Goal: Contribute content: Contribute content

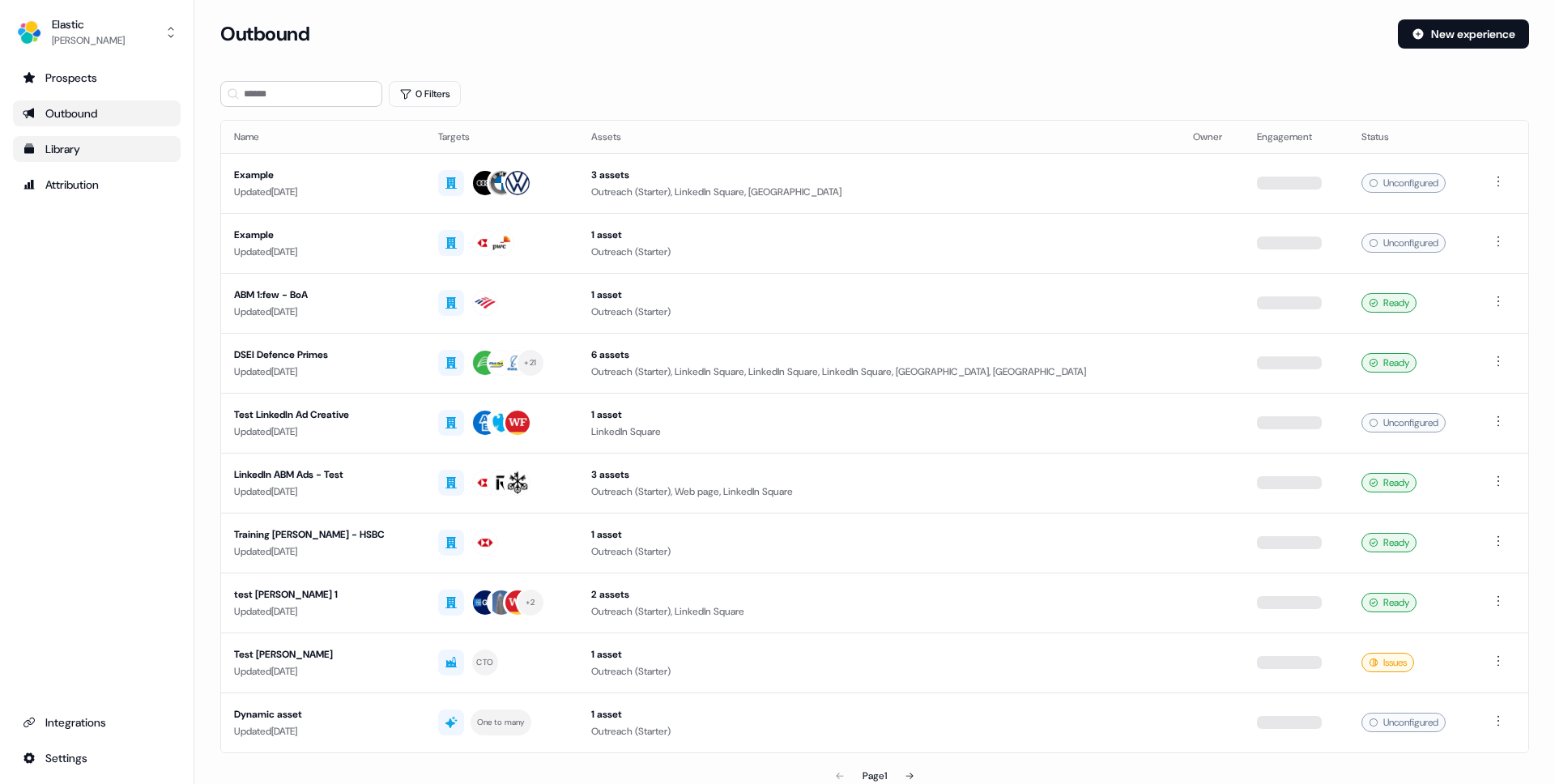
click at [70, 147] on div "Library" at bounding box center [97, 148] width 148 height 16
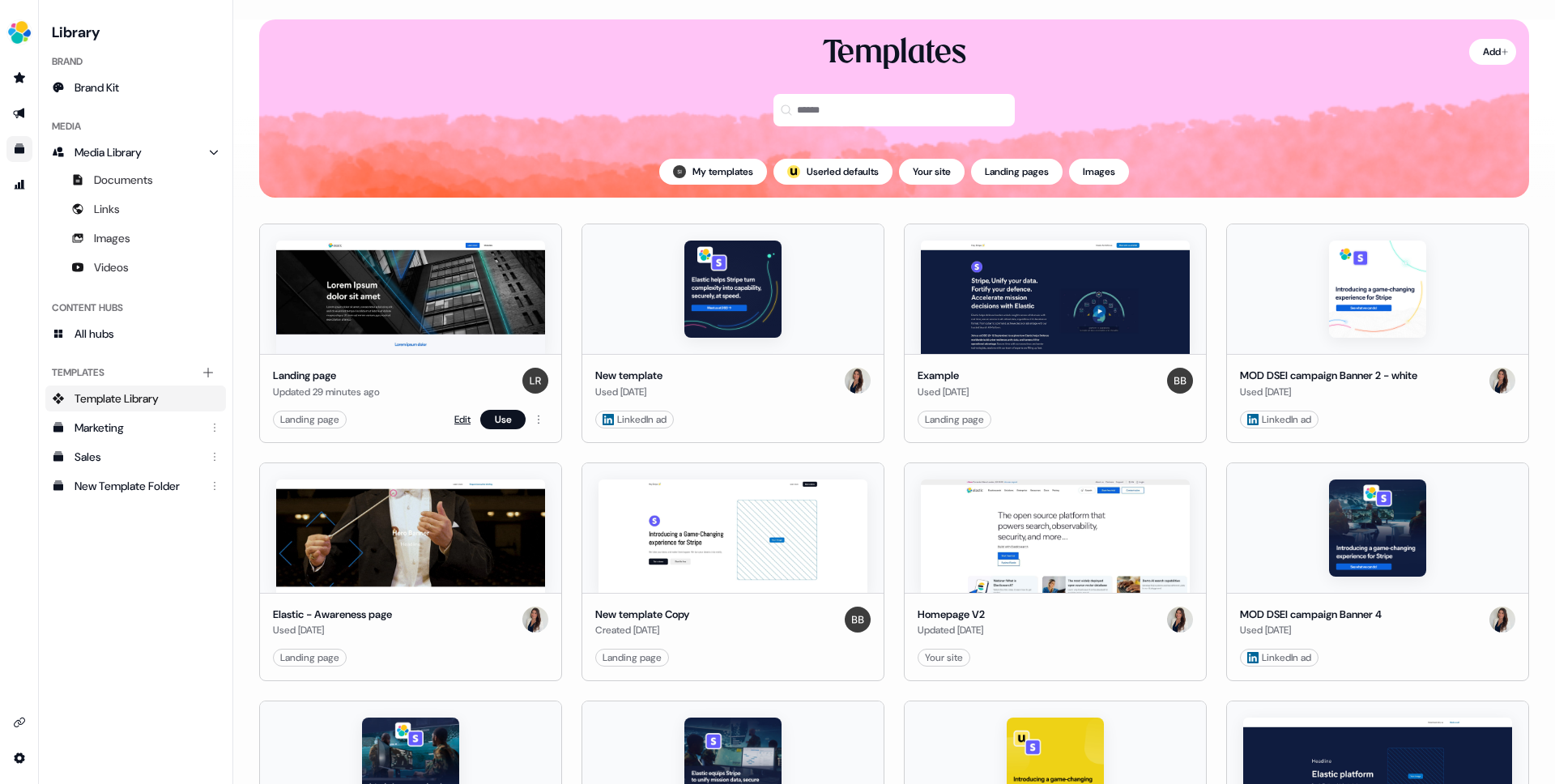
click at [462, 420] on link "Edit" at bounding box center [462, 419] width 16 height 16
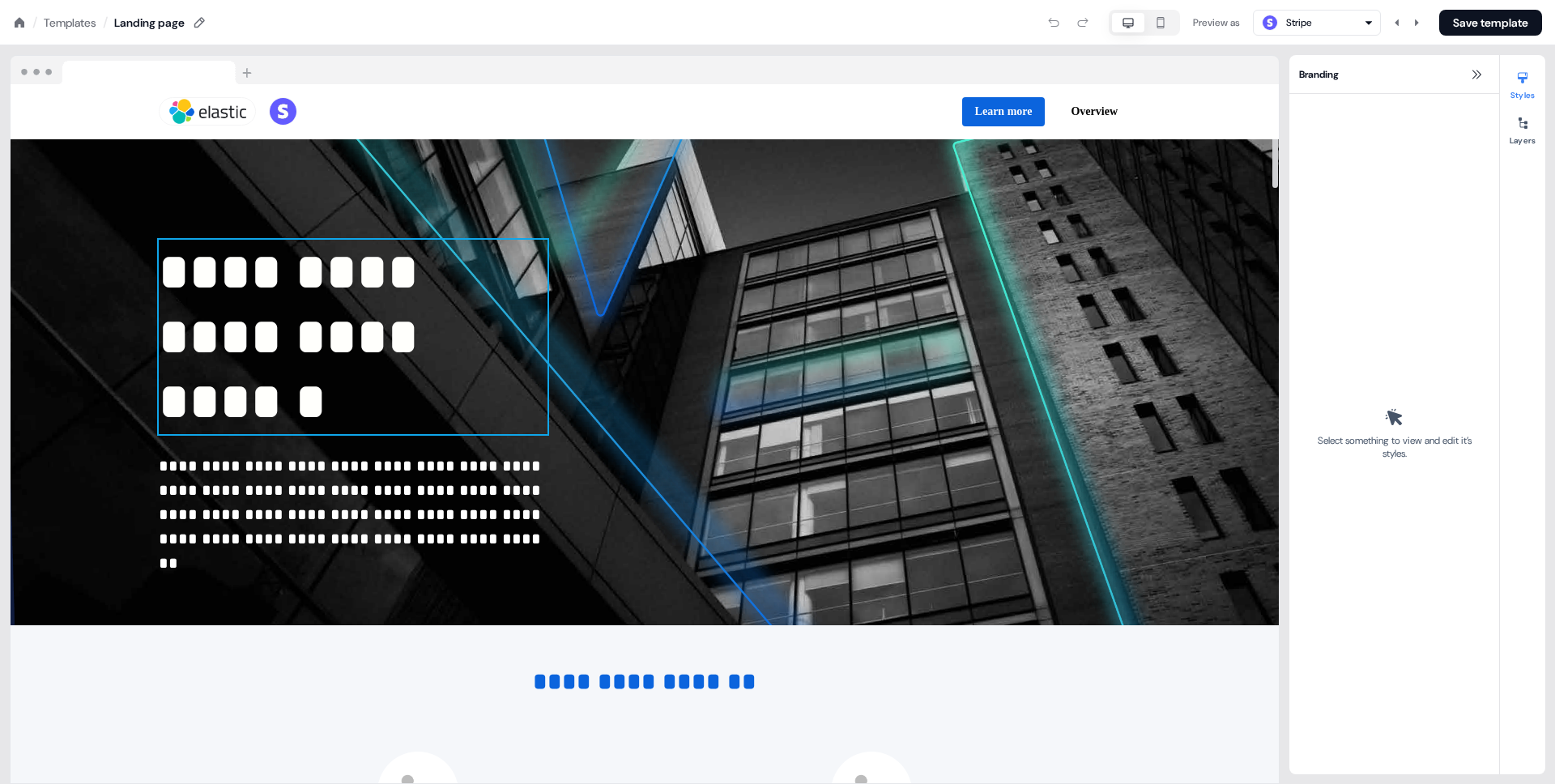
click at [433, 420] on span "**********" at bounding box center [295, 336] width 273 height 180
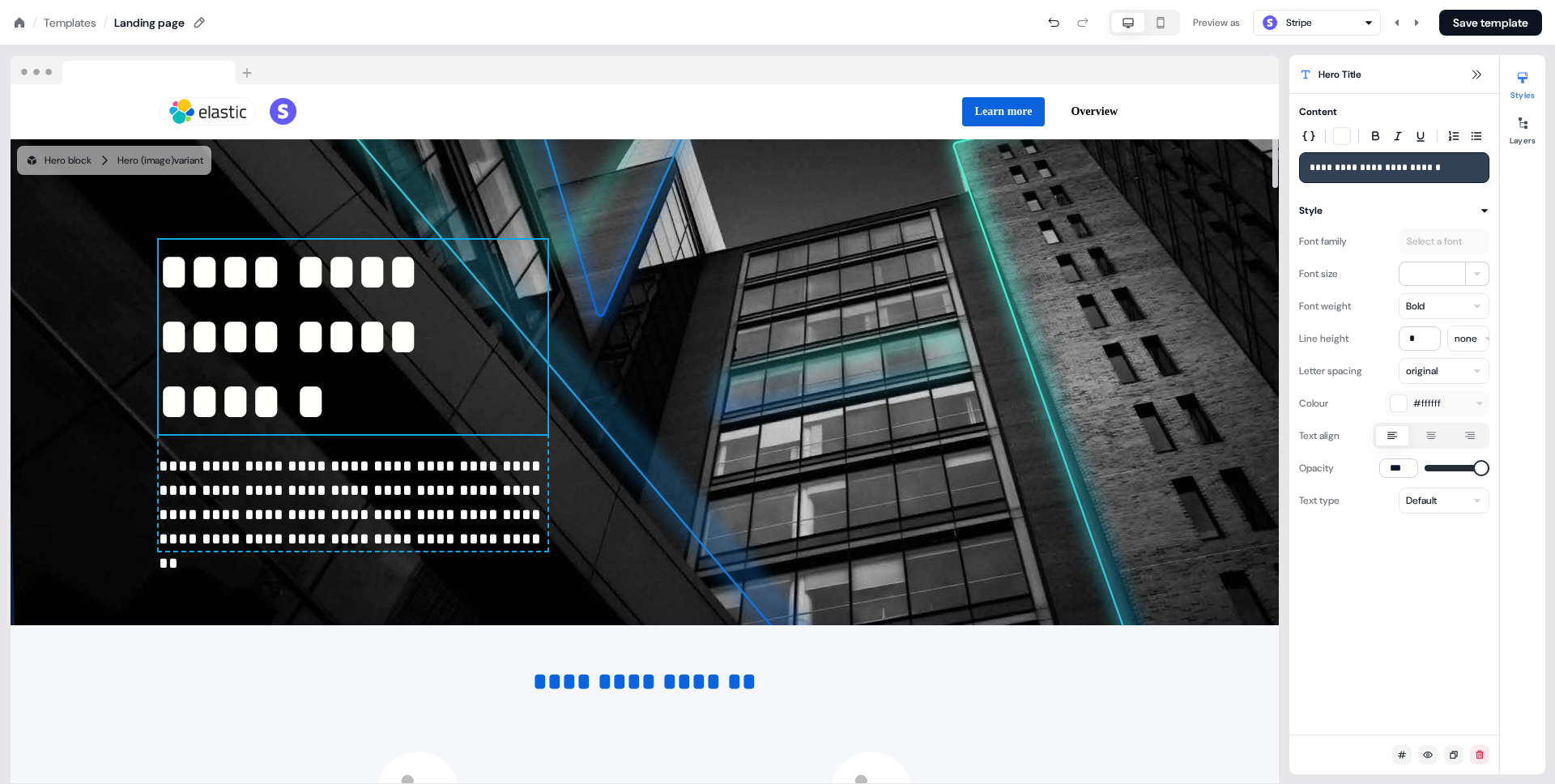
click at [1150, 25] on icon "button" at bounding box center [1160, 22] width 20 height 13
type input "**"
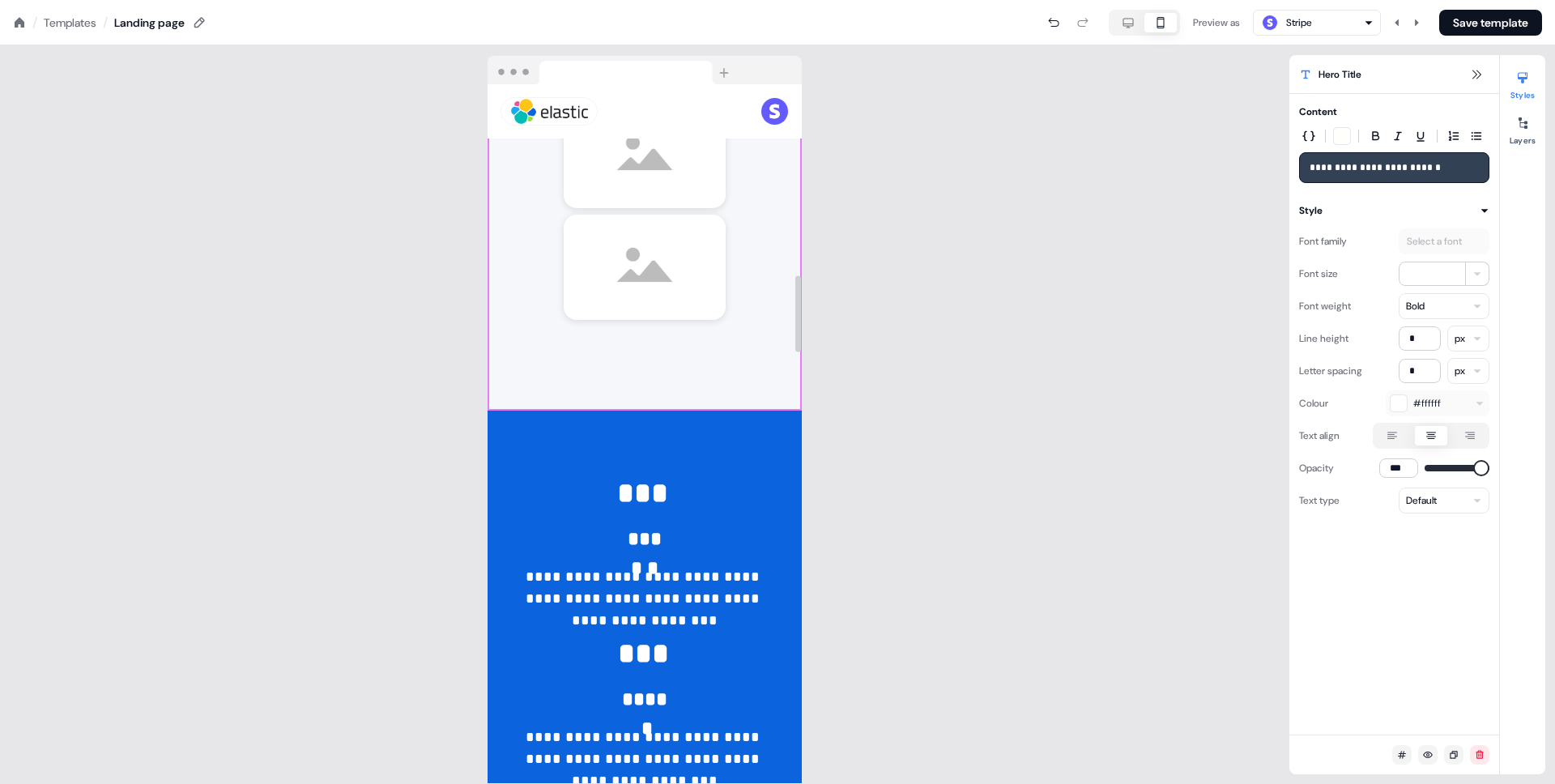
scroll to position [1773, 0]
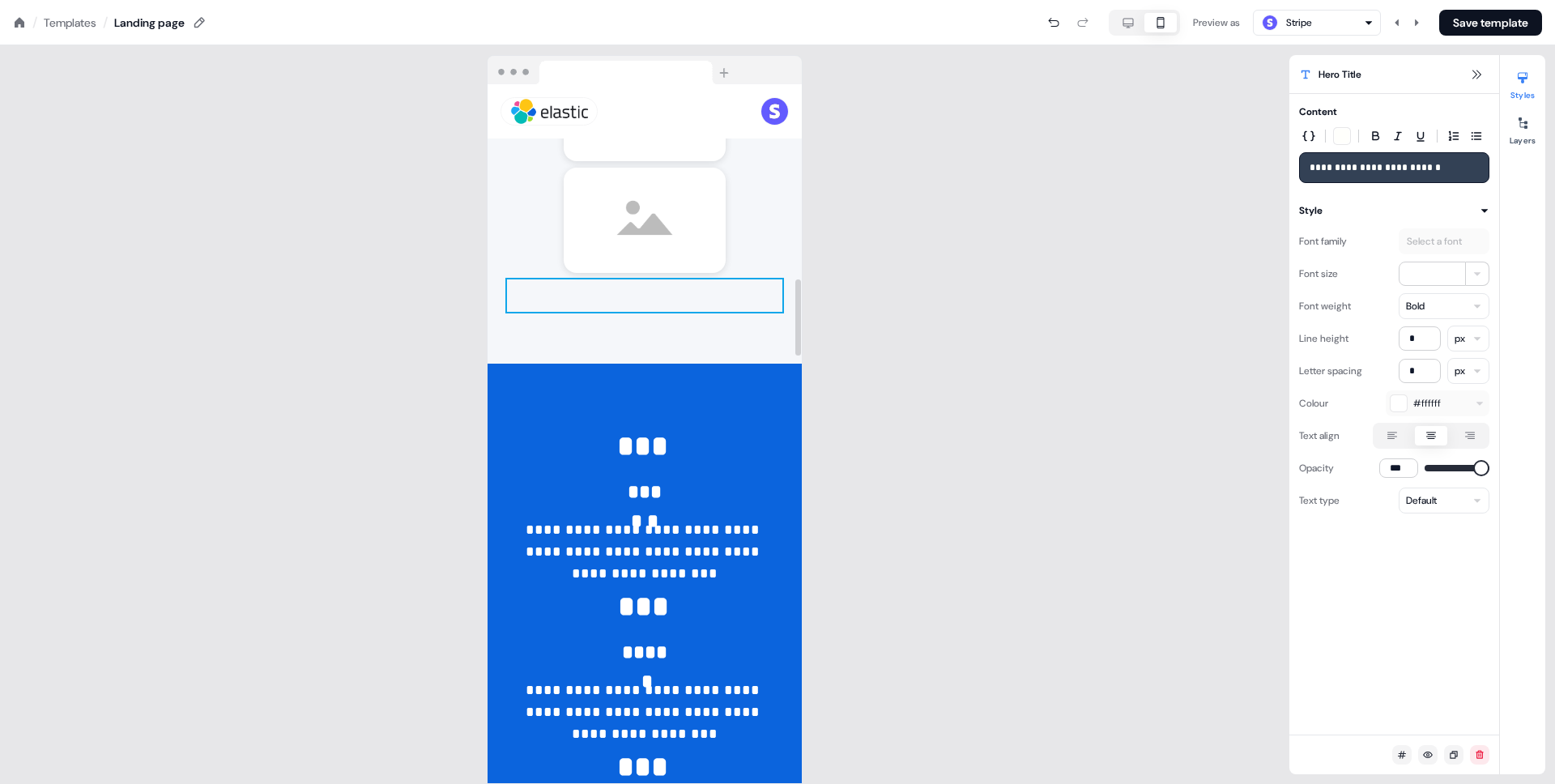
click at [628, 302] on div "To pick up a draggable item, press the space bar. While dragging, use the arrow…" at bounding box center [644, 295] width 275 height 32
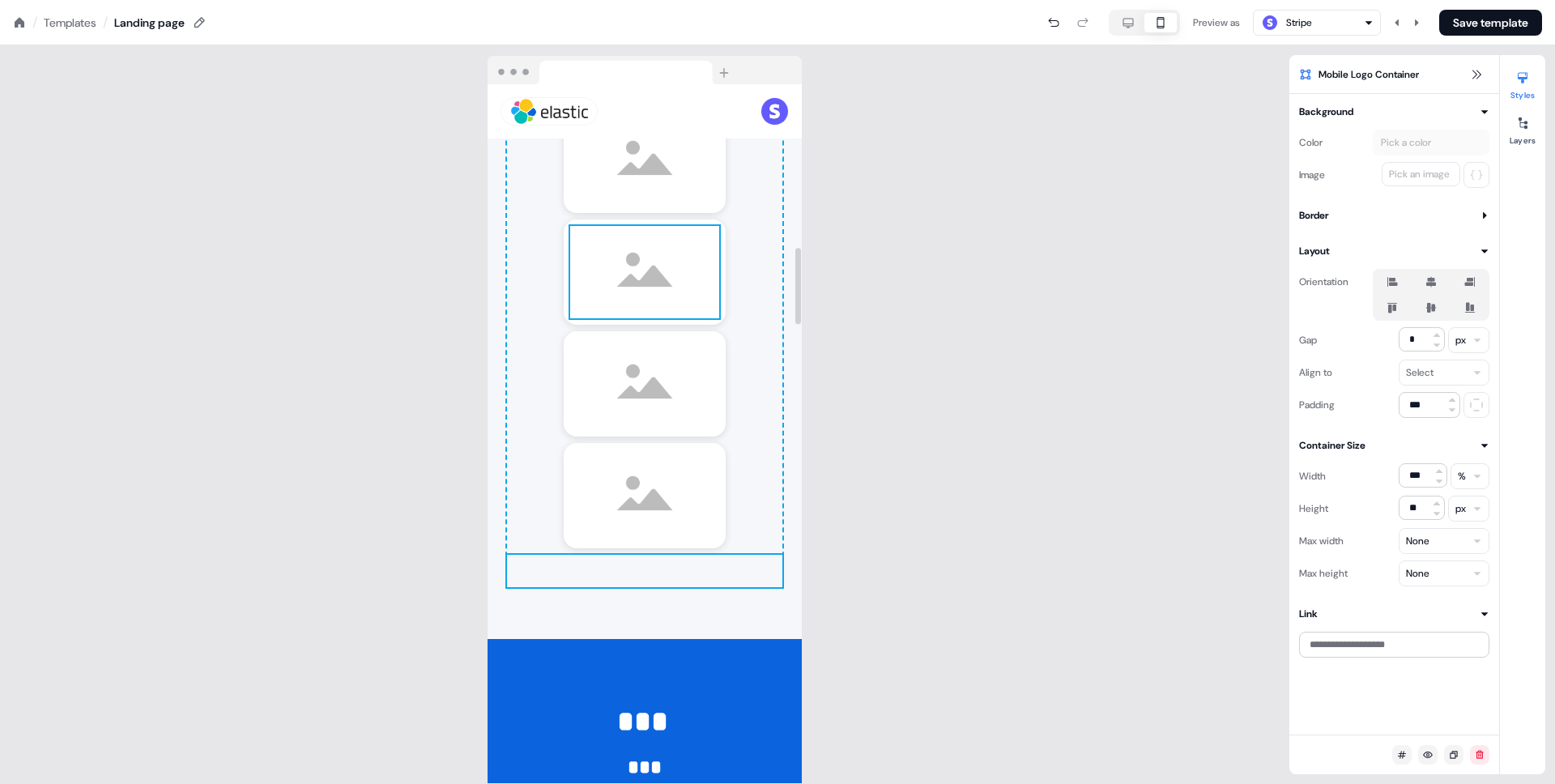
scroll to position [1466, 0]
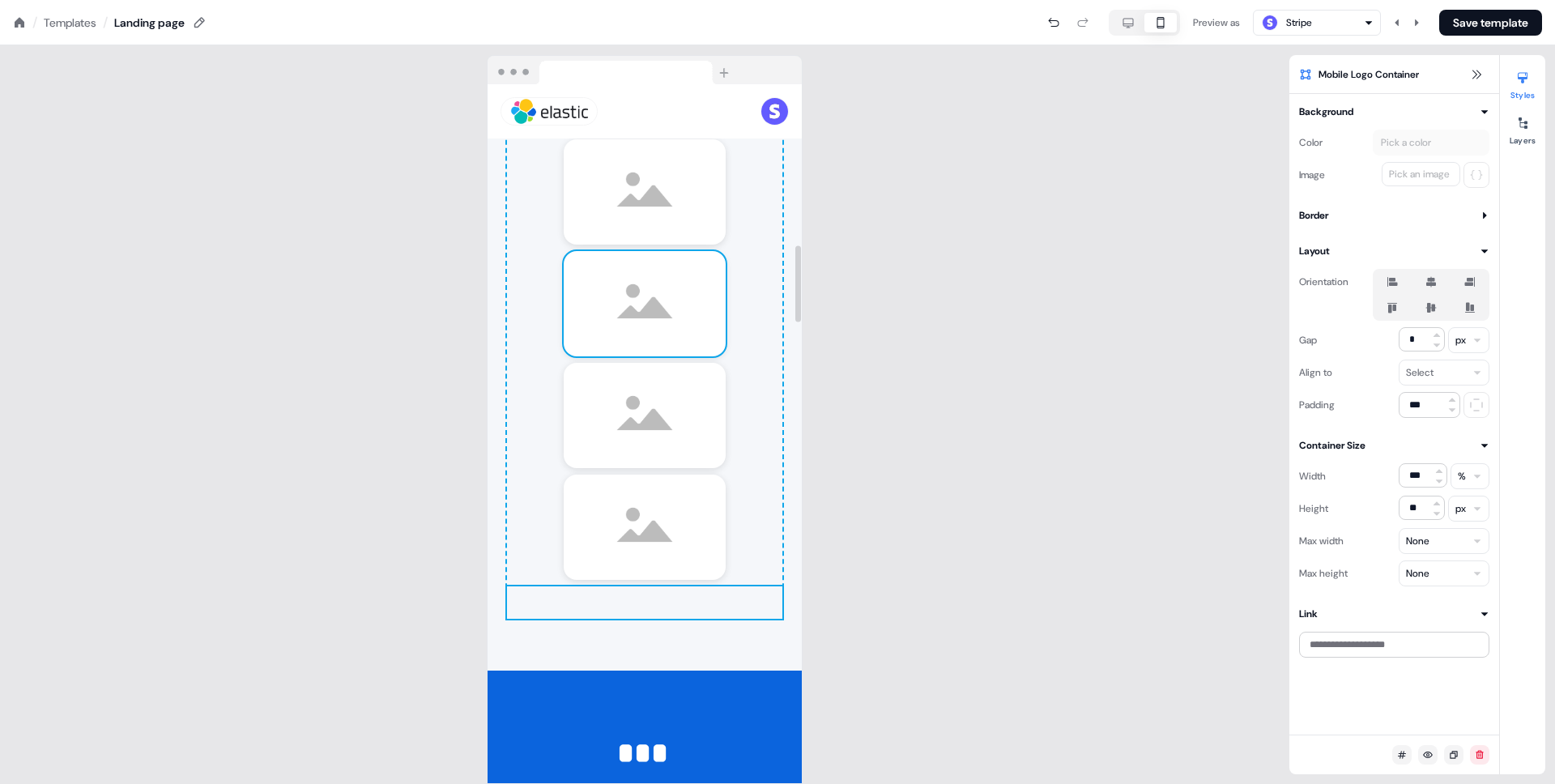
click at [565, 286] on div "To pick up a draggable item, press the space bar. While dragging, use the arrow…" at bounding box center [645, 304] width 162 height 106
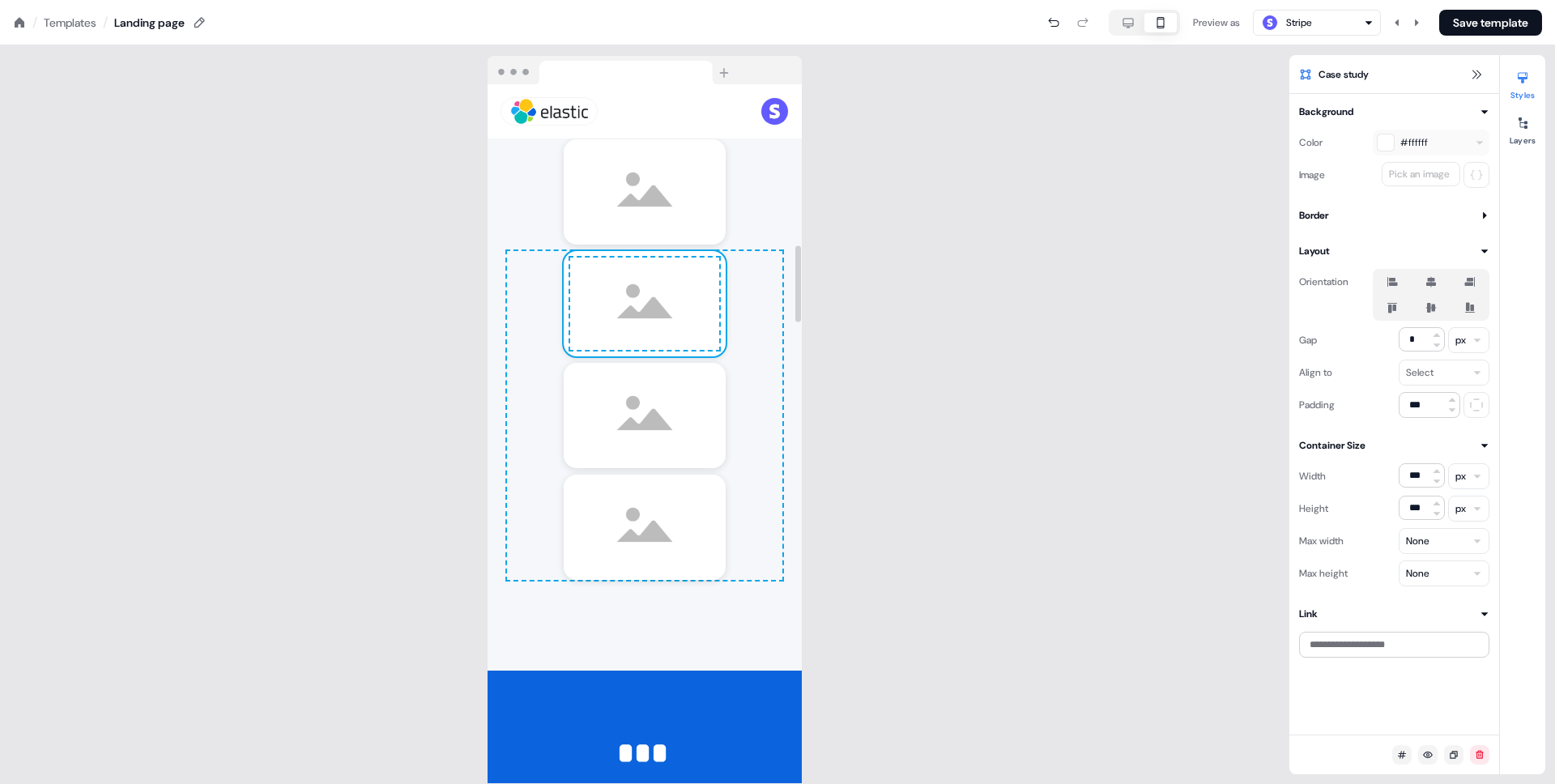
click at [566, 287] on div "To pick up a draggable item, press the space bar. While dragging, use the arrow…" at bounding box center [645, 304] width 162 height 106
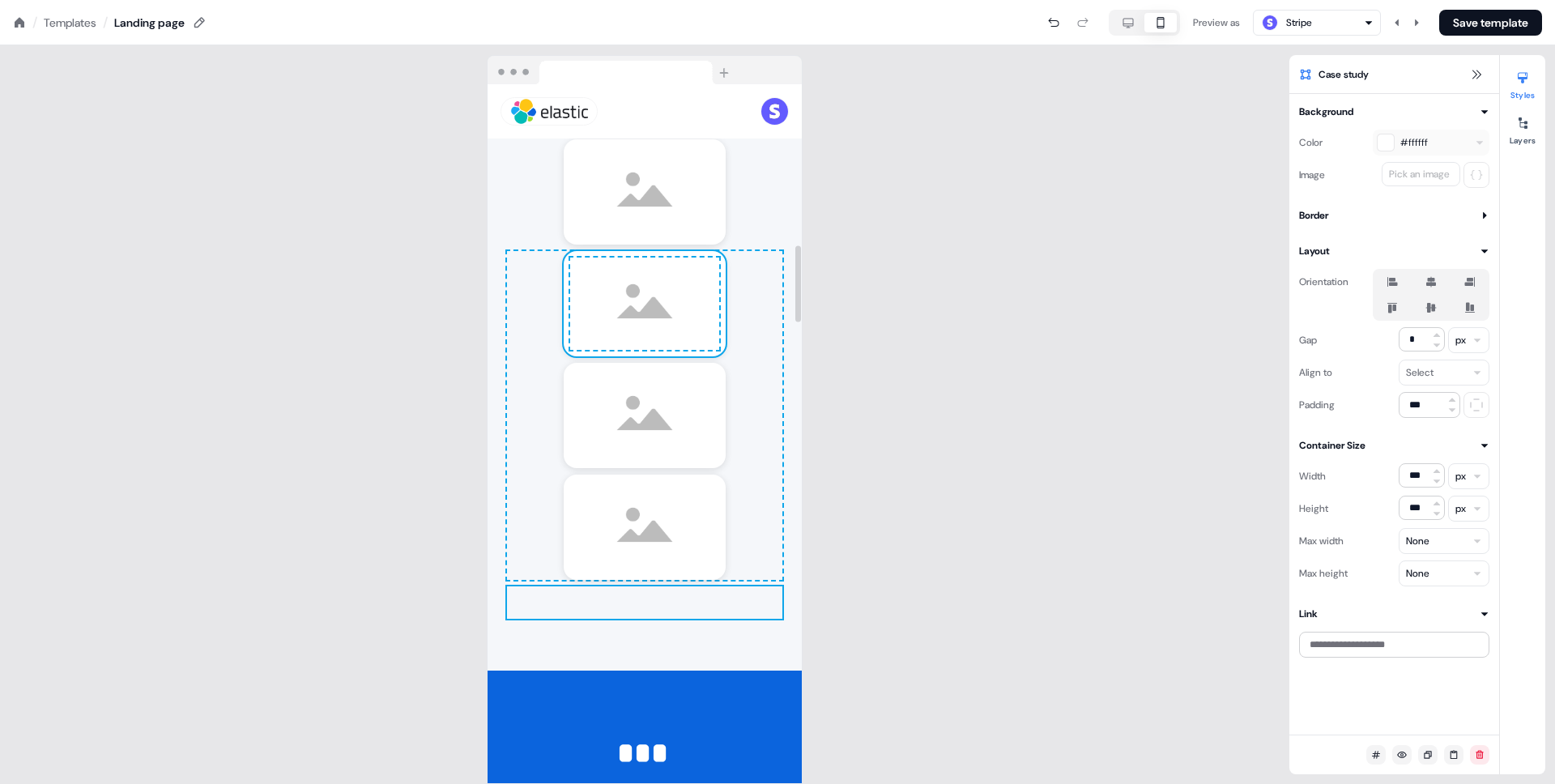
click at [582, 602] on div "To pick up a draggable item, press the space bar. While dragging, use the arrow…" at bounding box center [644, 603] width 275 height 32
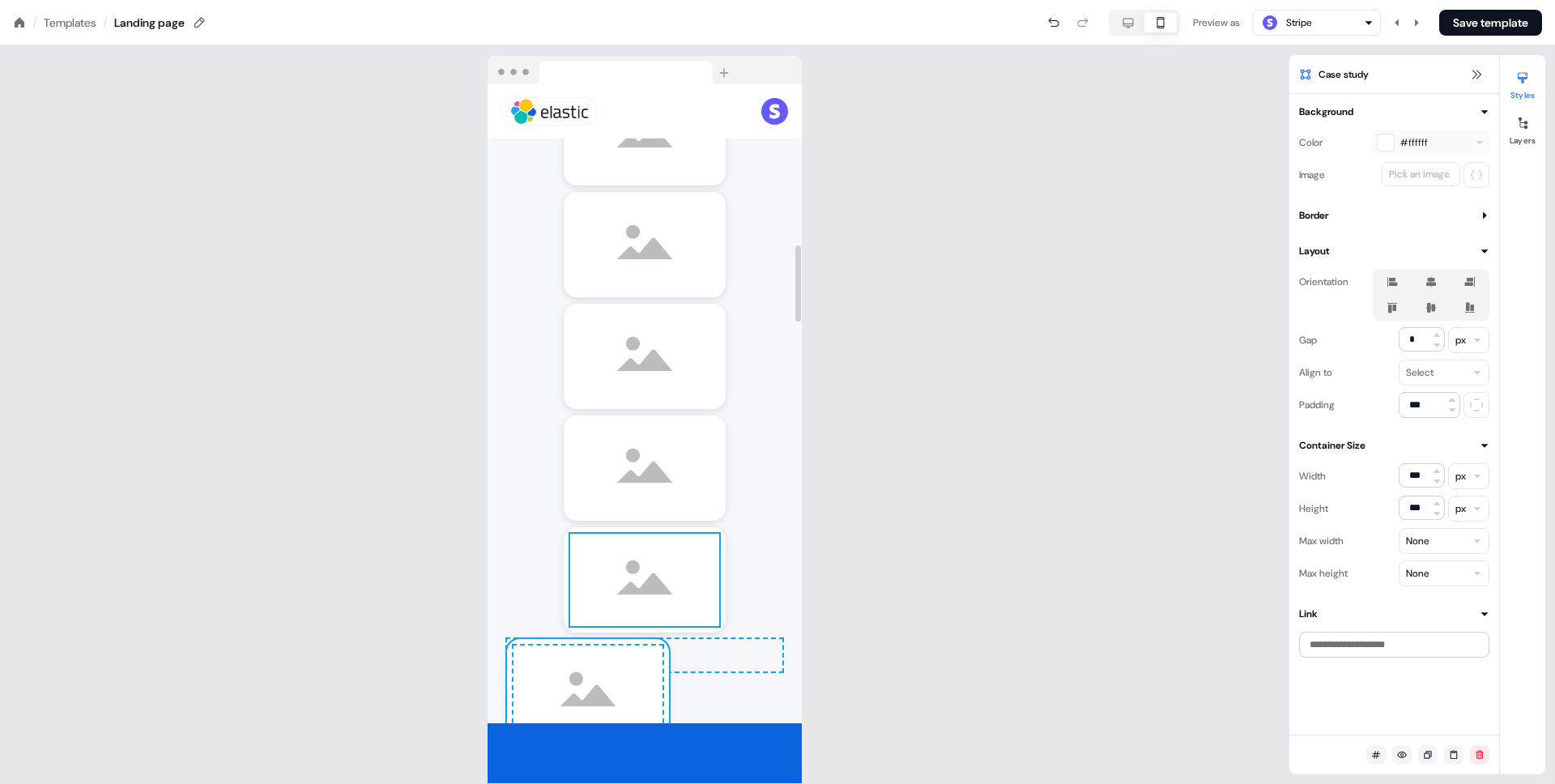
scroll to position [1381, 0]
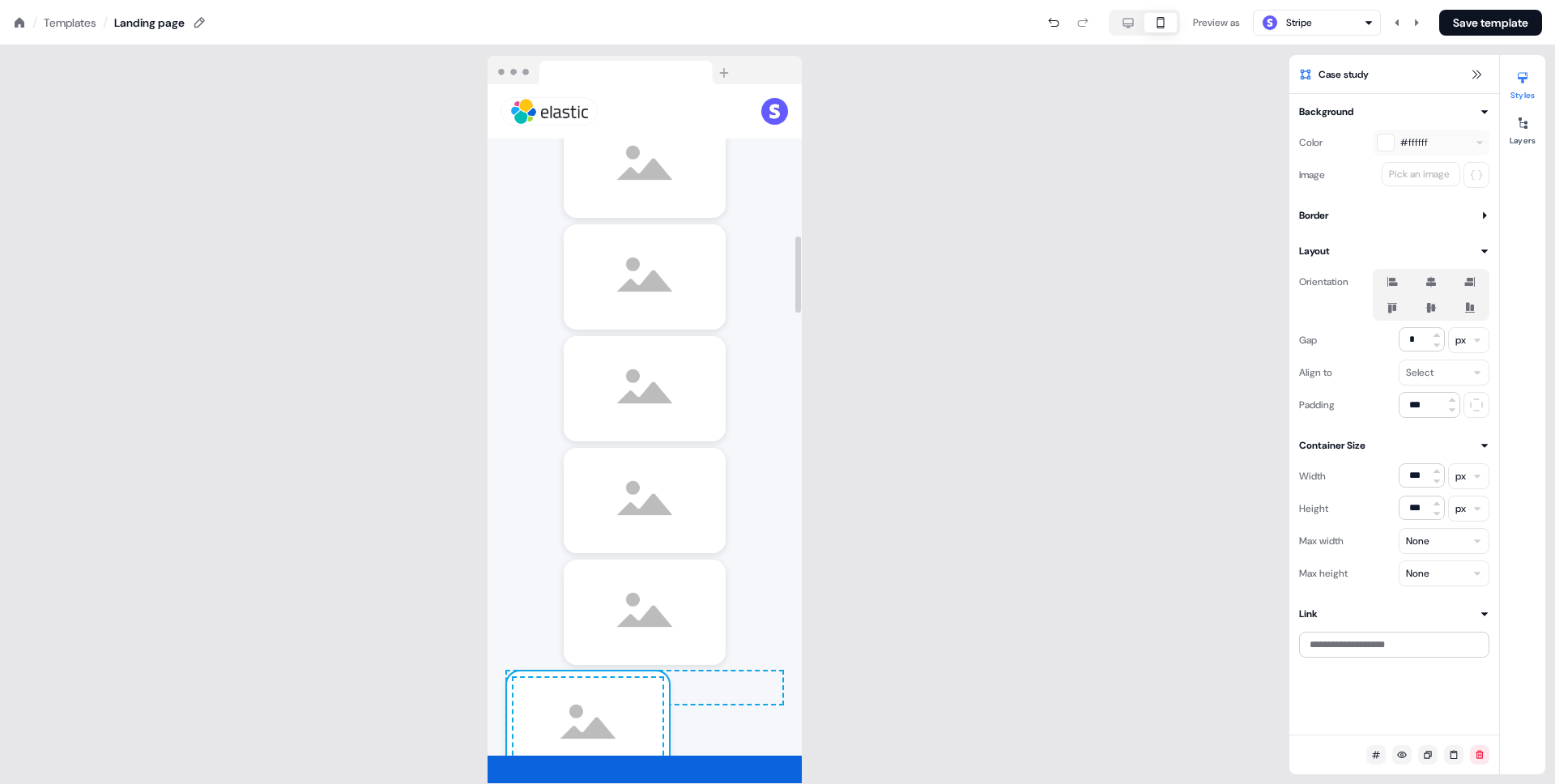
click at [748, 677] on div "To pick up a draggable item, press the space bar. While dragging, use the arrow…" at bounding box center [644, 687] width 275 height 32
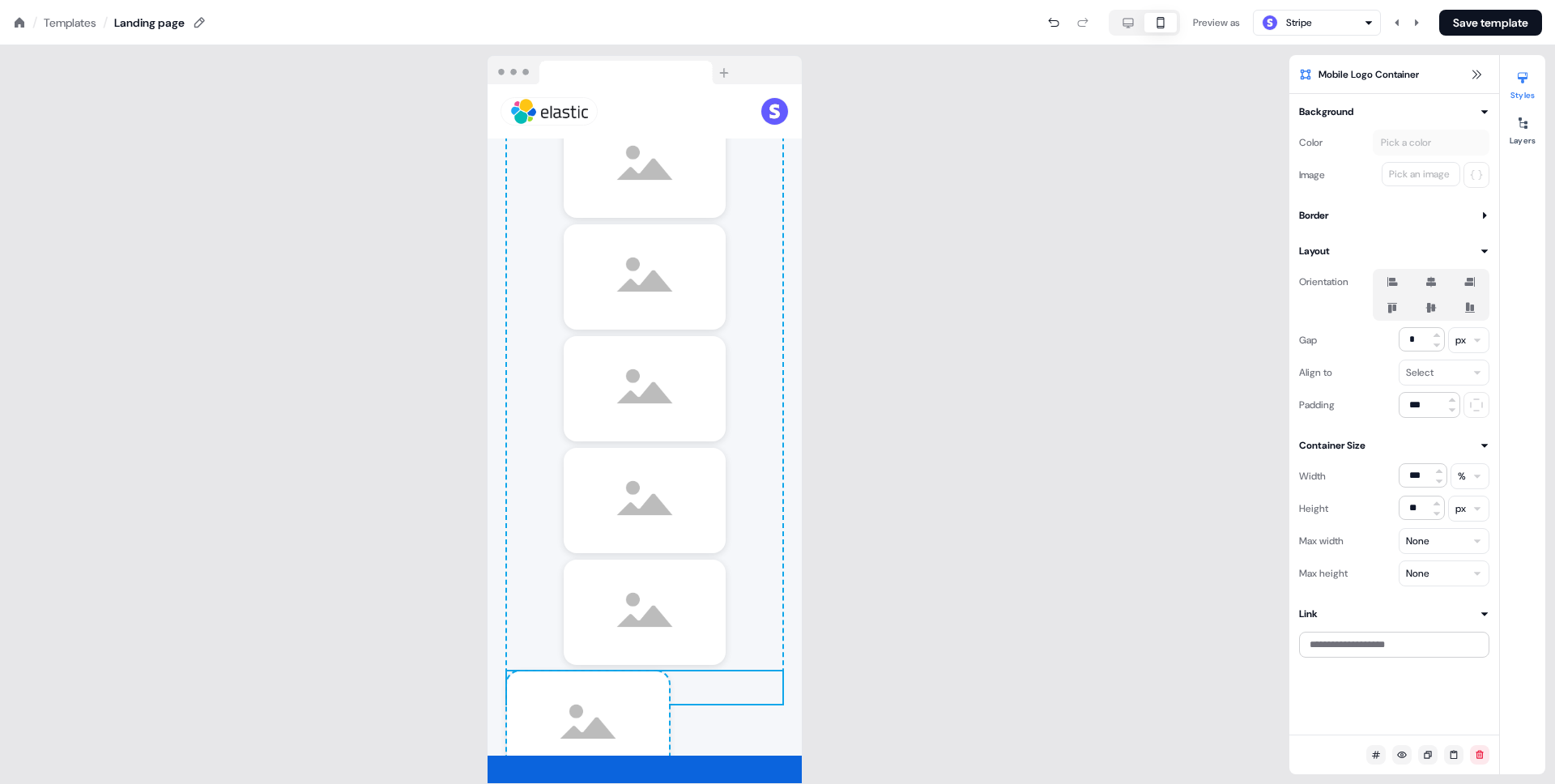
click at [1466, 0] on html "**********" at bounding box center [778, 0] width 1555 height 0
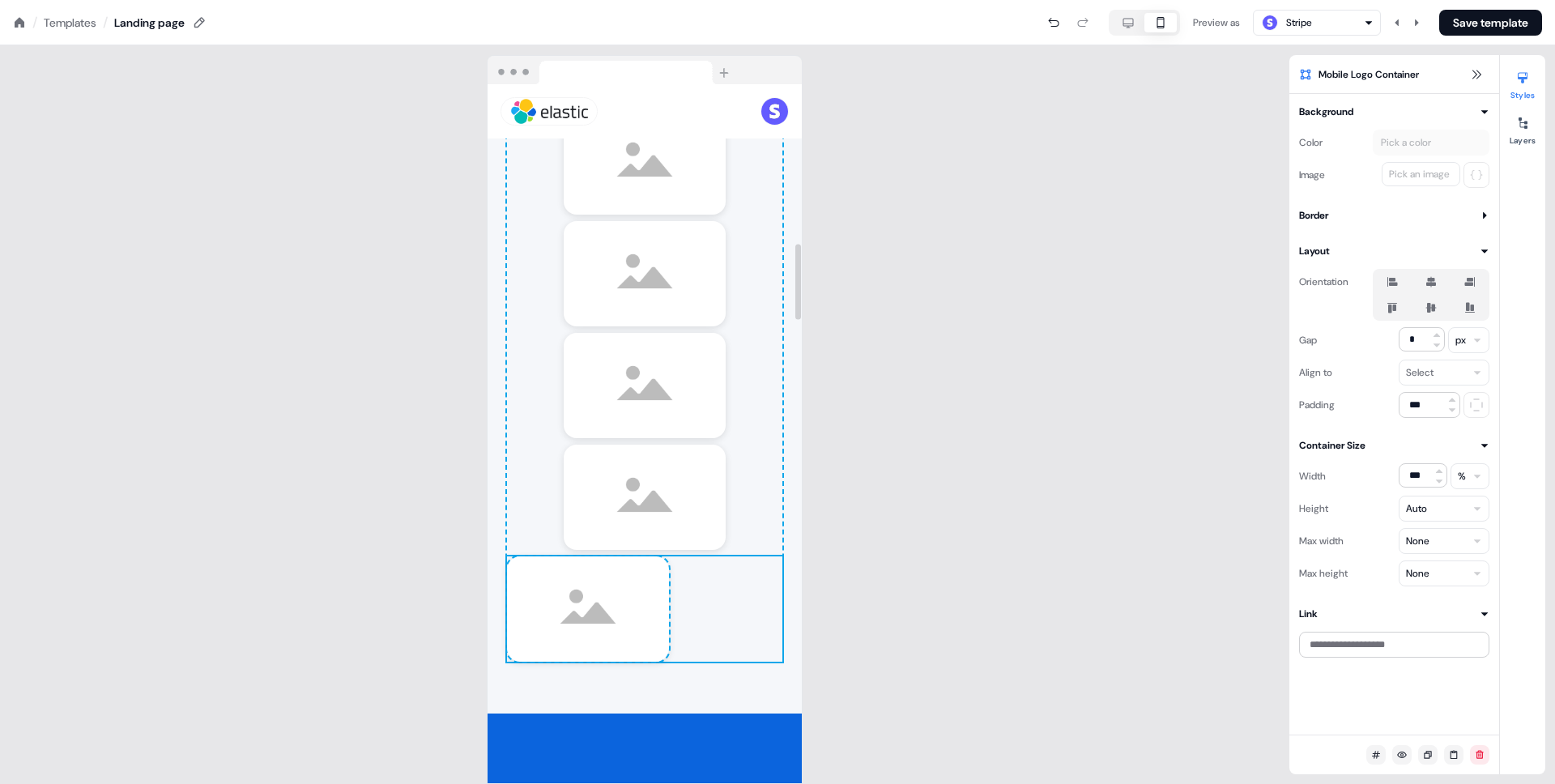
scroll to position [1576, 0]
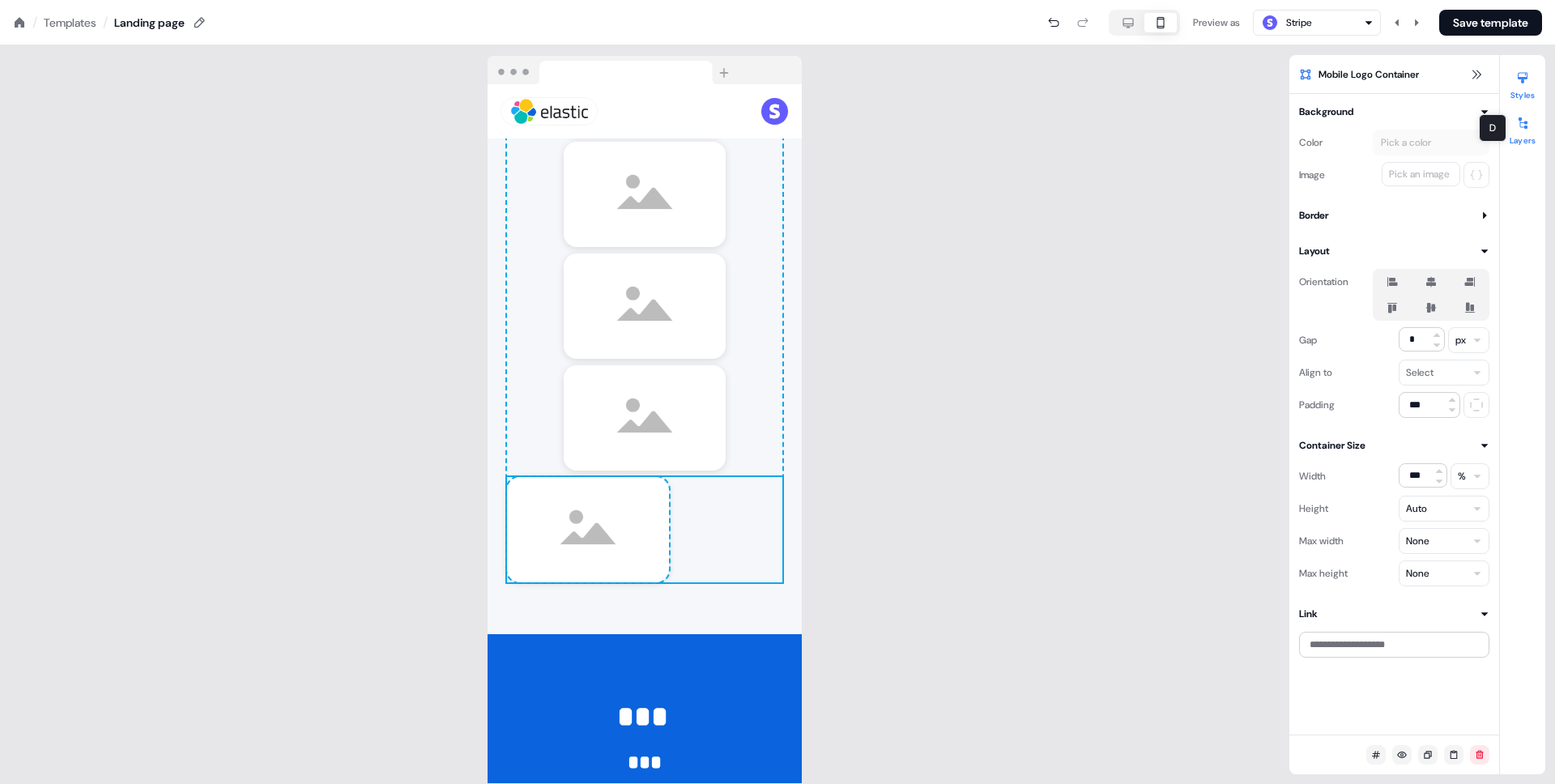
click at [1517, 140] on button "Layers" at bounding box center [1522, 128] width 45 height 36
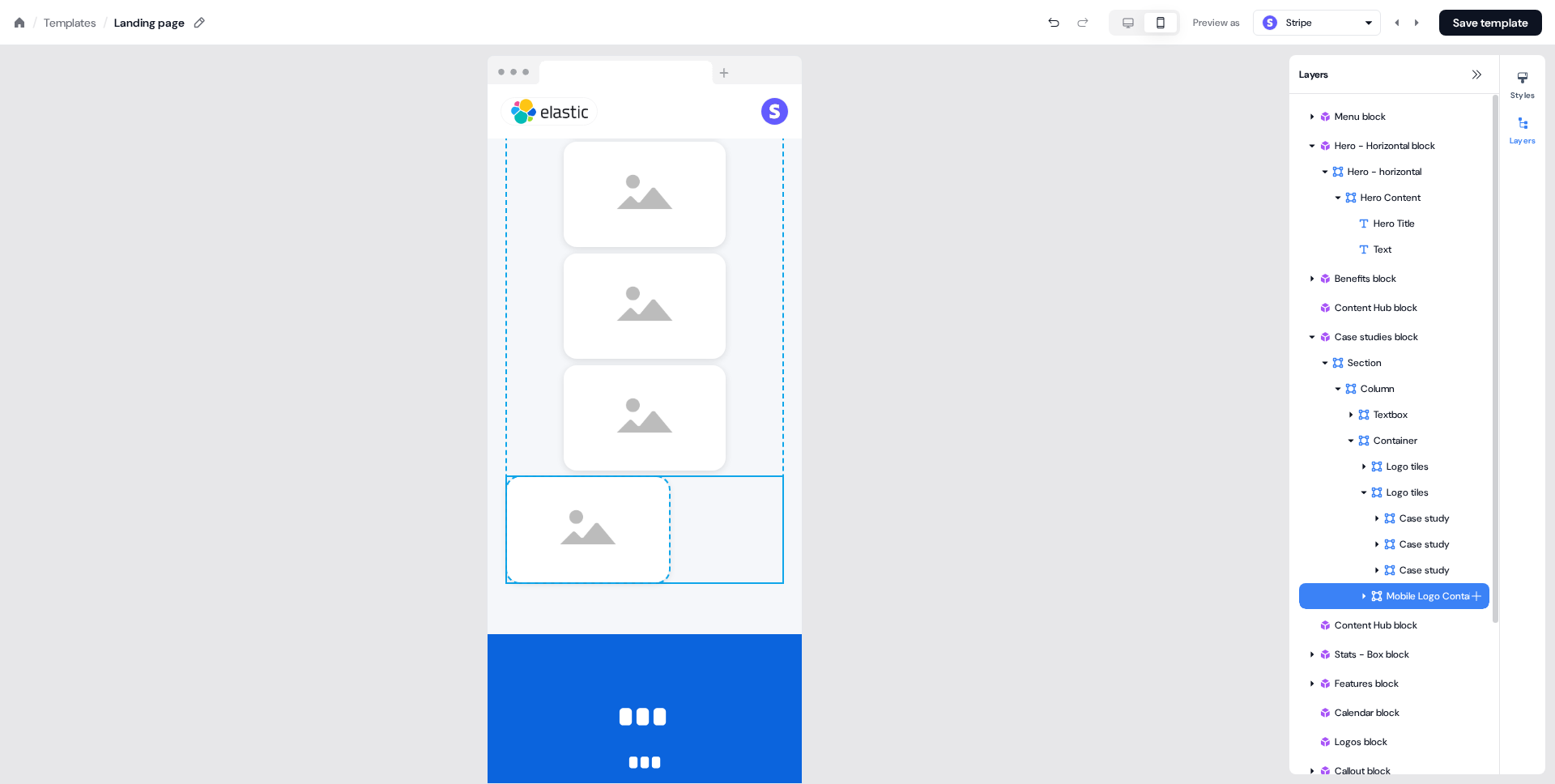
click at [1373, 593] on icon at bounding box center [1377, 596] width 10 height 10
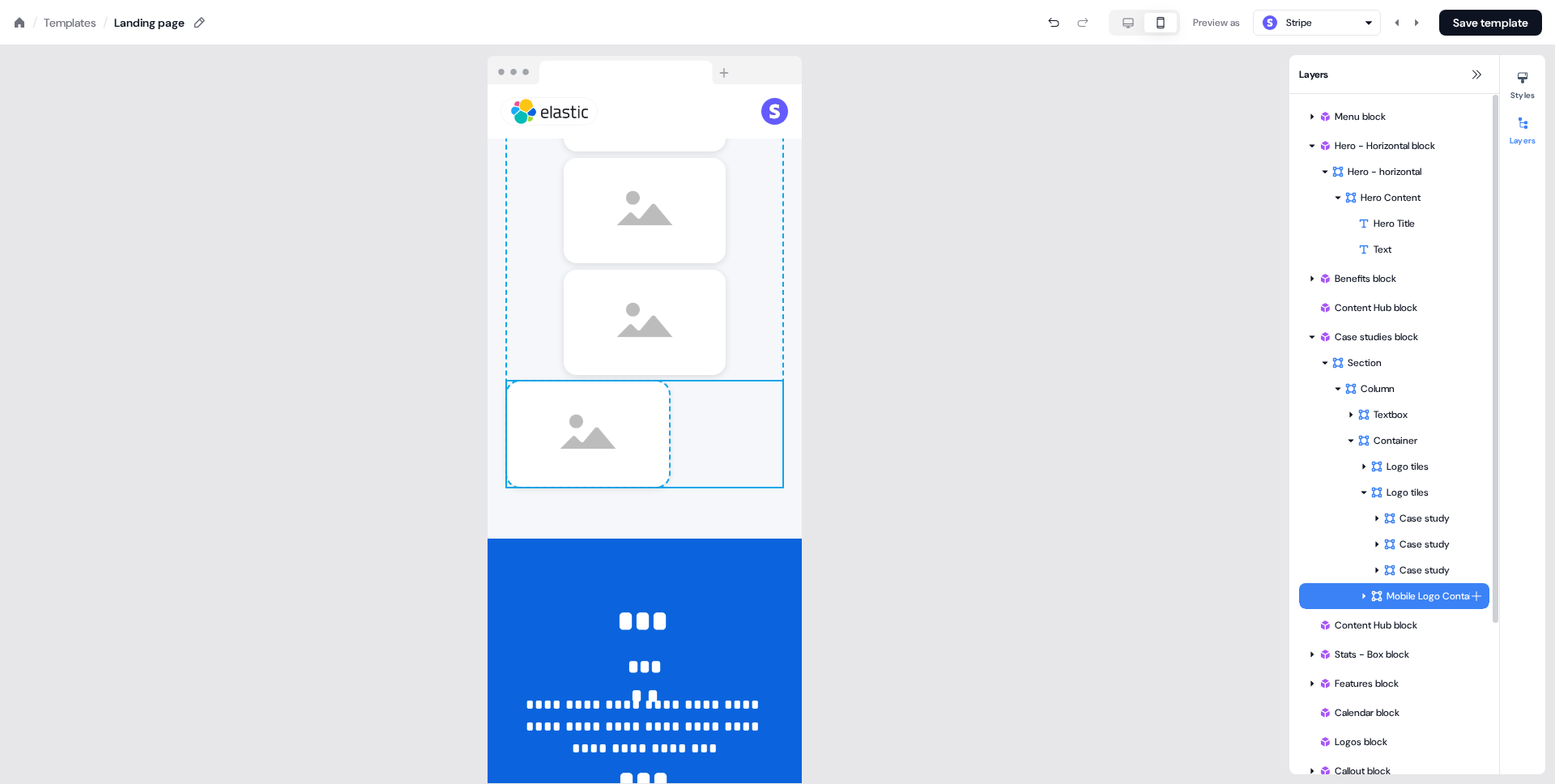
click at [1367, 594] on icon at bounding box center [1364, 596] width 9 height 9
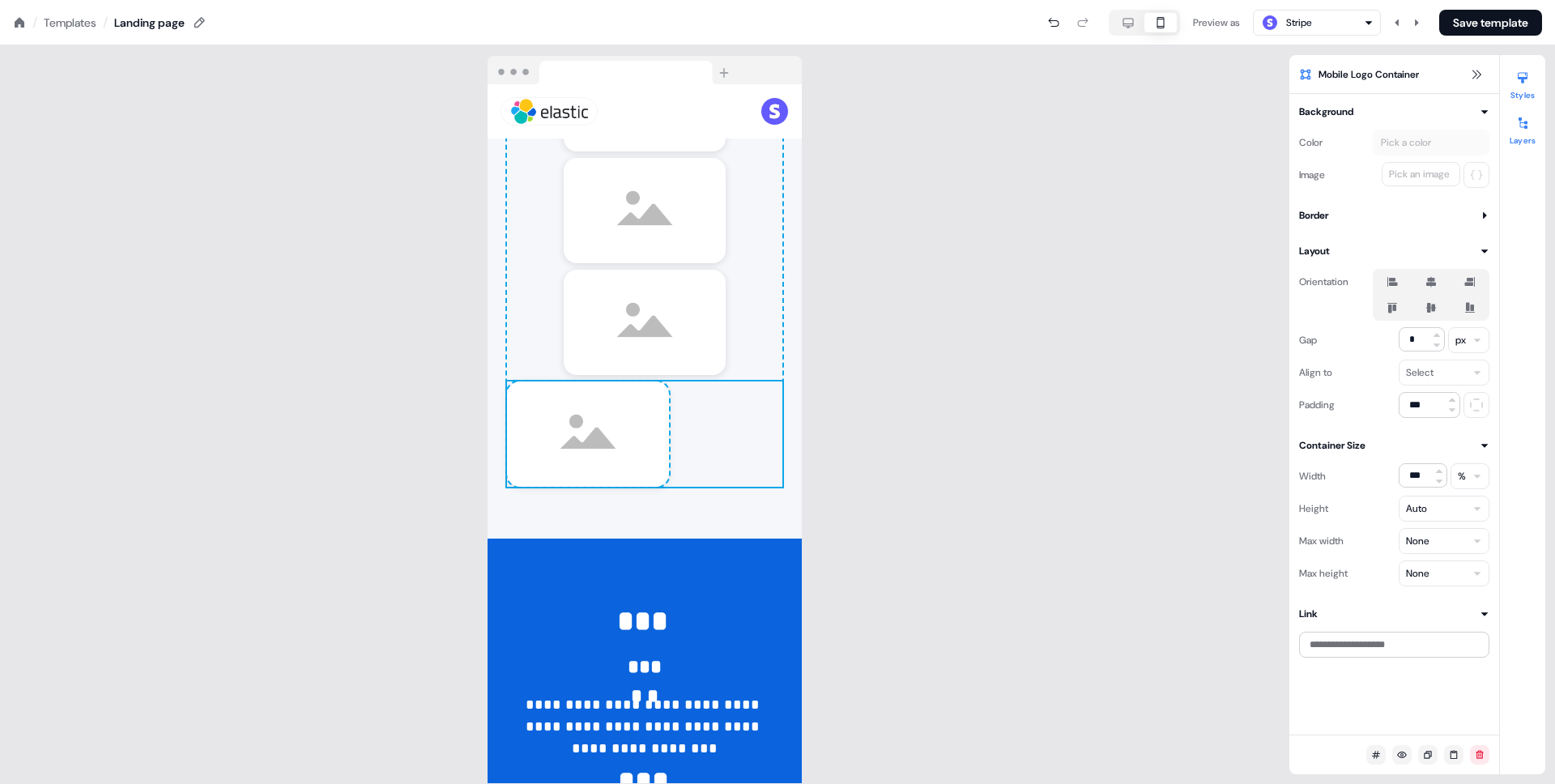
click at [1521, 110] on div at bounding box center [1523, 123] width 26 height 26
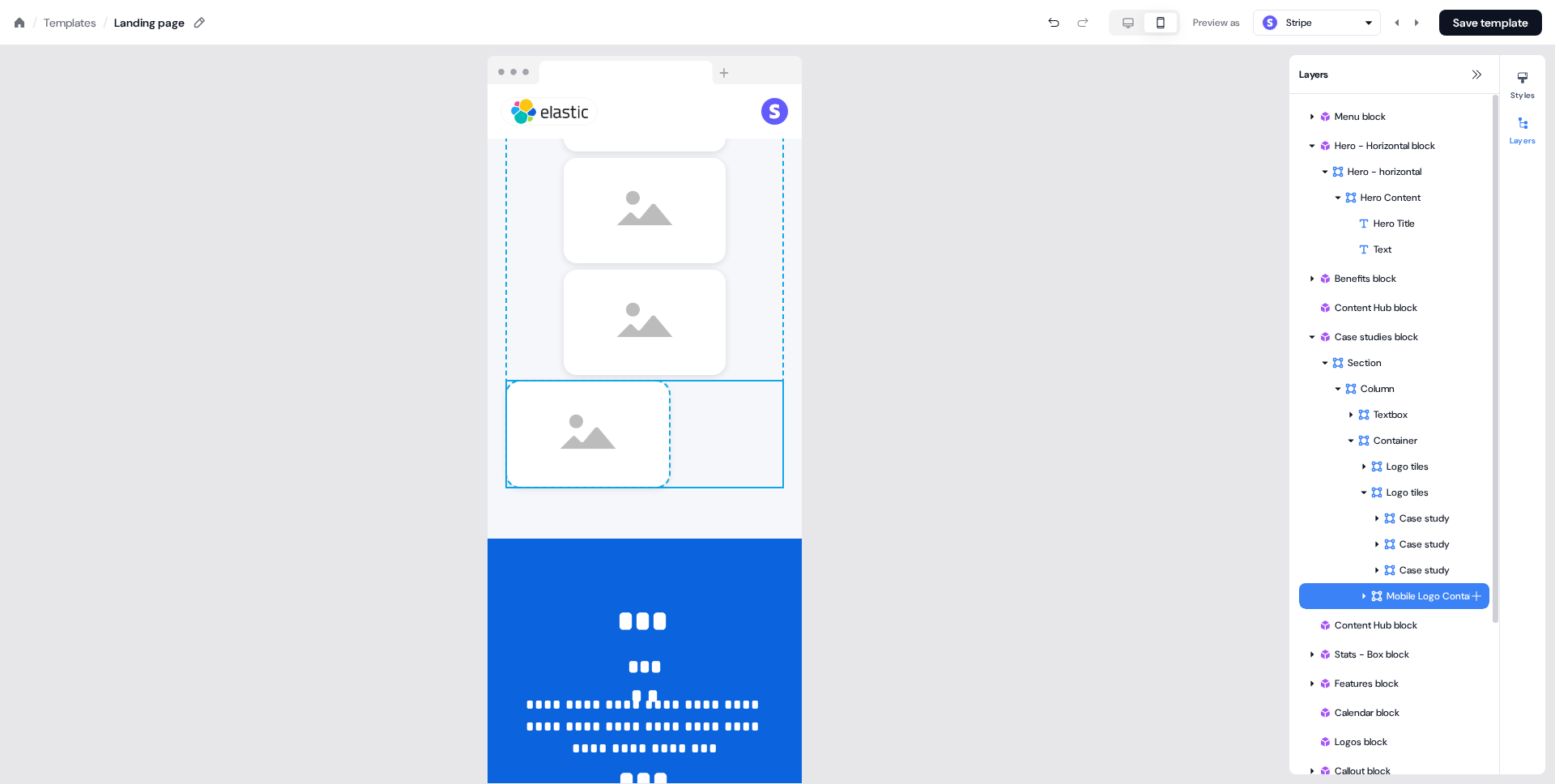
click at [1366, 602] on div at bounding box center [1363, 595] width 13 height 13
click at [1404, 623] on div "Case study" at bounding box center [1426, 621] width 87 height 16
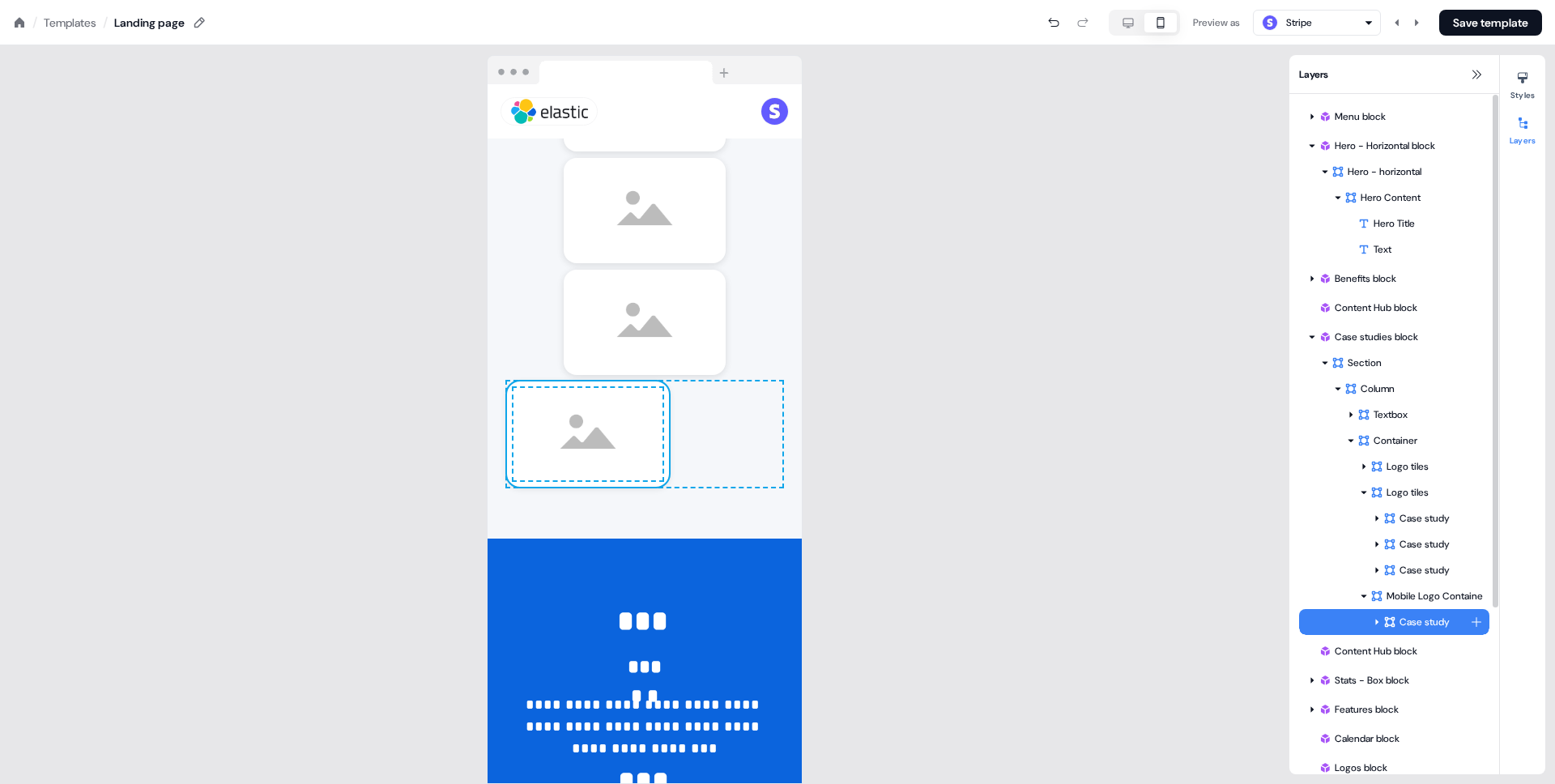
click at [1404, 623] on div "Case study" at bounding box center [1426, 621] width 87 height 16
click at [1523, 83] on icon at bounding box center [1522, 77] width 13 height 13
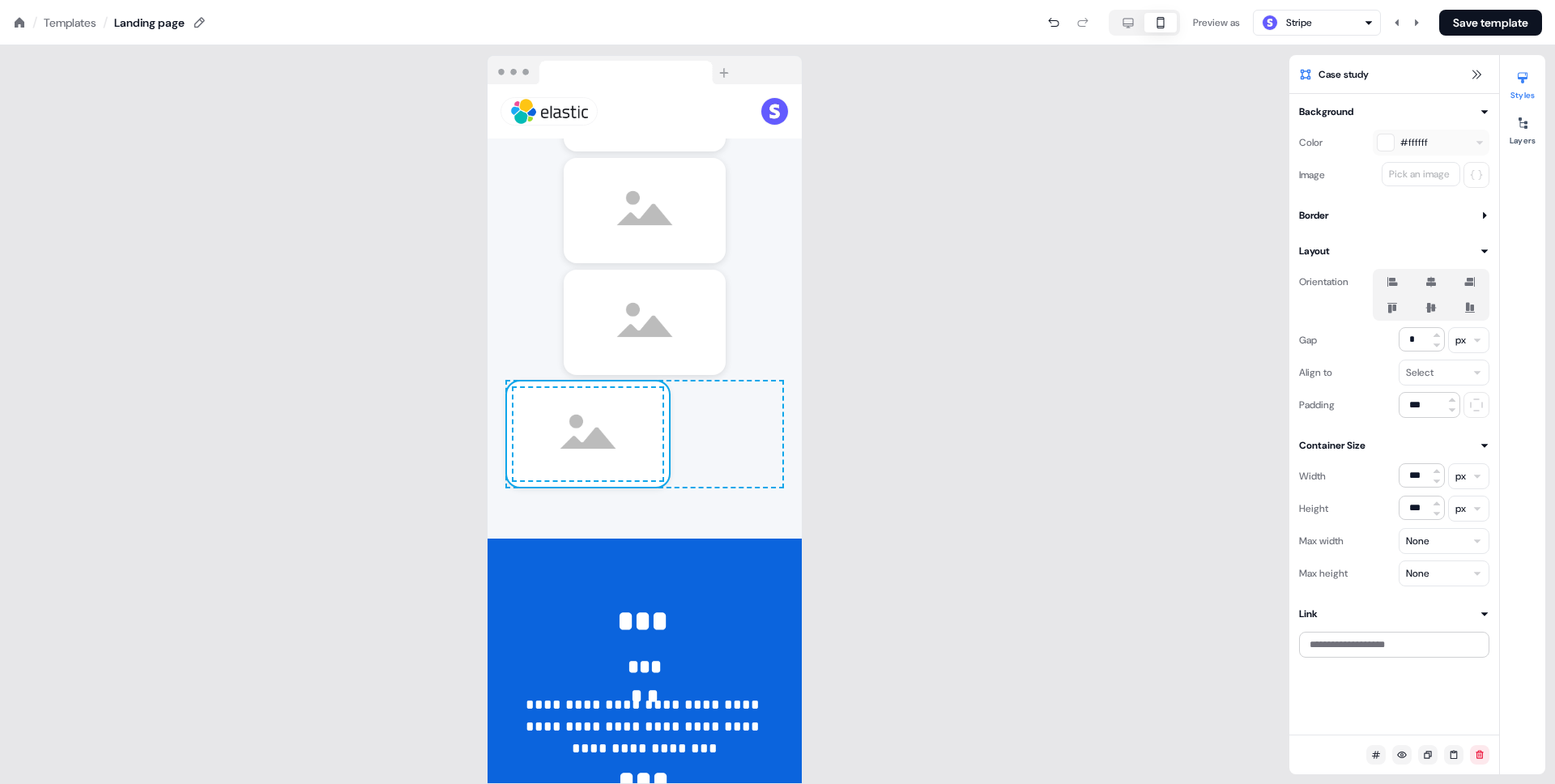
click at [1364, 74] on span "Case study" at bounding box center [1343, 74] width 50 height 16
type input "*"
type input "**********"
click at [1427, 479] on input "***" at bounding box center [1421, 475] width 46 height 25
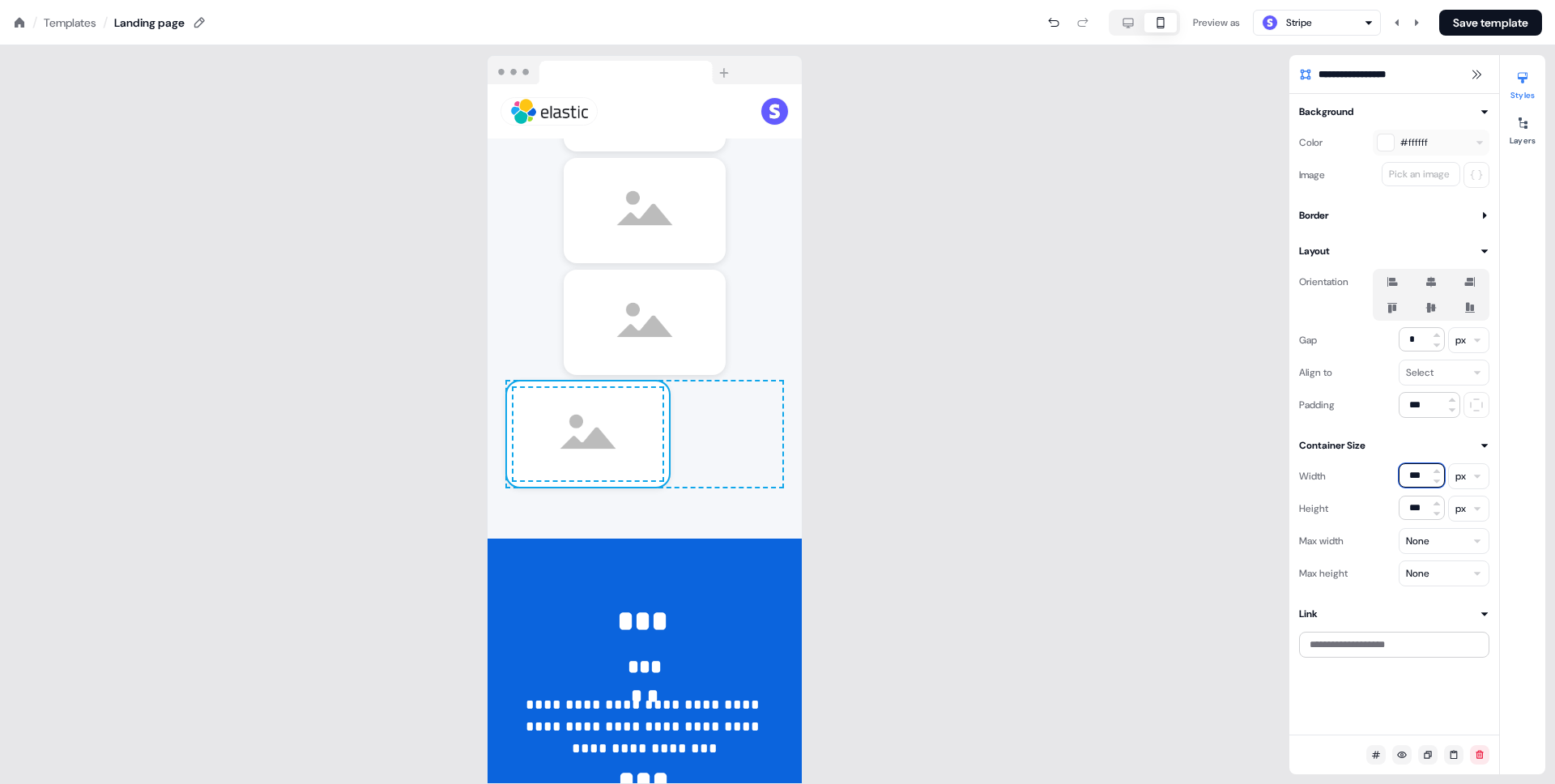
click at [1427, 479] on input "***" at bounding box center [1421, 475] width 46 height 25
type input "**"
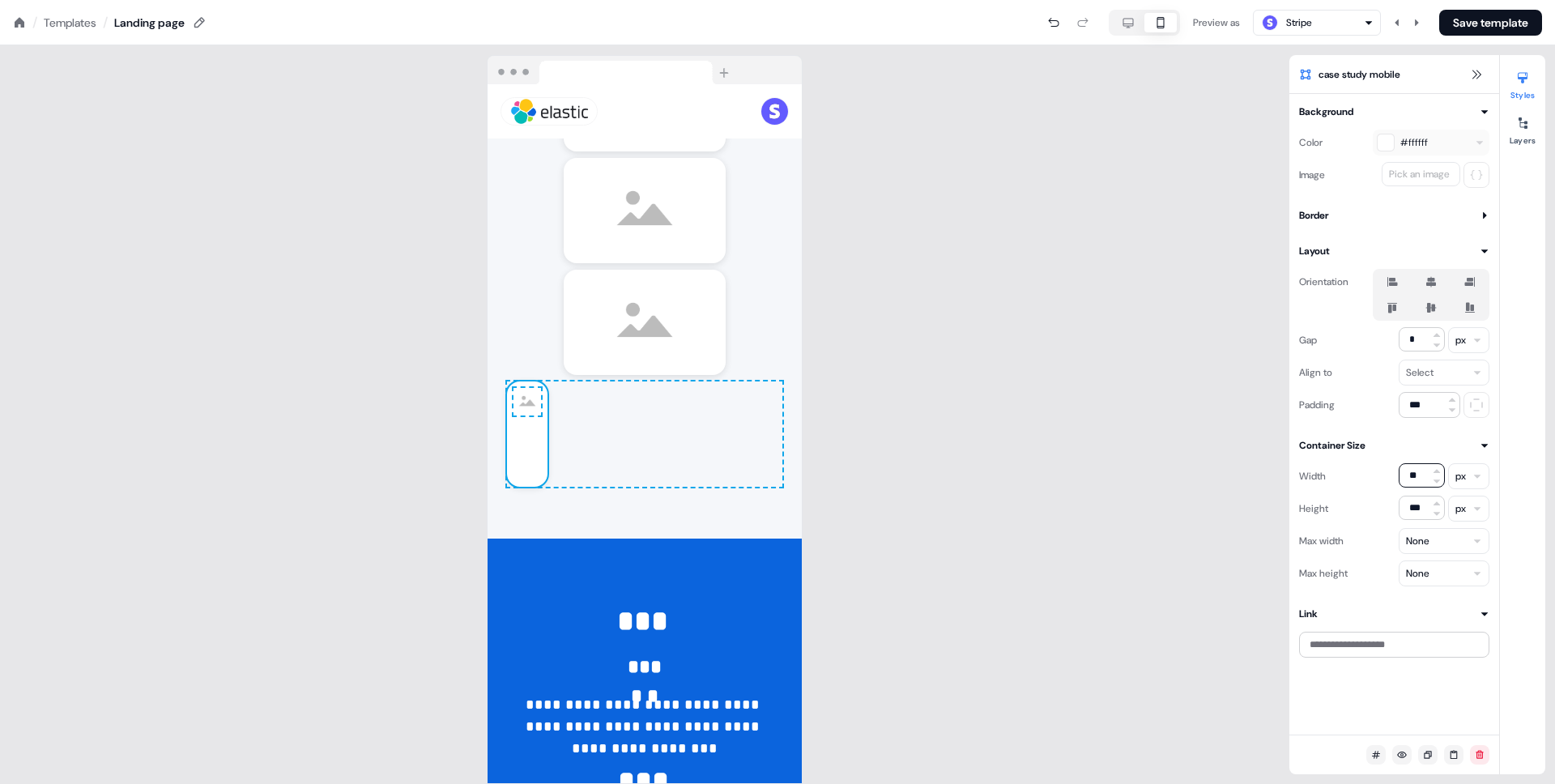
click at [1466, 0] on html "**********" at bounding box center [778, 0] width 1555 height 0
click at [1475, 0] on html "**********" at bounding box center [778, 0] width 1555 height 0
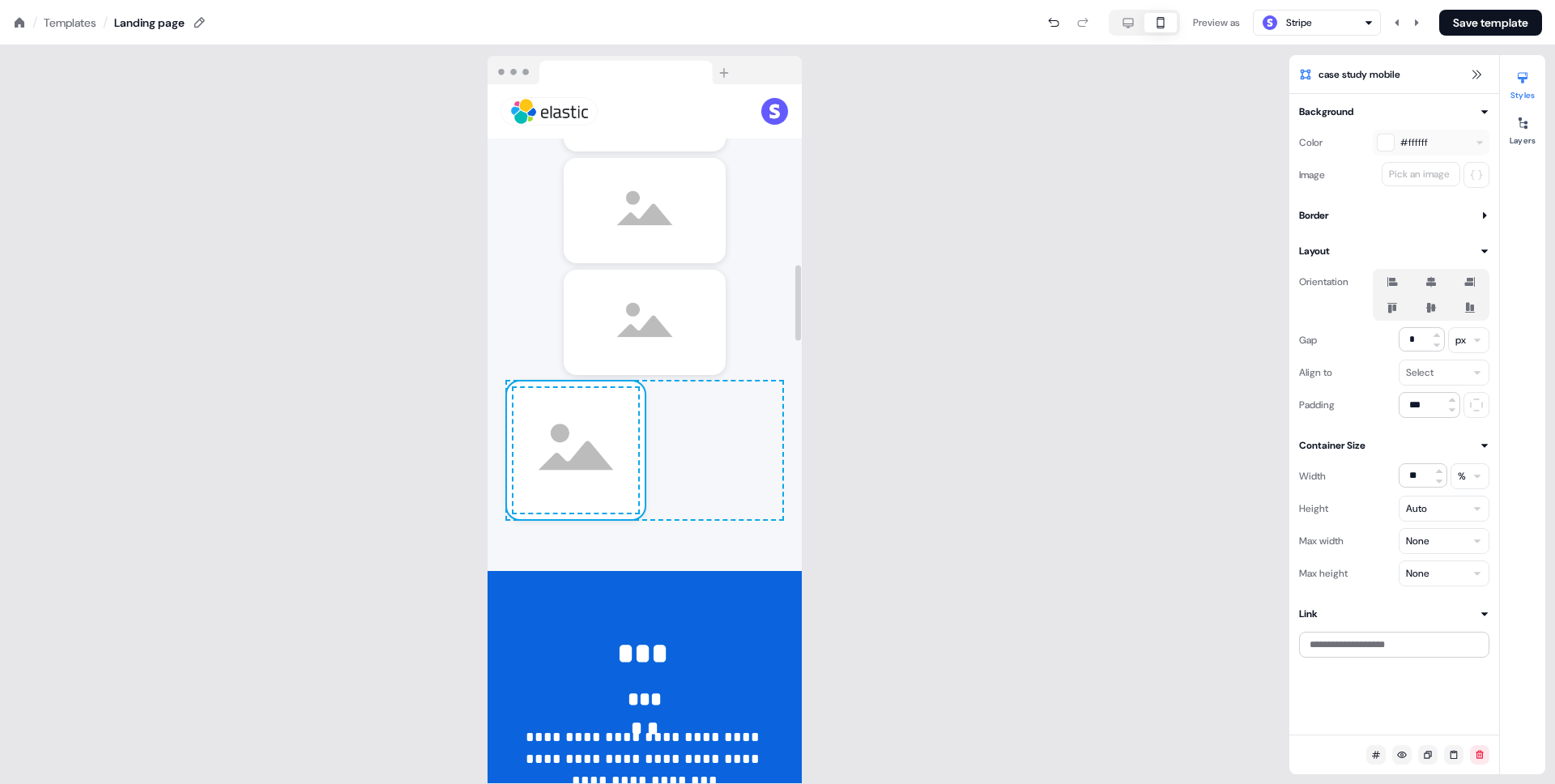
click at [622, 449] on img at bounding box center [576, 450] width 124 height 124
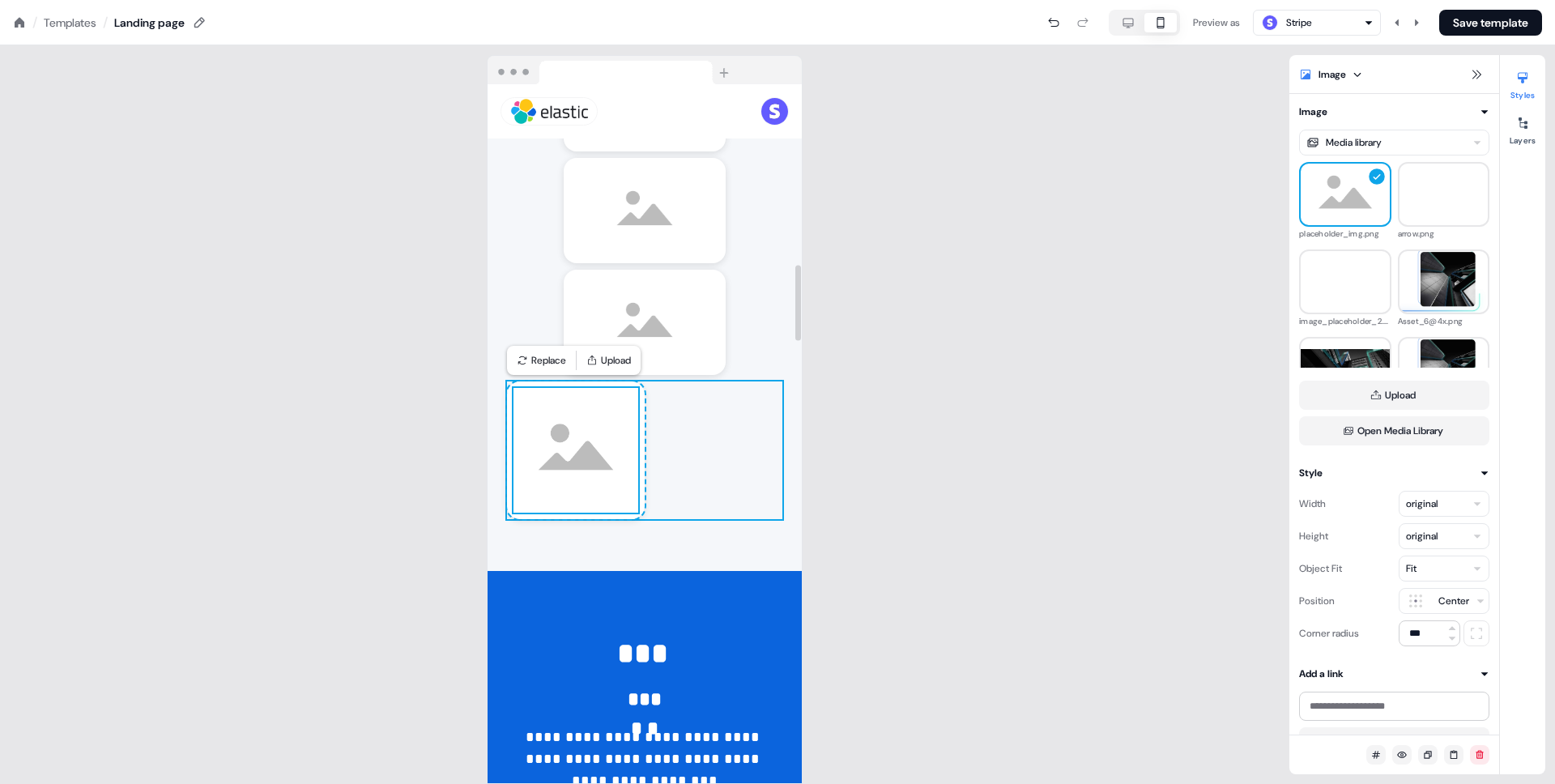
click at [648, 446] on div "To pick up a draggable item, press the space bar. While dragging, use the arrow…" at bounding box center [644, 450] width 275 height 138
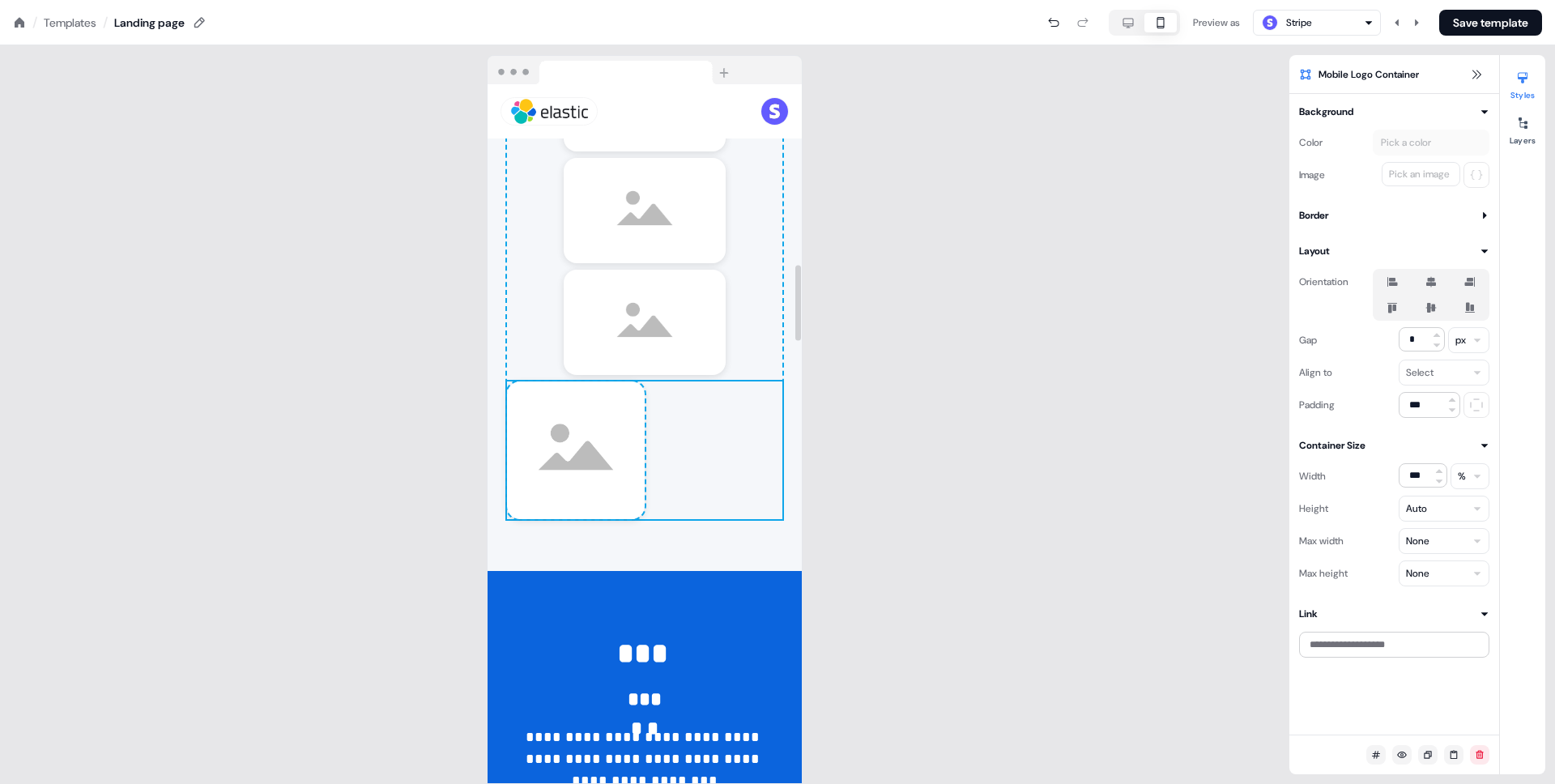
click at [646, 445] on div "To pick up a draggable item, press the space bar. While dragging, use the arrow…" at bounding box center [644, 450] width 275 height 138
click at [639, 445] on div "To pick up a draggable item, press the space bar. While dragging, use the arrow…" at bounding box center [576, 450] width 138 height 138
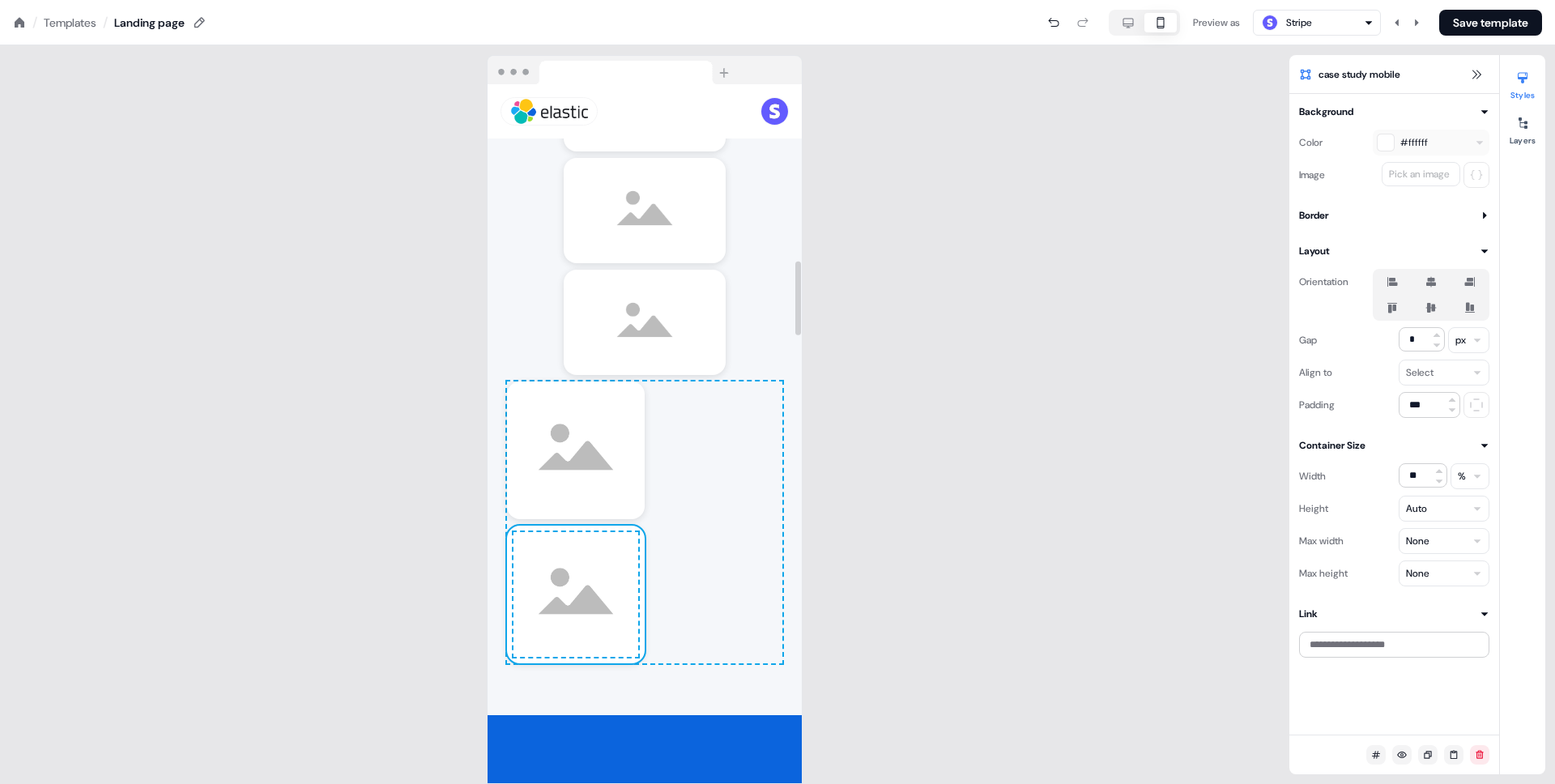
click at [703, 462] on div "To pick up a draggable item, press the space bar. While dragging, use the arrow…" at bounding box center [644, 522] width 275 height 282
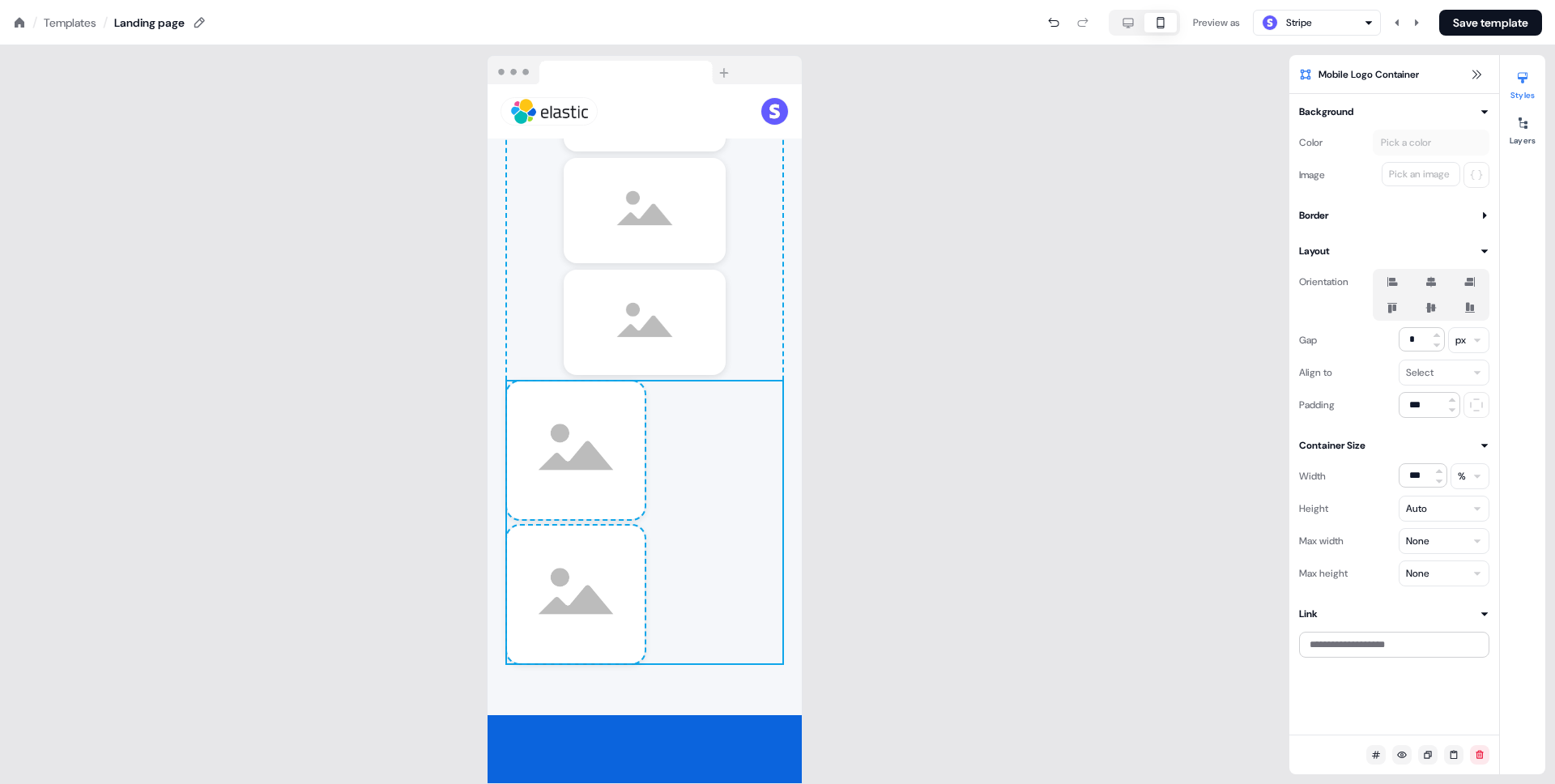
click at [1393, 278] on icon at bounding box center [1392, 281] width 10 height 9
click at [1393, 278] on button "button" at bounding box center [1391, 281] width 13 height 13
click at [1400, 282] on icon at bounding box center [1391, 281] width 20 height 13
click at [1398, 282] on button "button" at bounding box center [1391, 281] width 13 height 13
click at [720, 489] on div "To pick up a draggable item, press the space bar. While dragging, use the arrow…" at bounding box center [644, 522] width 275 height 282
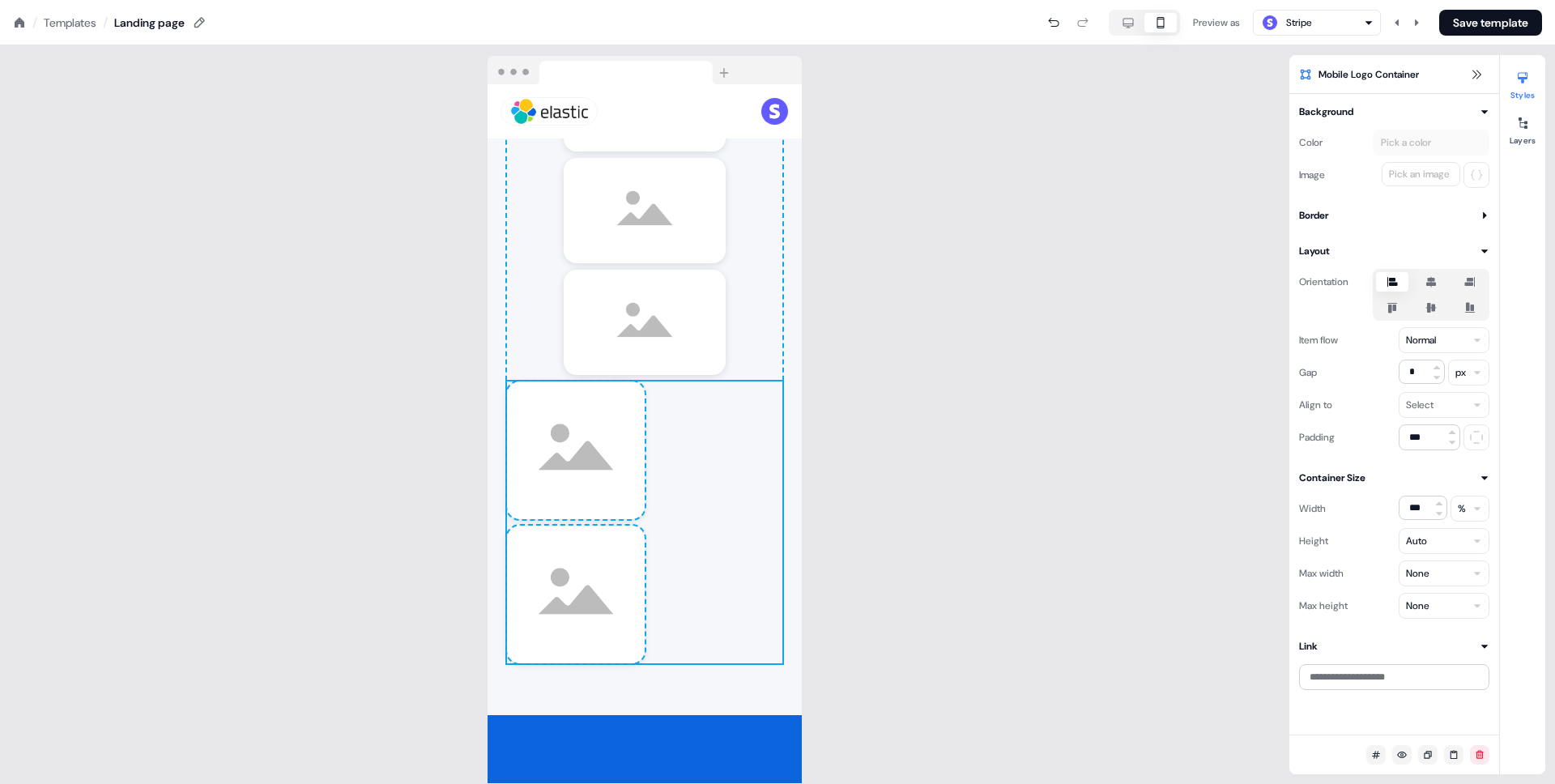
click at [1436, 278] on icon at bounding box center [1431, 281] width 20 height 13
click at [1436, 278] on button "button" at bounding box center [1431, 281] width 13 height 13
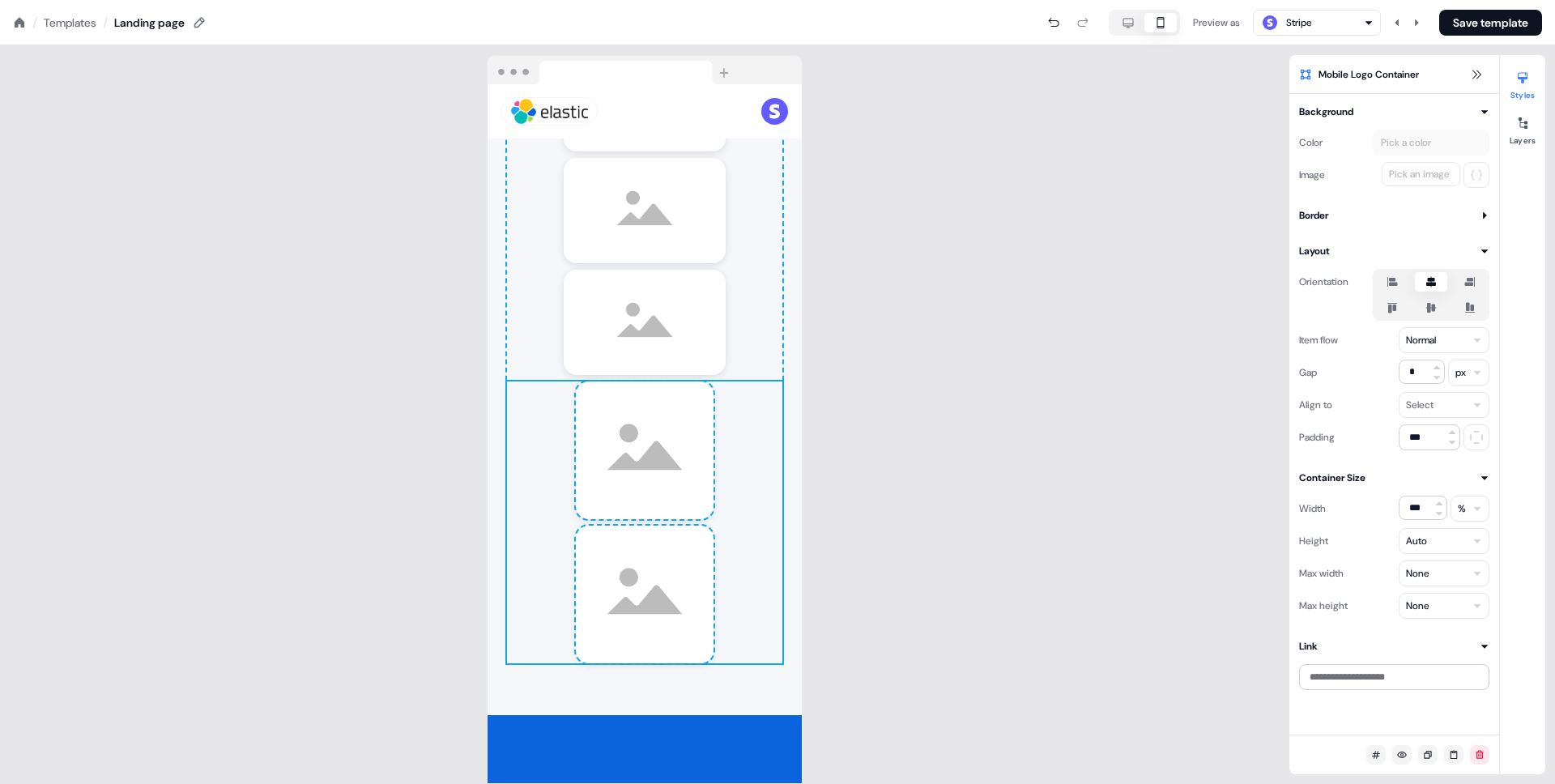
click at [1397, 280] on icon at bounding box center [1391, 281] width 20 height 13
click at [1397, 280] on button "button" at bounding box center [1391, 281] width 13 height 13
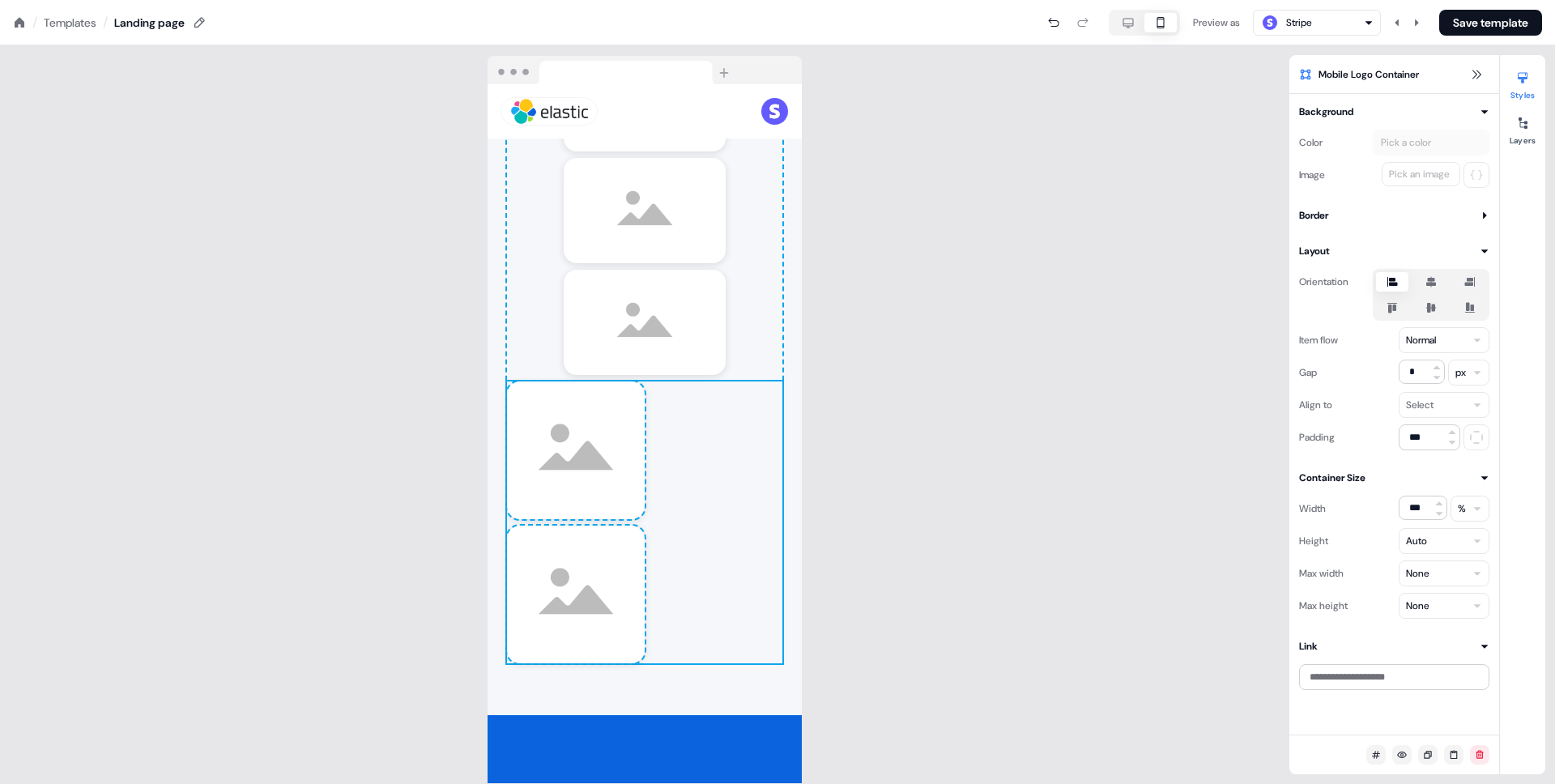
click at [1435, 317] on label at bounding box center [1431, 307] width 32 height 20
click at [1435, 314] on button "button" at bounding box center [1431, 307] width 13 height 13
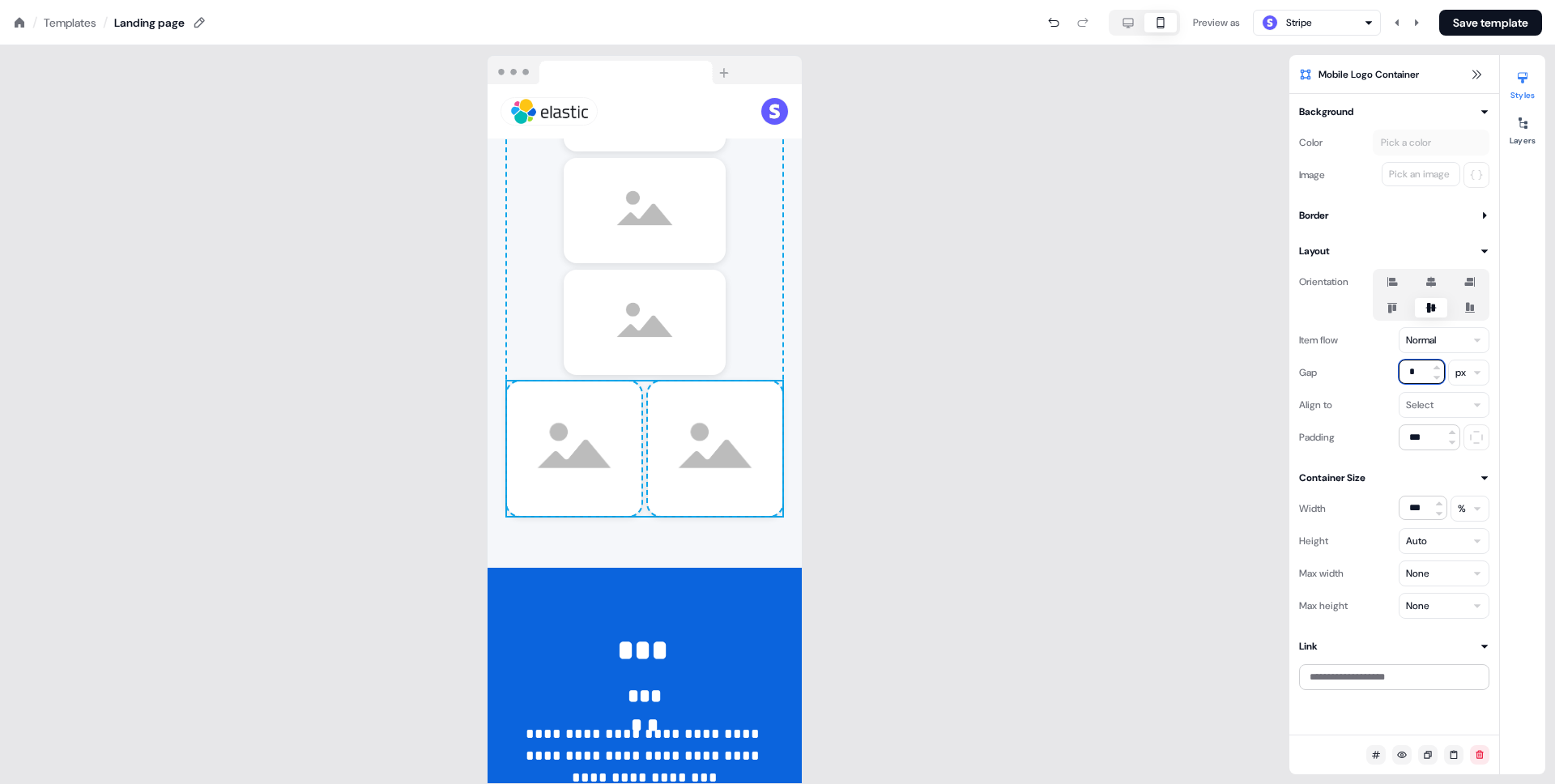
click at [1423, 370] on input "*" at bounding box center [1421, 371] width 46 height 25
type input "**"
click at [641, 387] on div "To pick up a draggable item, press the space bar. While dragging, use the arrow…" at bounding box center [644, 447] width 275 height 131
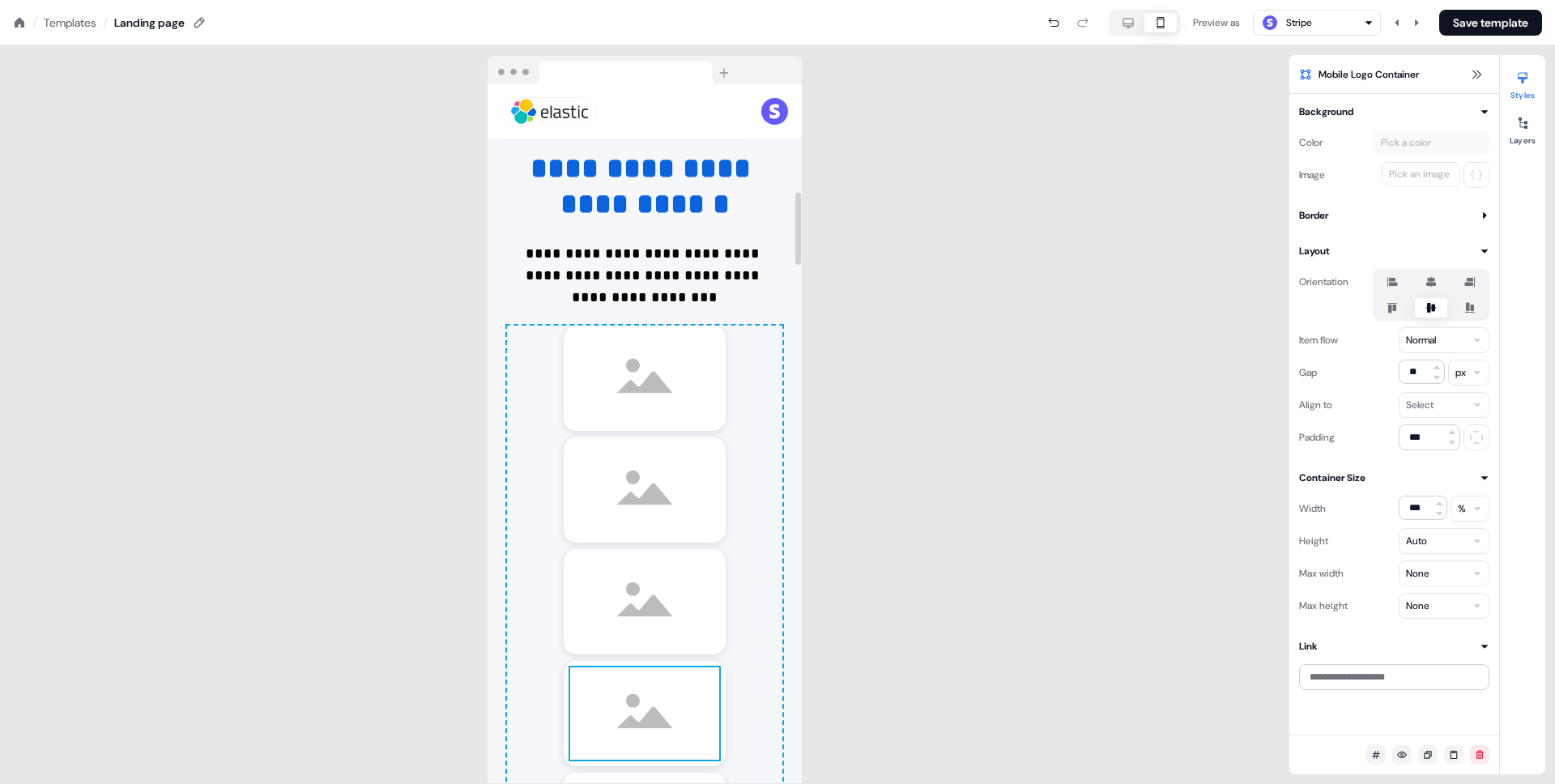
scroll to position [1034, 0]
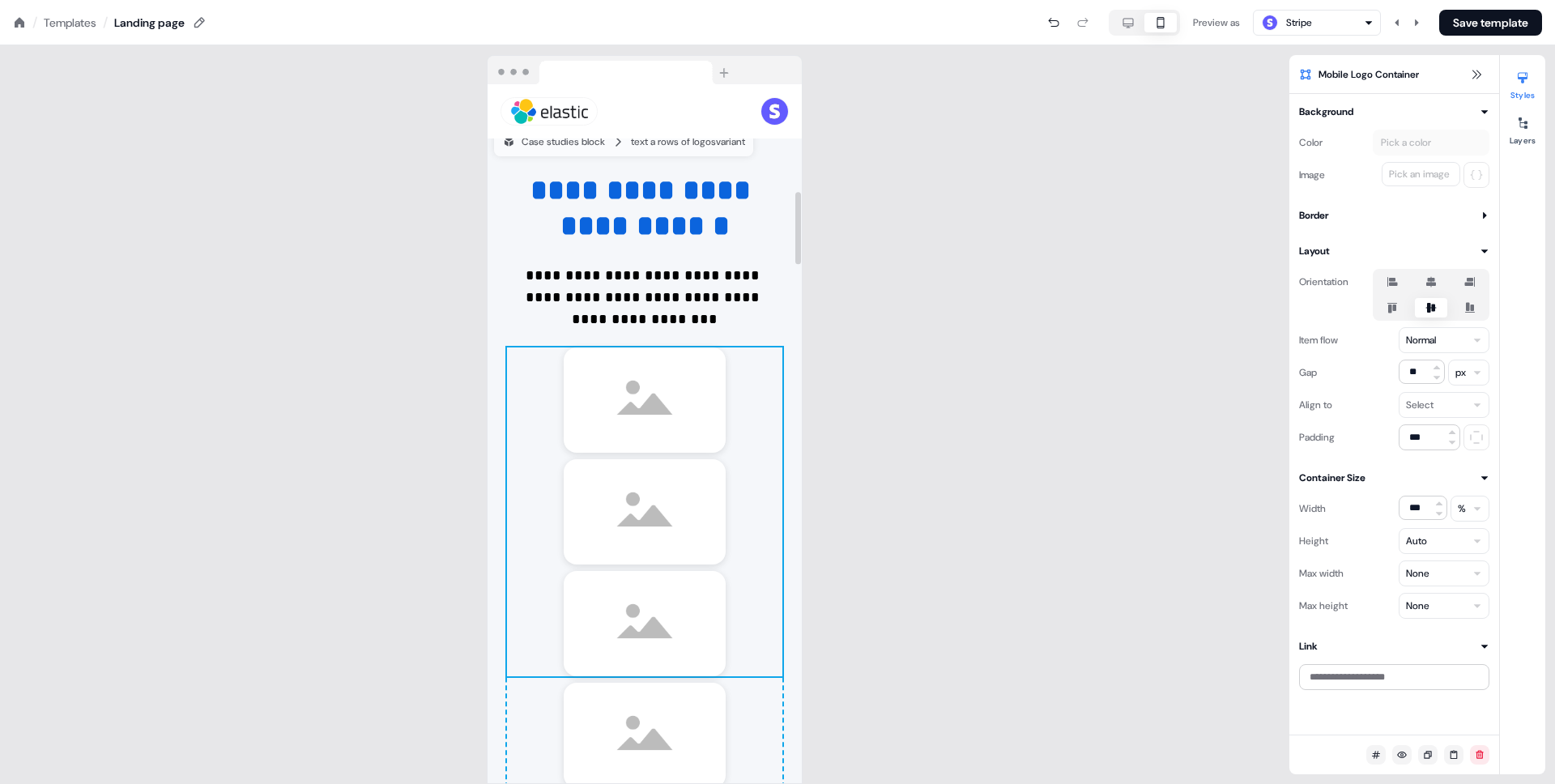
click at [745, 457] on div "To pick up a draggable item, press the space bar. While dragging, use the arrow…" at bounding box center [644, 512] width 275 height 329
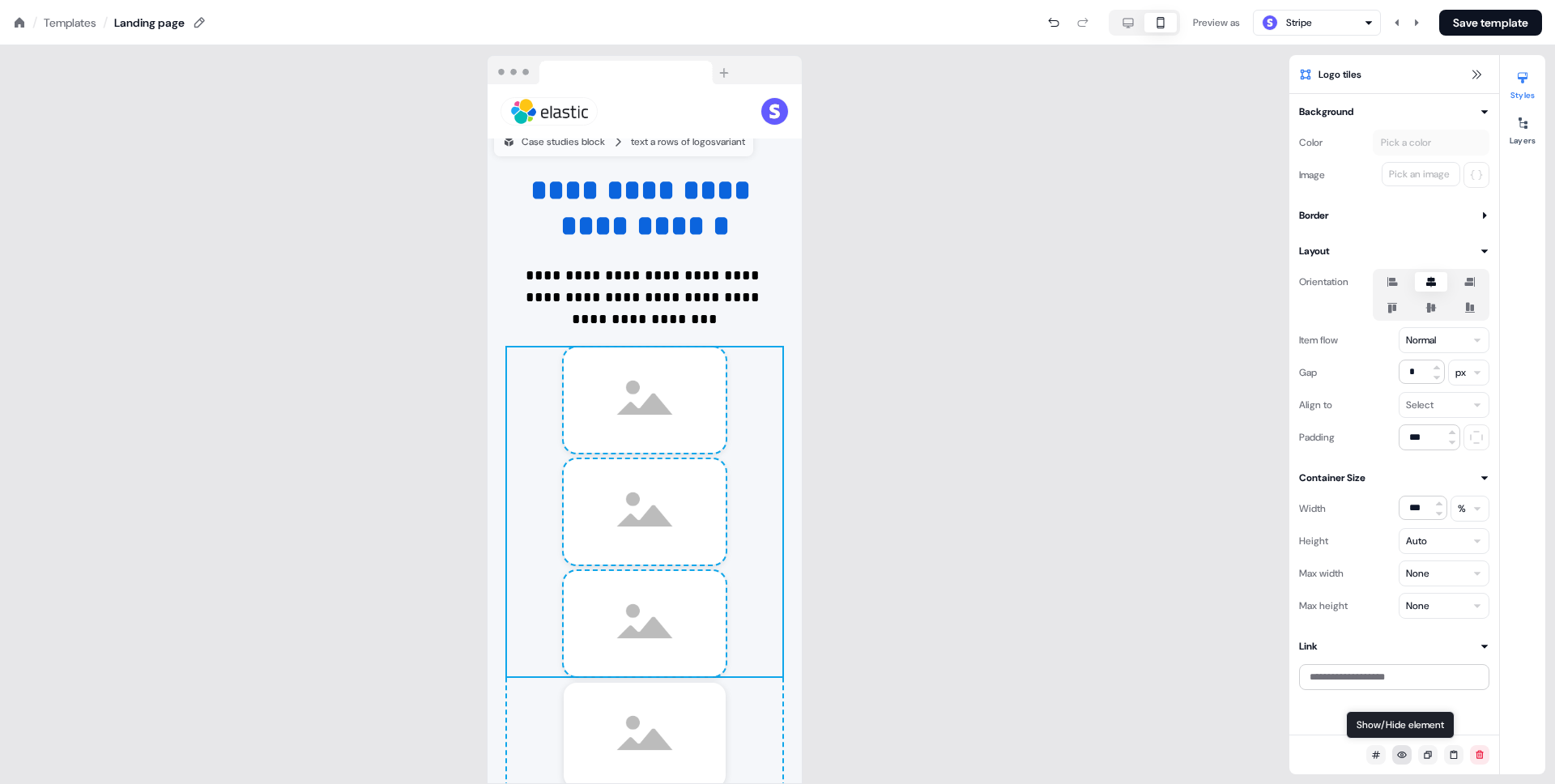
click at [1399, 750] on icon at bounding box center [1402, 754] width 9 height 9
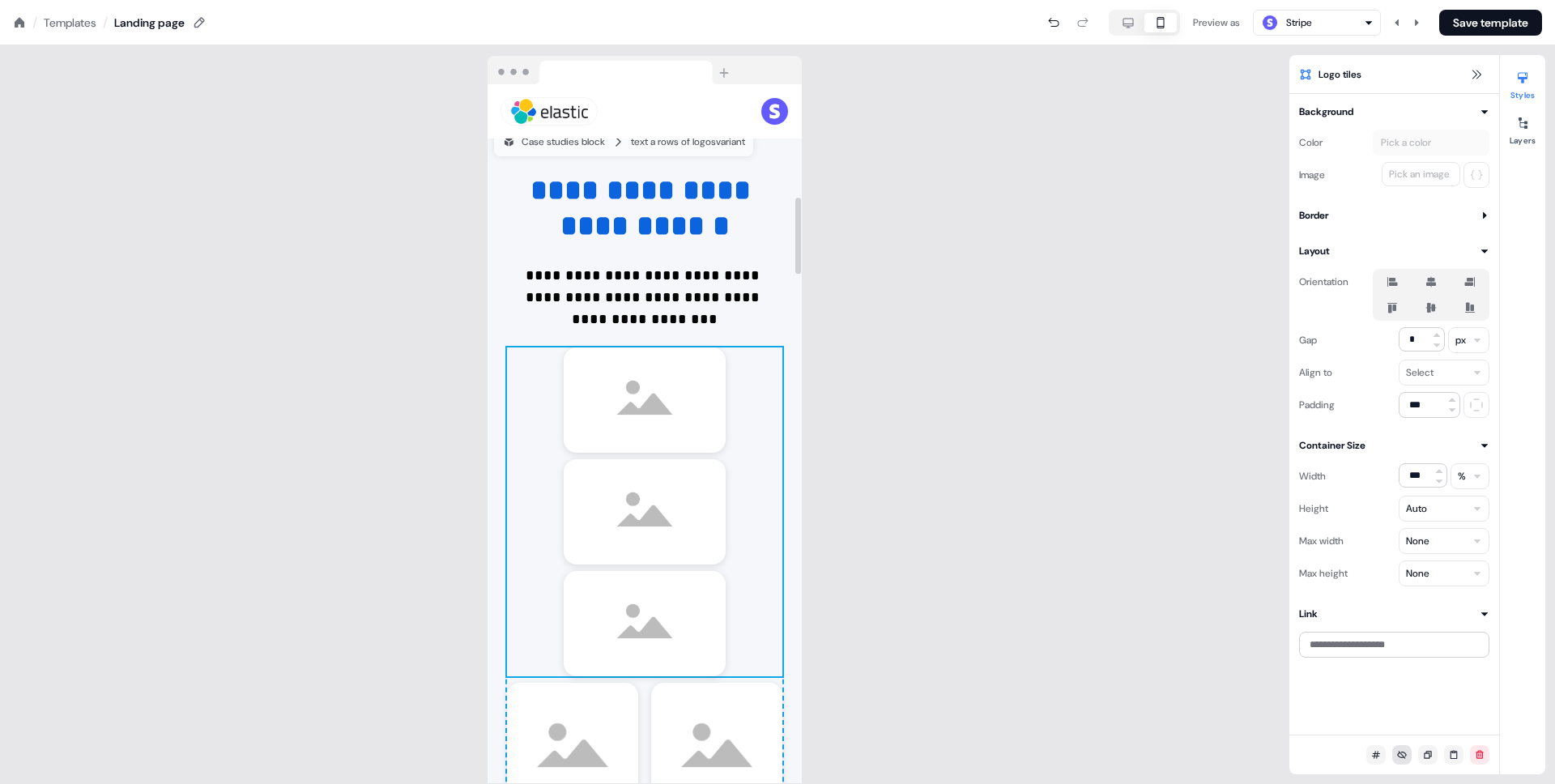
click at [761, 478] on div "To pick up a draggable item, press the space bar. While dragging, use the arrow…" at bounding box center [644, 512] width 275 height 329
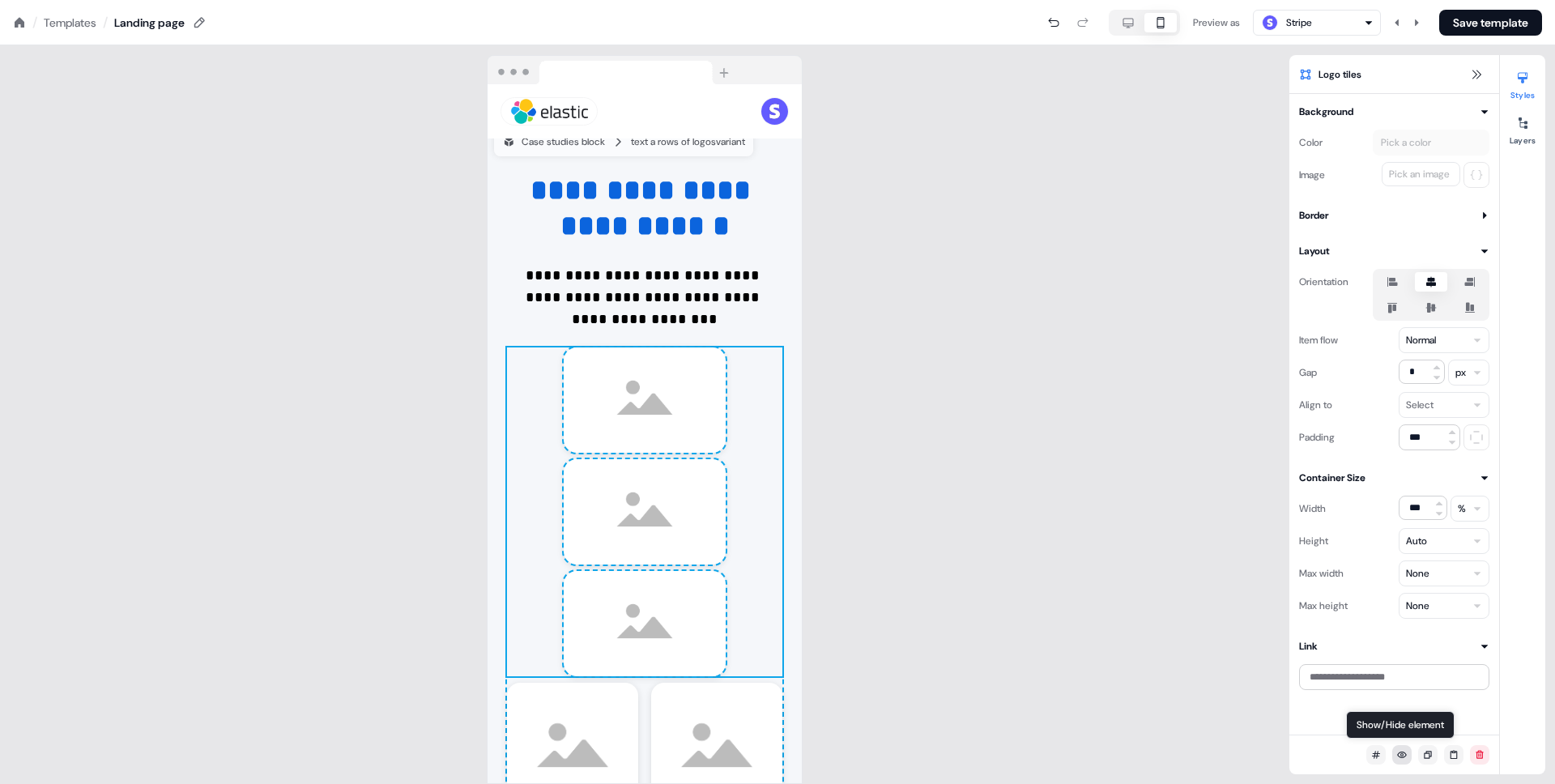
click at [1397, 759] on button at bounding box center [1402, 754] width 20 height 20
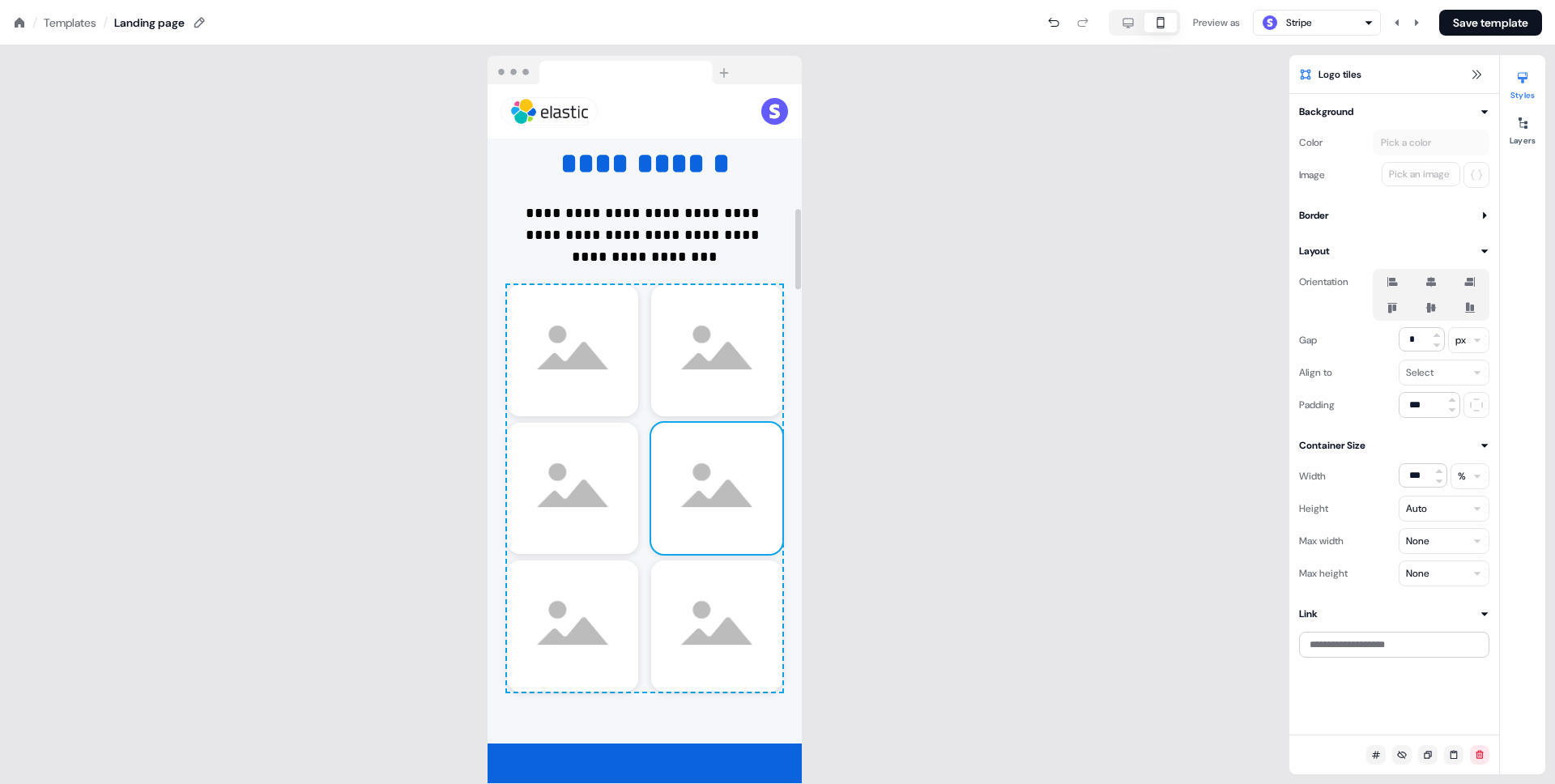
scroll to position [1116, 0]
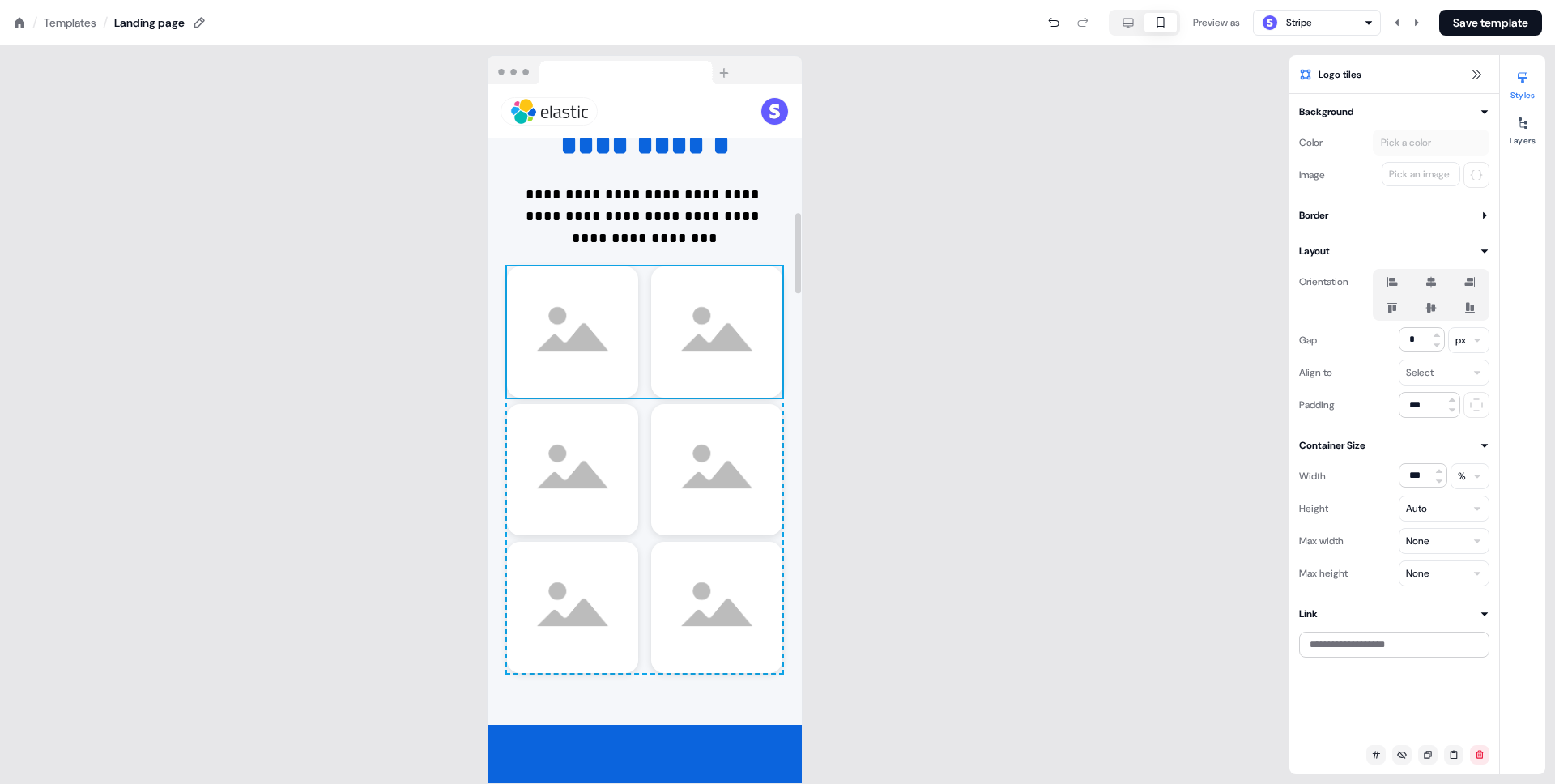
click at [642, 278] on div "To pick up a draggable item, press the space bar. While dragging, use the arrow…" at bounding box center [644, 332] width 275 height 131
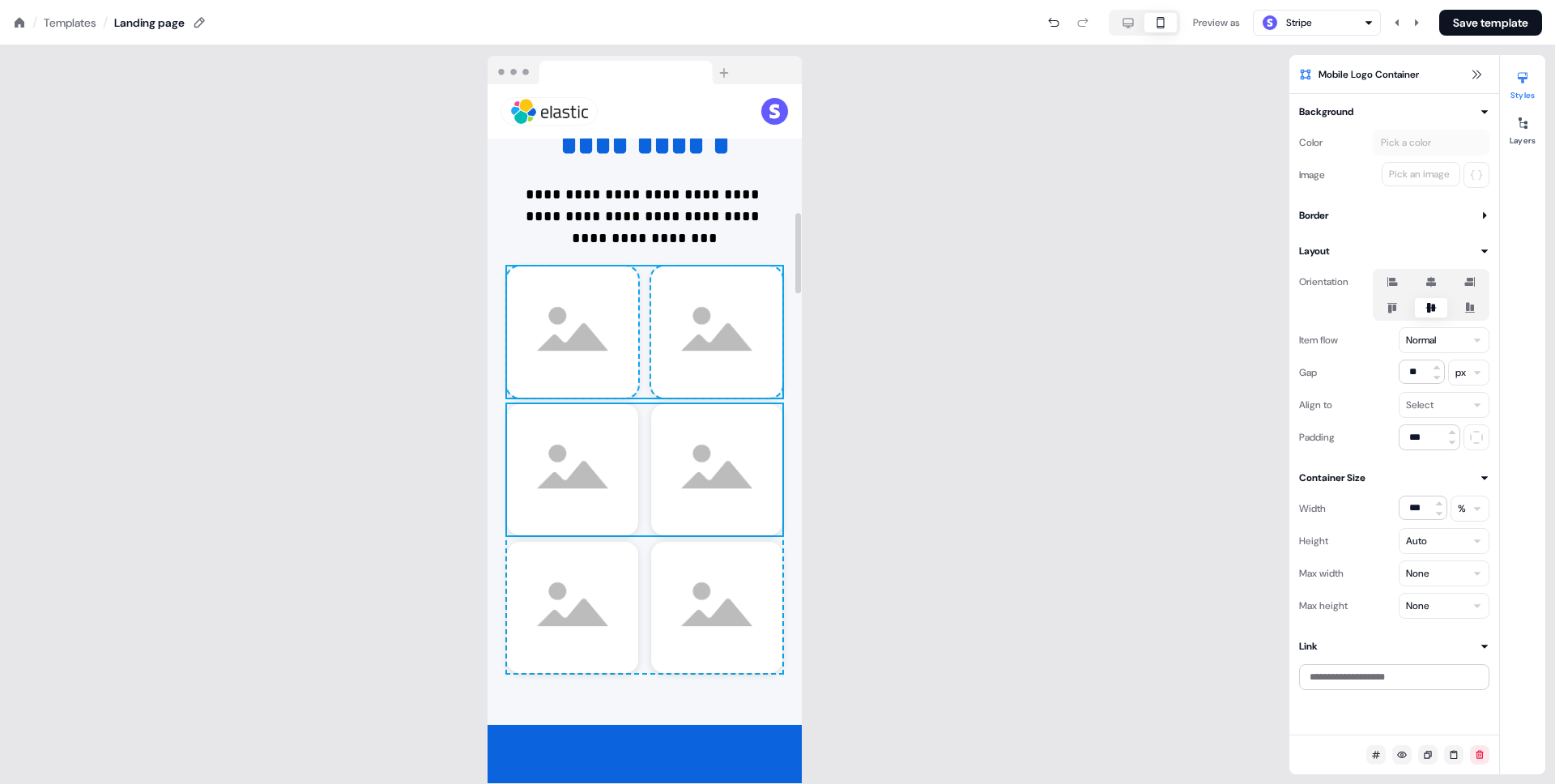
click at [637, 407] on div "To pick up a draggable item, press the space bar. While dragging, use the arrow…" at bounding box center [644, 470] width 275 height 131
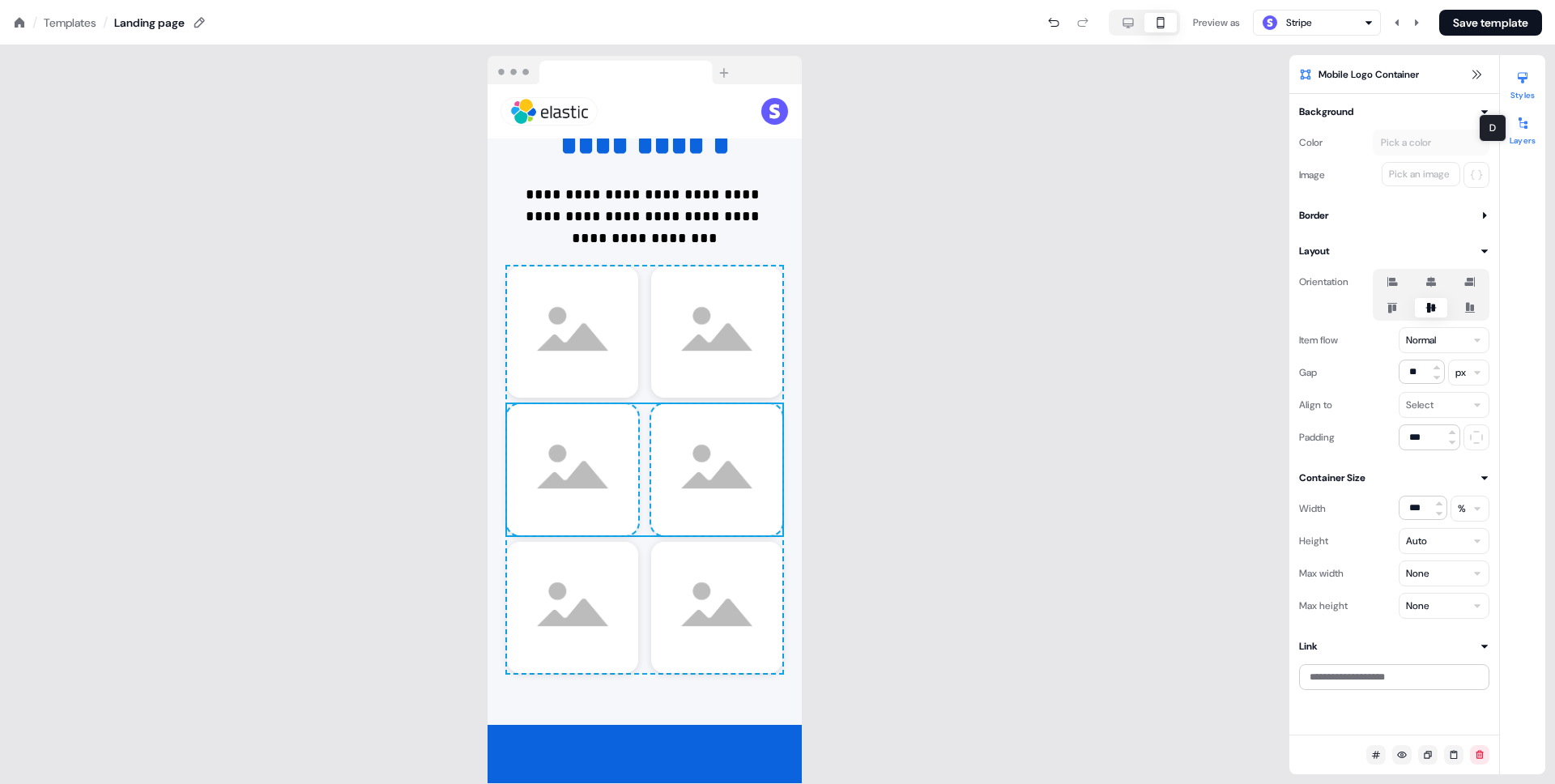
click at [1522, 137] on button "Layers" at bounding box center [1522, 128] width 45 height 36
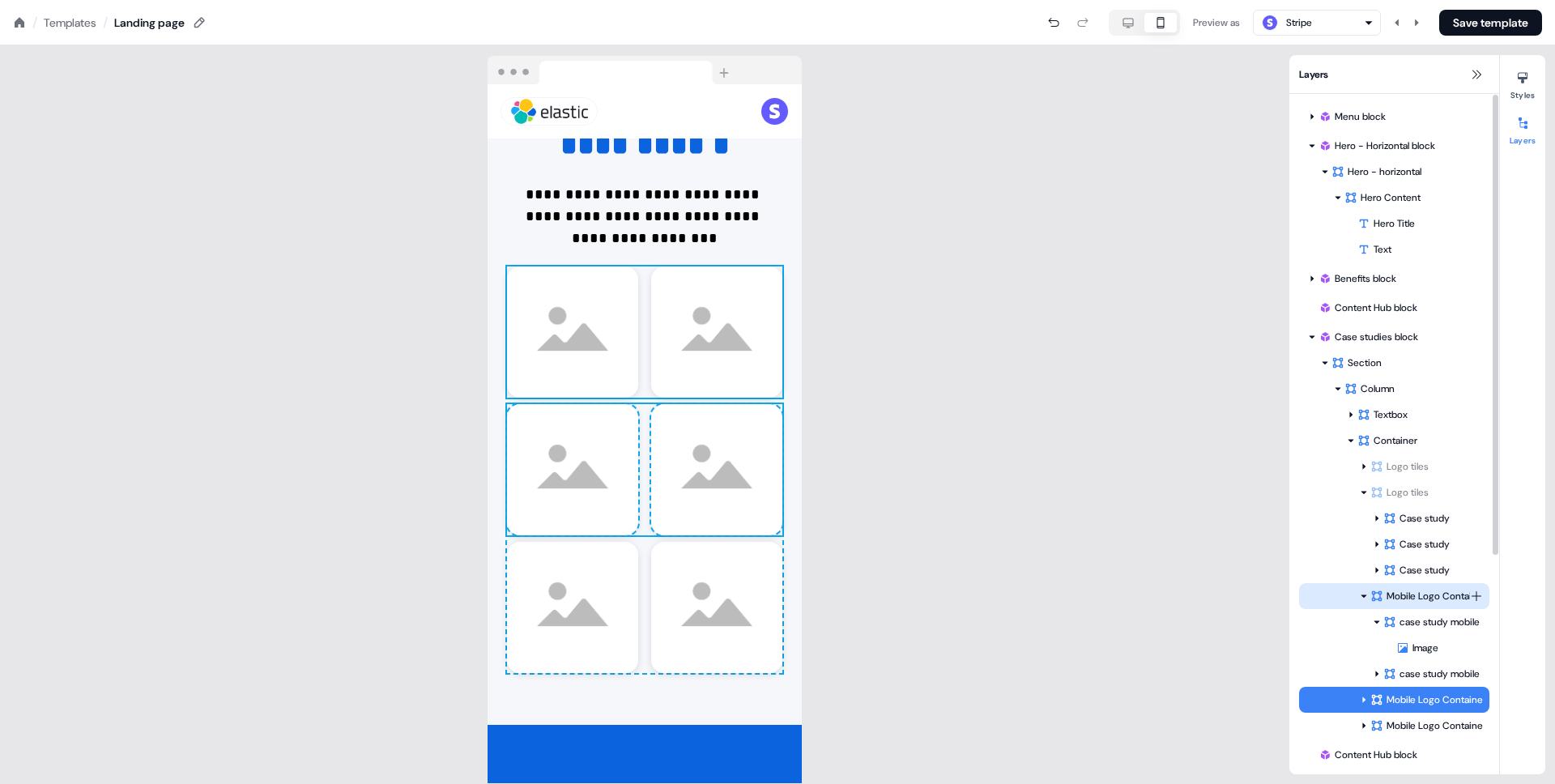
click at [1404, 587] on div "Mobile Logo Container" at bounding box center [1420, 595] width 100 height 16
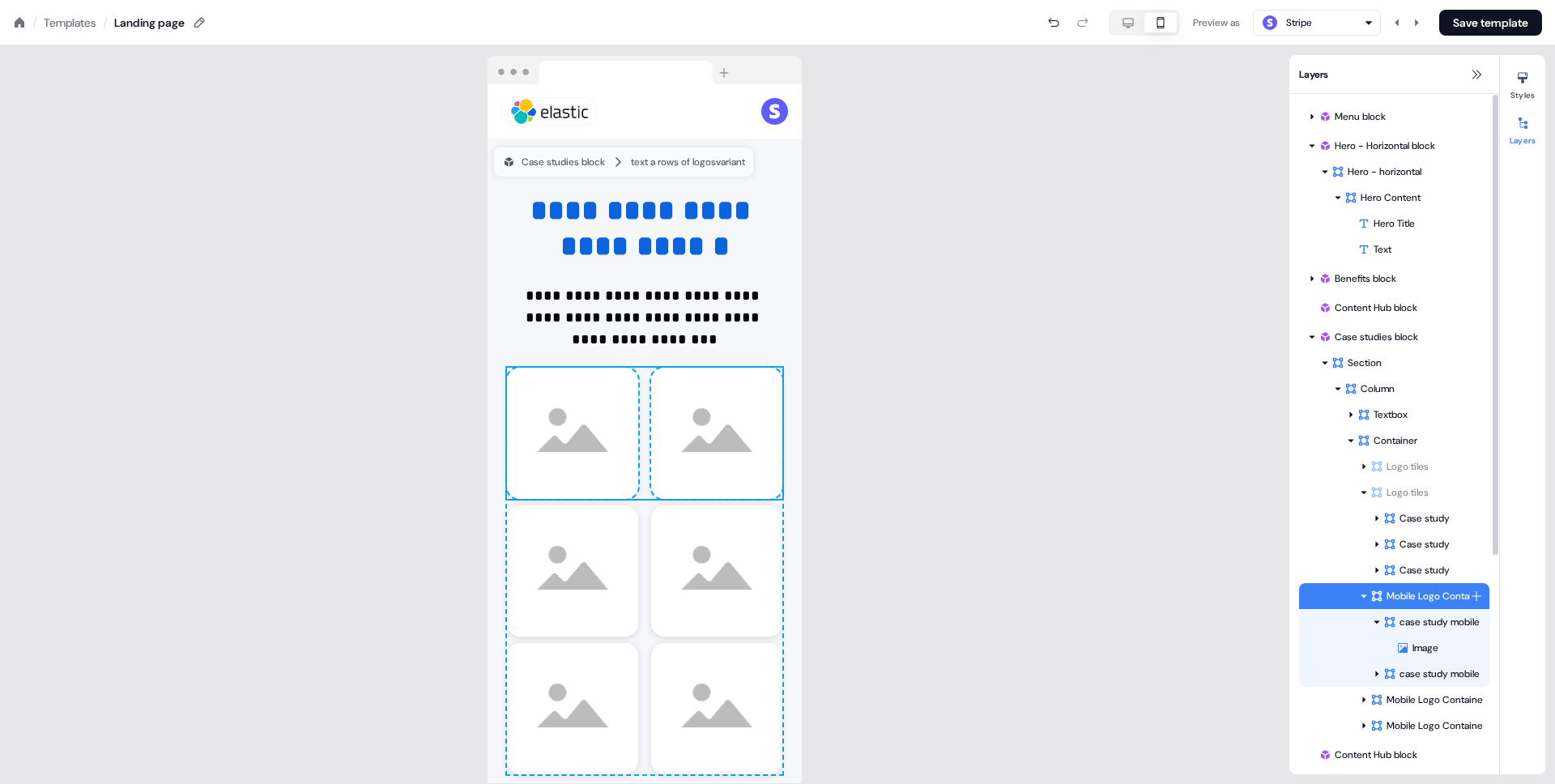
scroll to position [1014, 0]
click at [1363, 598] on icon at bounding box center [1364, 596] width 9 height 9
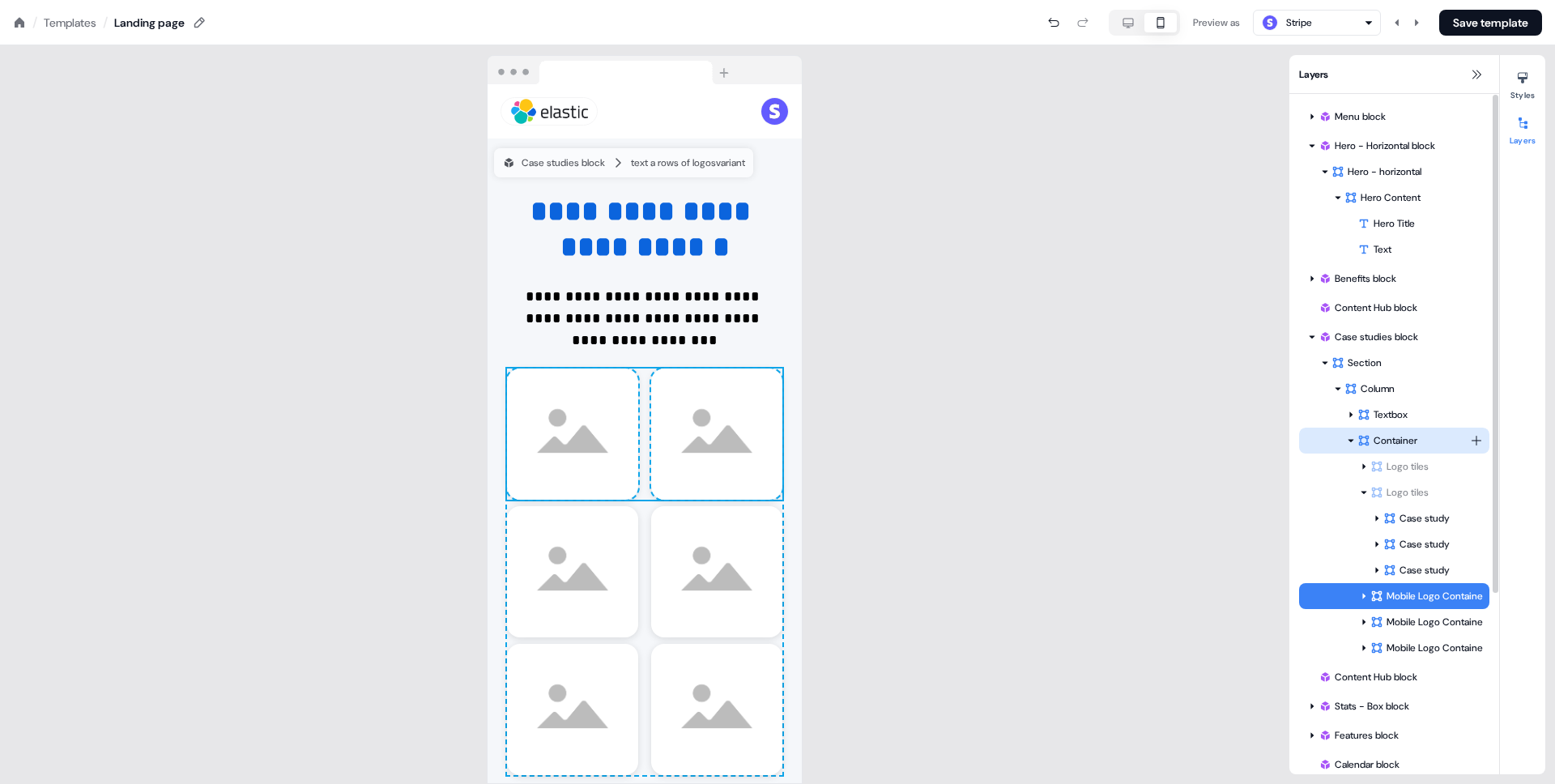
click at [1405, 429] on div "Container" at bounding box center [1393, 440] width 190 height 26
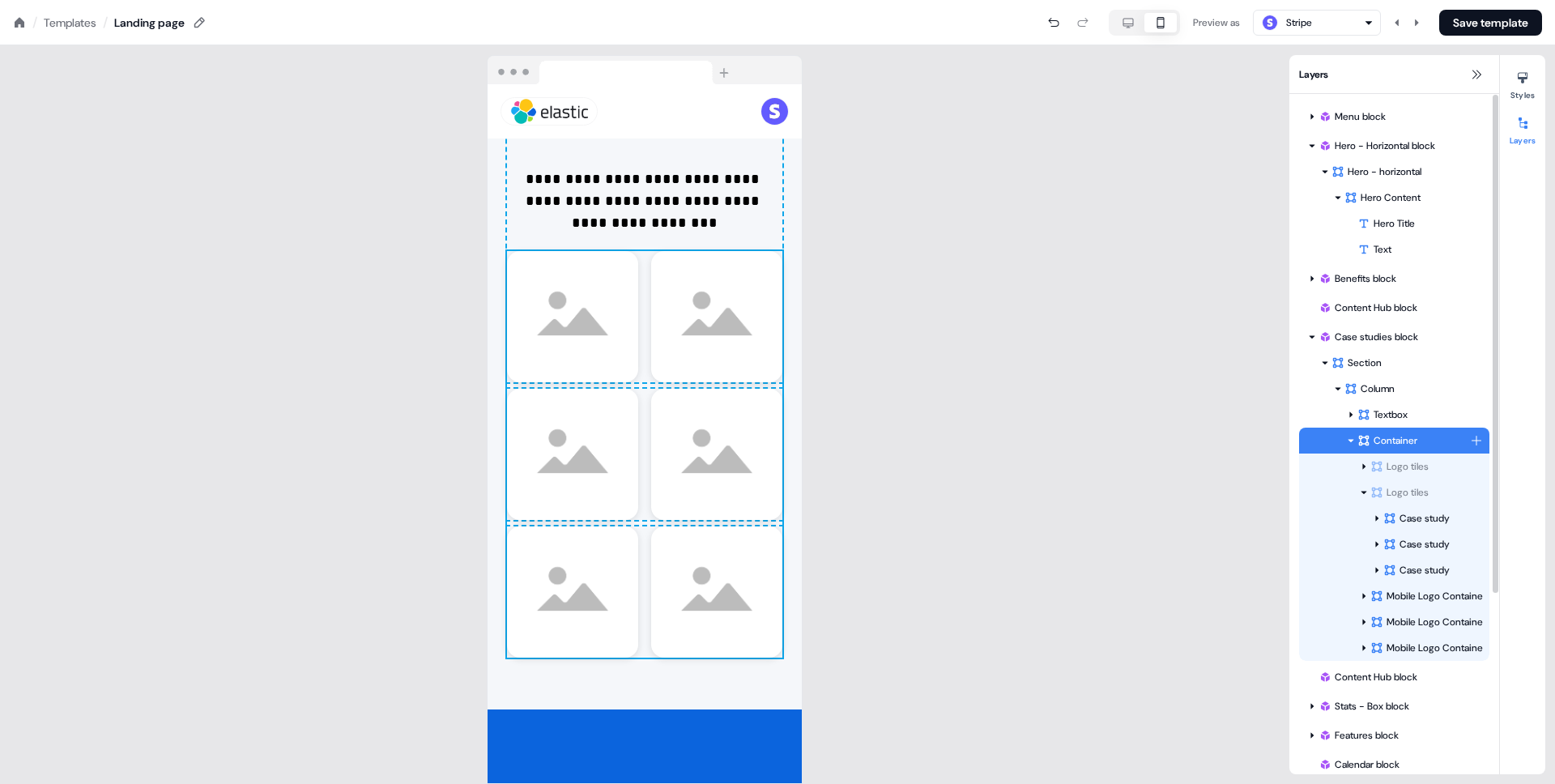
scroll to position [1151, 0]
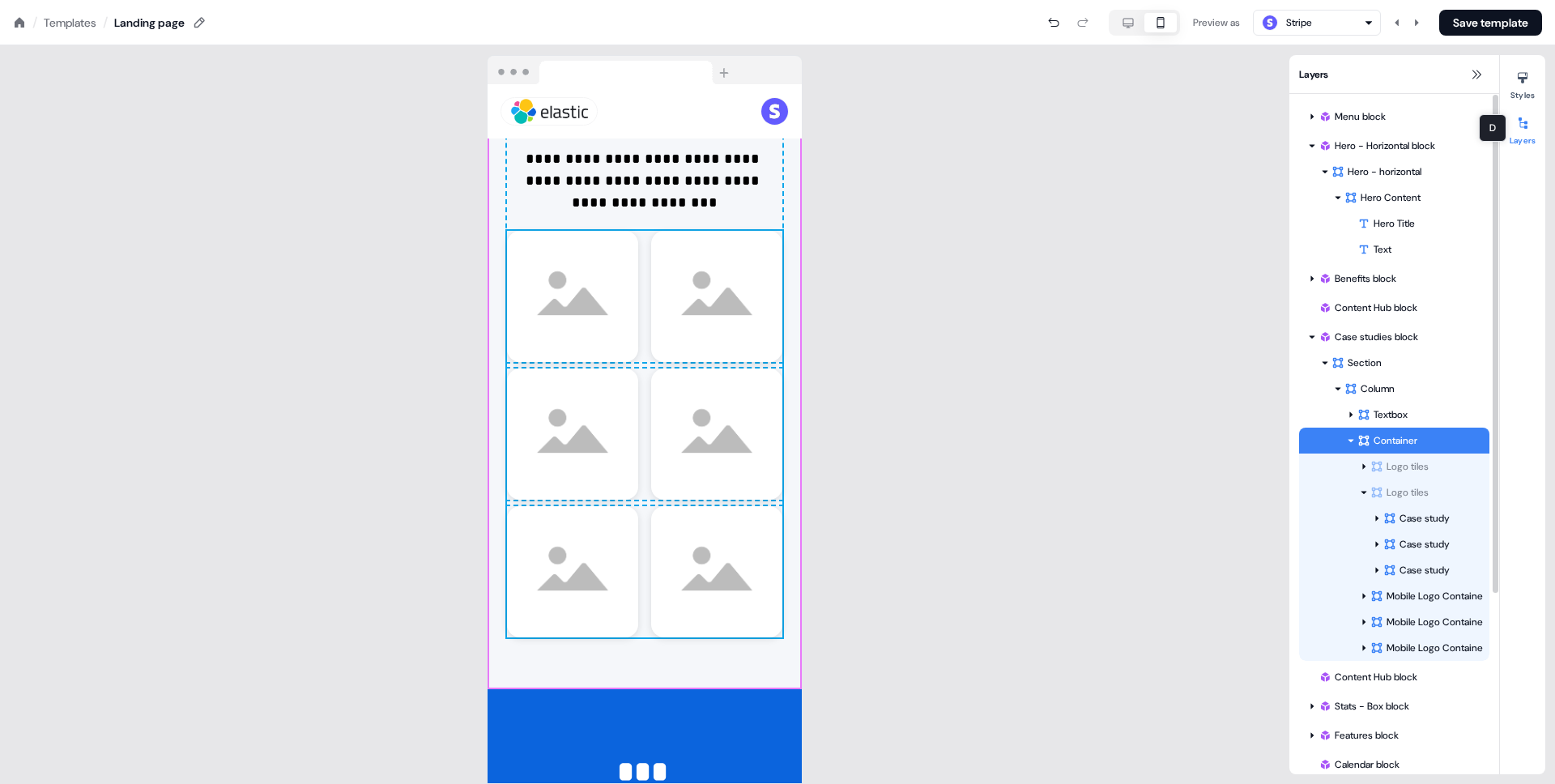
click at [1521, 100] on div "Styles Layers D D" at bounding box center [1522, 415] width 45 height 719
click at [1513, 94] on button "Styles" at bounding box center [1522, 83] width 45 height 36
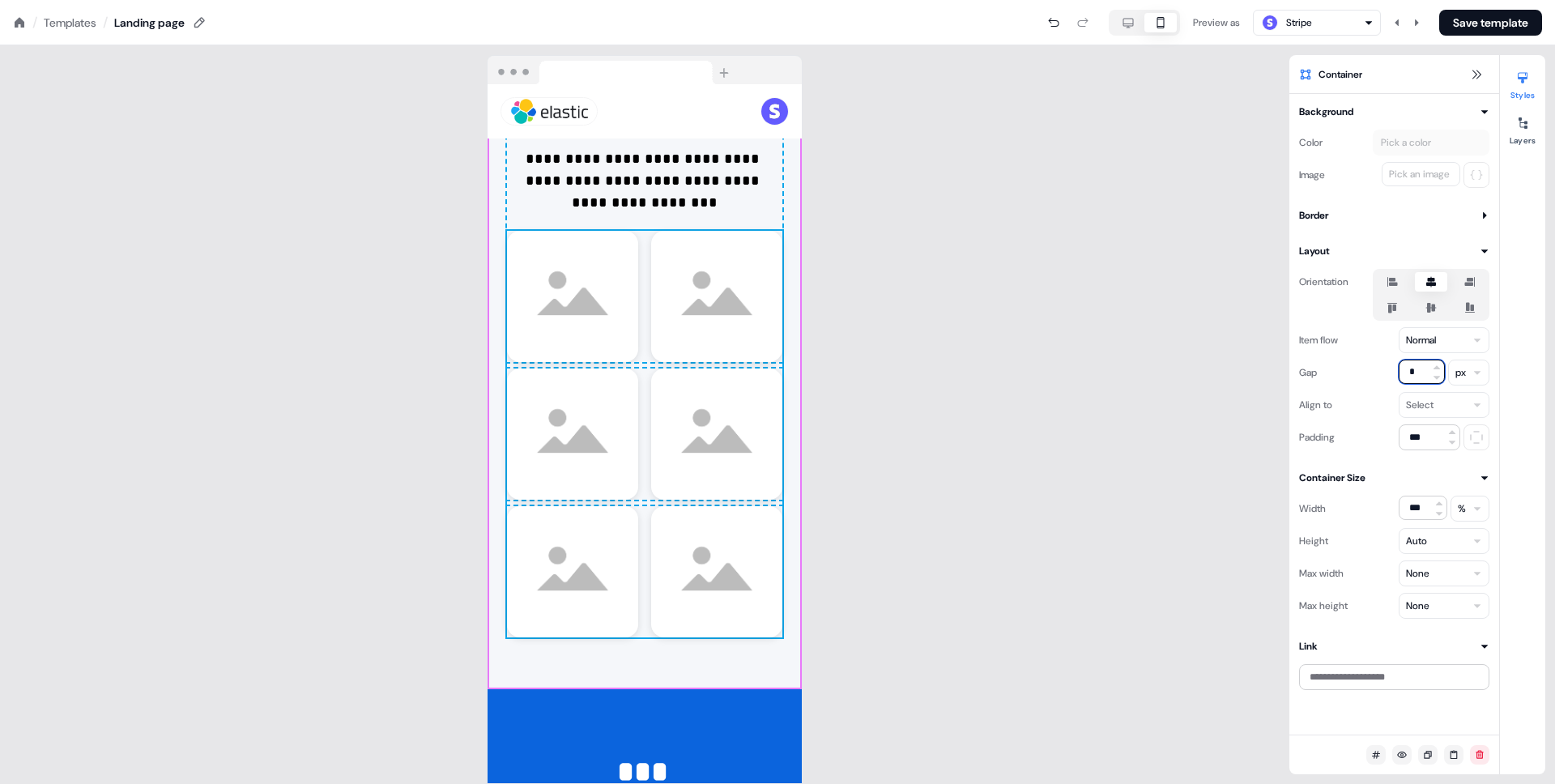
click at [1413, 366] on input "*" at bounding box center [1421, 371] width 46 height 25
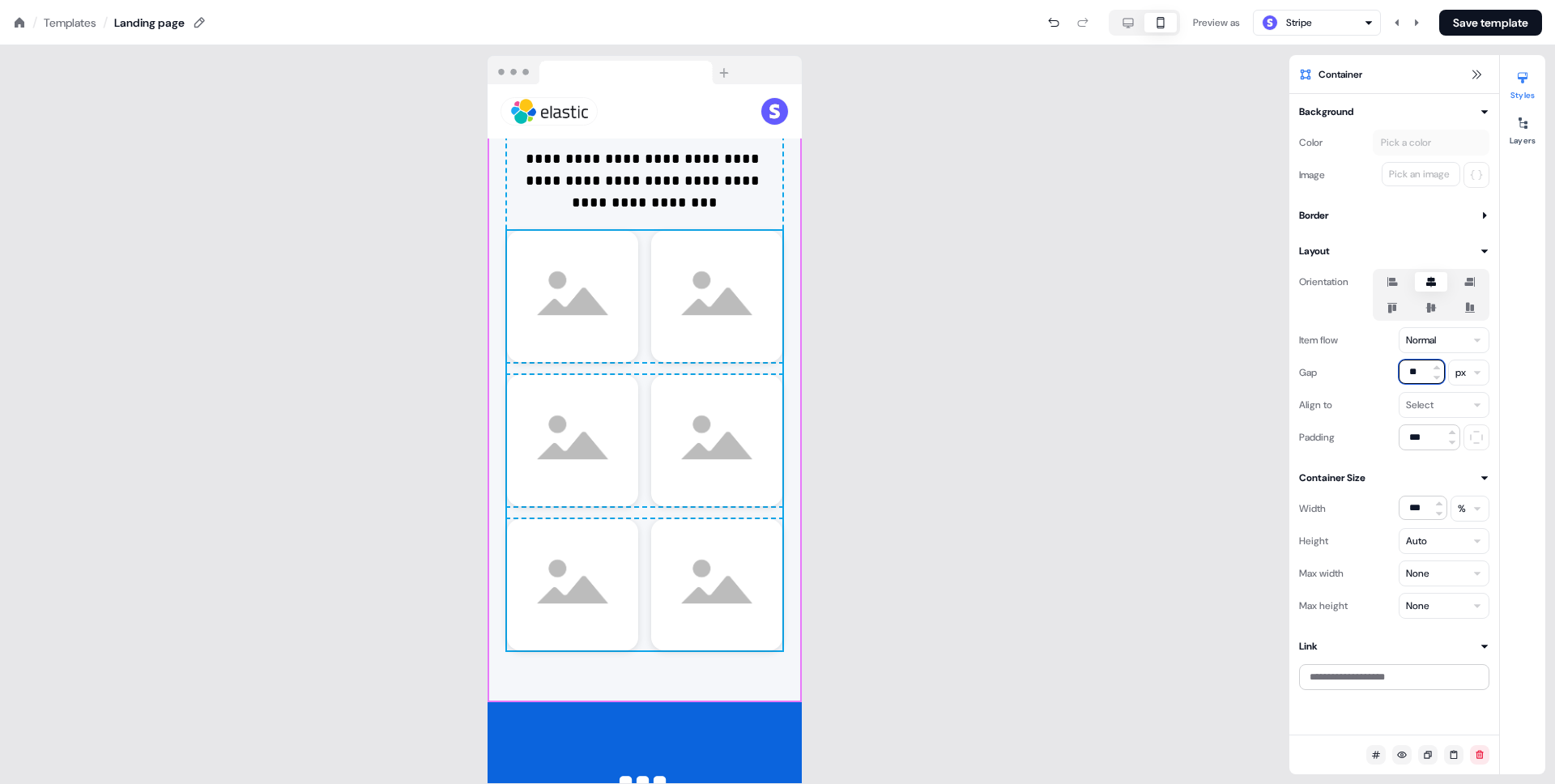
type input "**"
click at [853, 455] on div "**********" at bounding box center [645, 414] width 1289 height 738
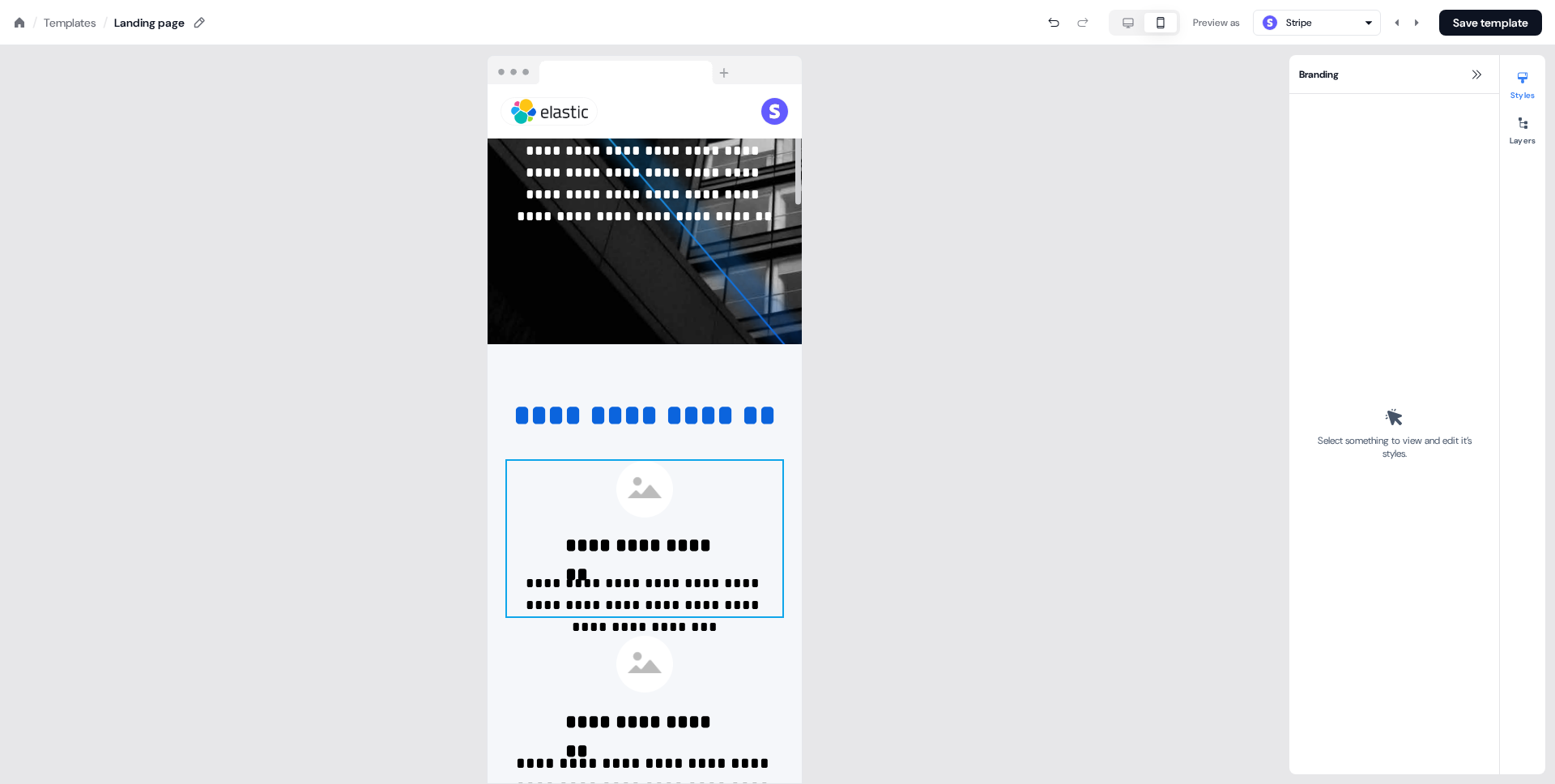
scroll to position [0, 0]
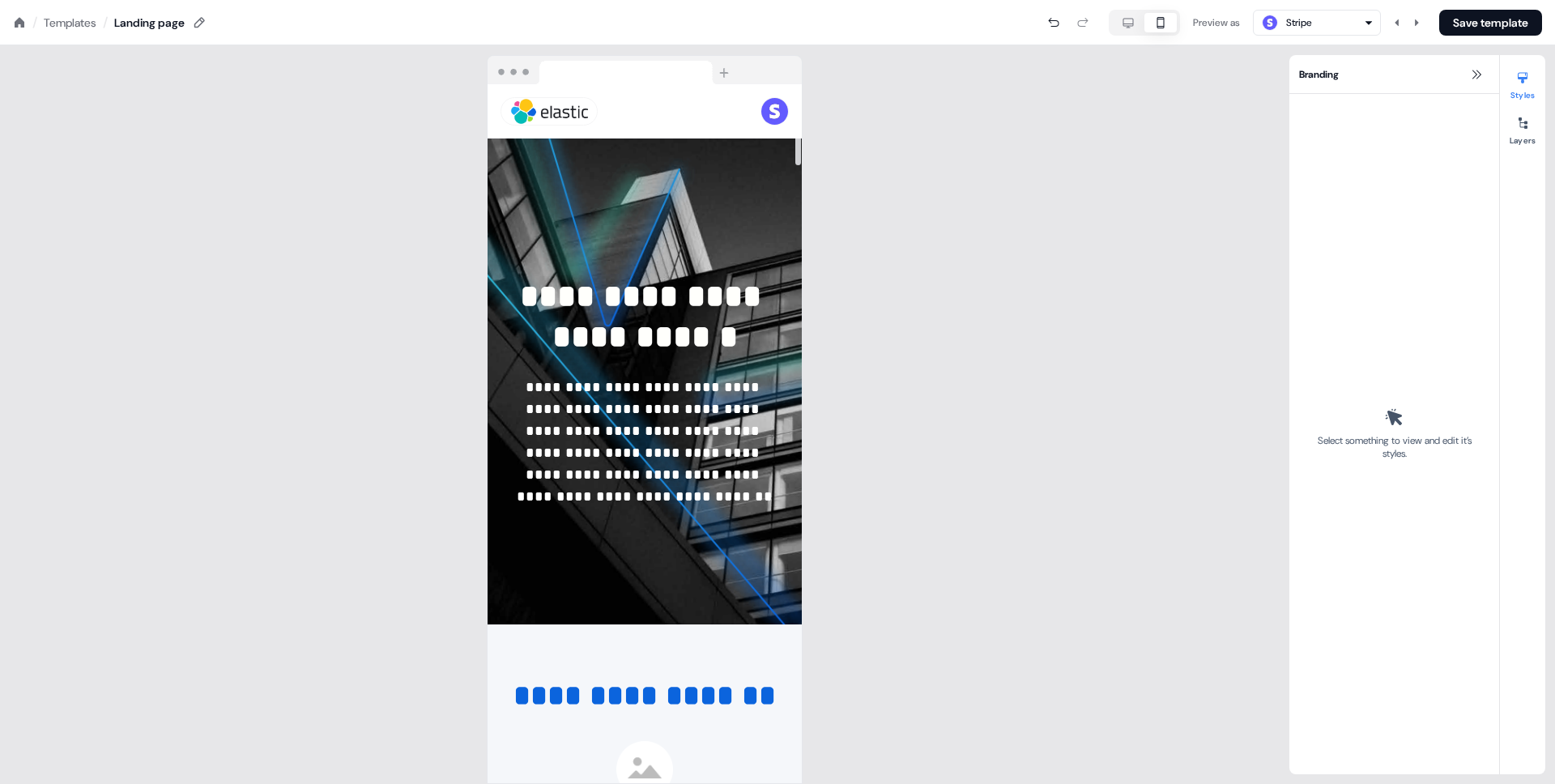
click at [1122, 21] on icon "button" at bounding box center [1128, 22] width 20 height 13
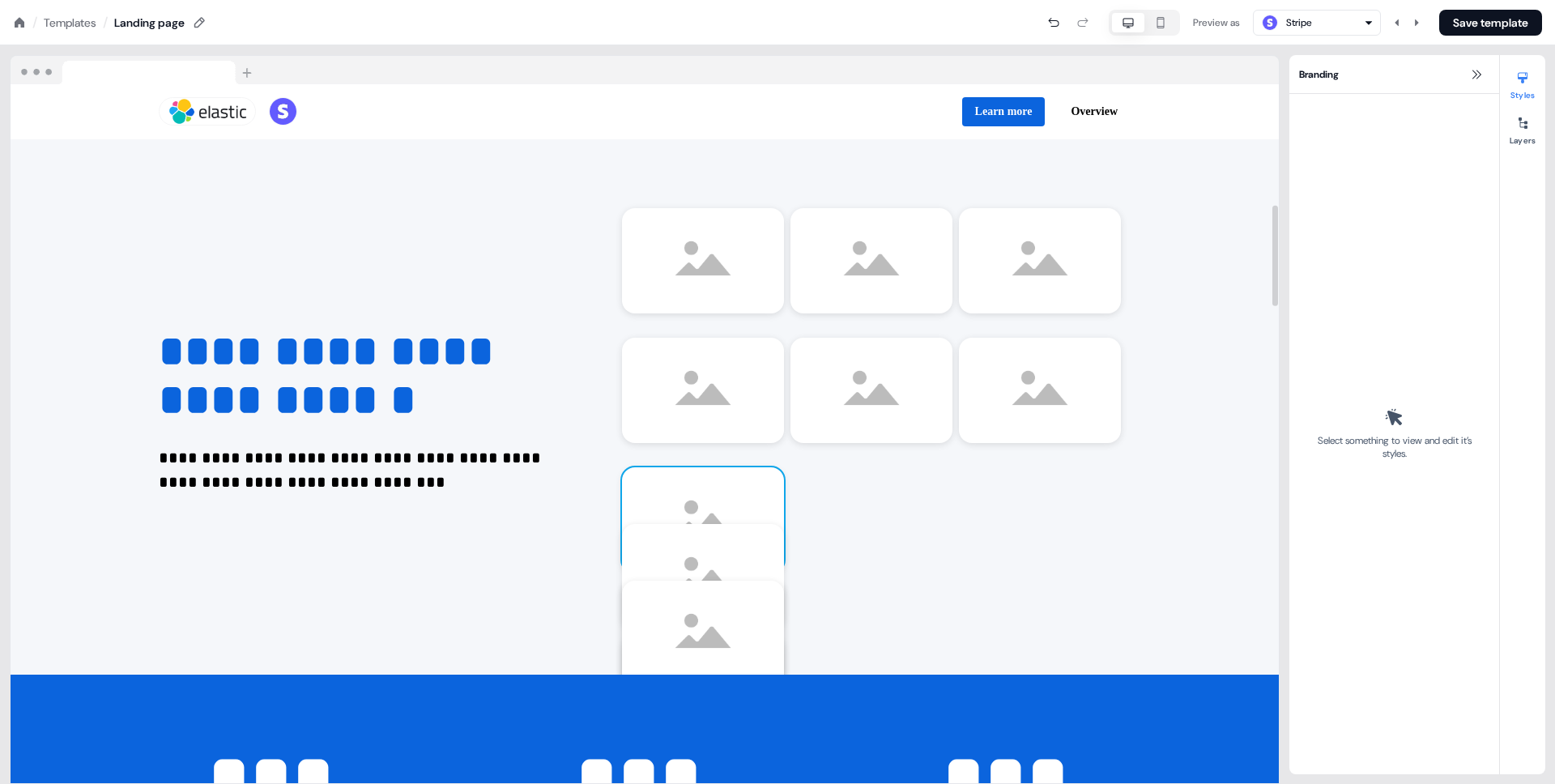
scroll to position [838, 0]
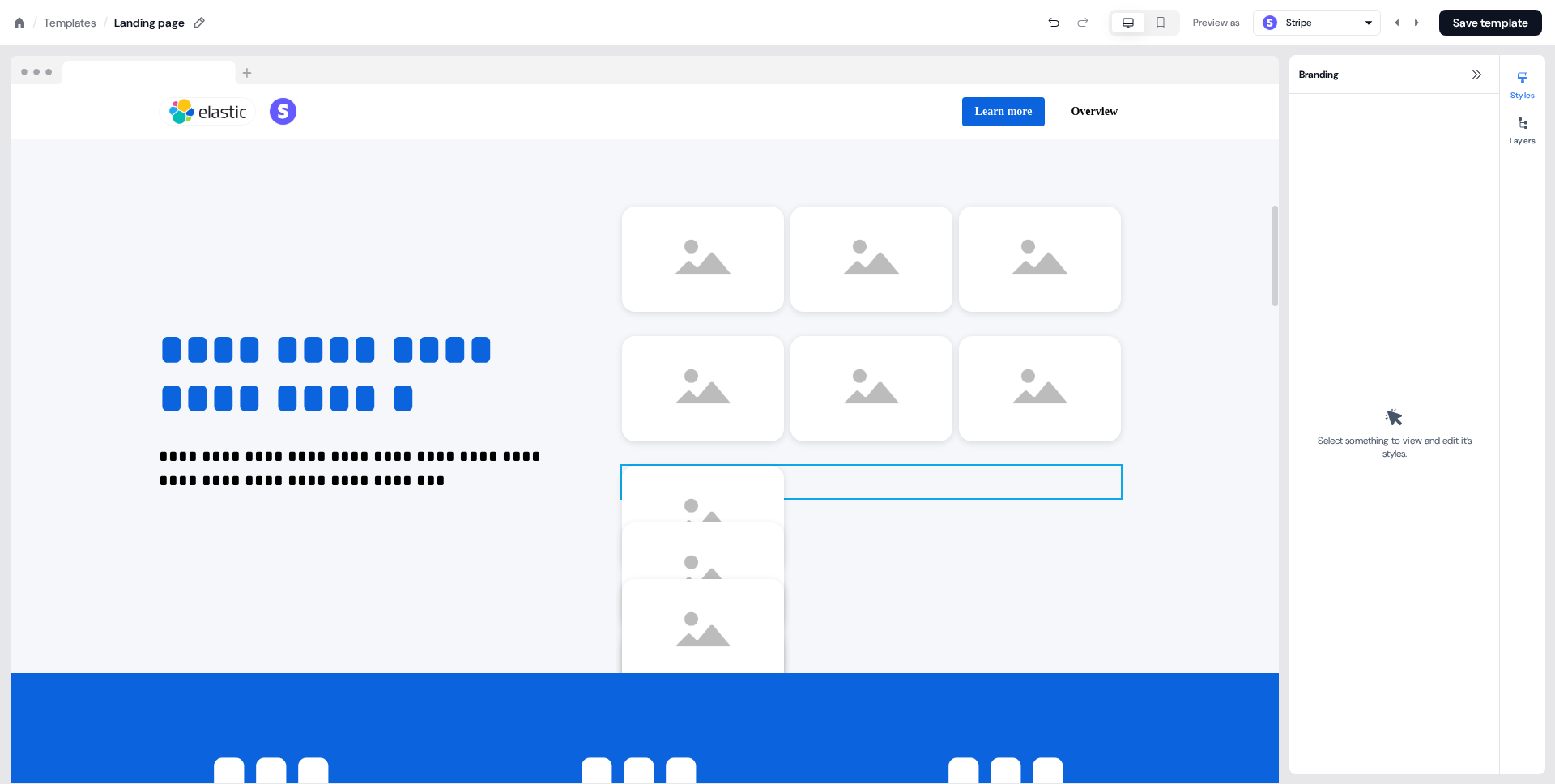
click at [858, 483] on div "To pick up a draggable item, press the space bar. While dragging, use the arrow…" at bounding box center [871, 482] width 499 height 32
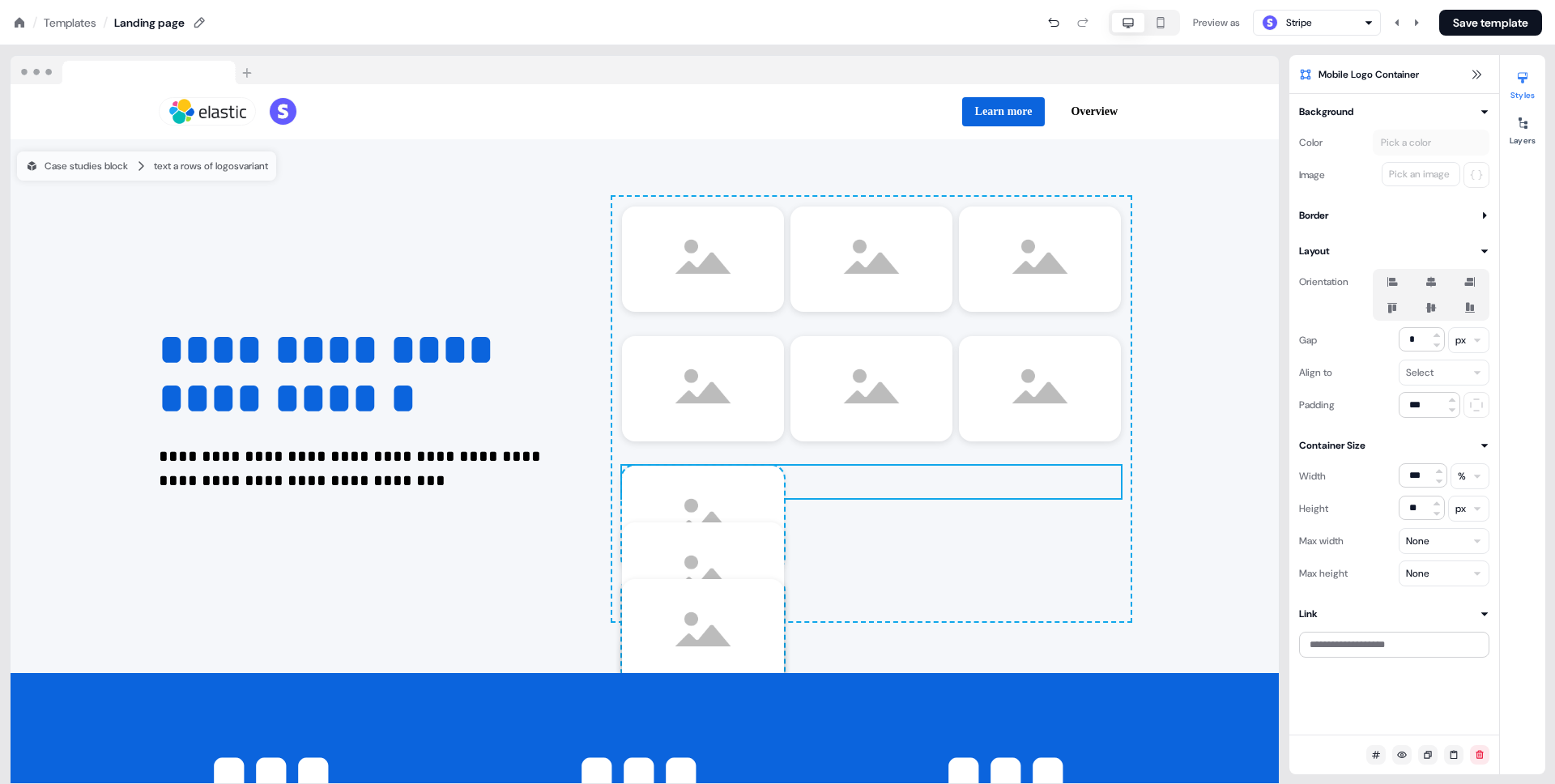
click at [1464, 0] on html "**********" at bounding box center [778, 0] width 1555 height 0
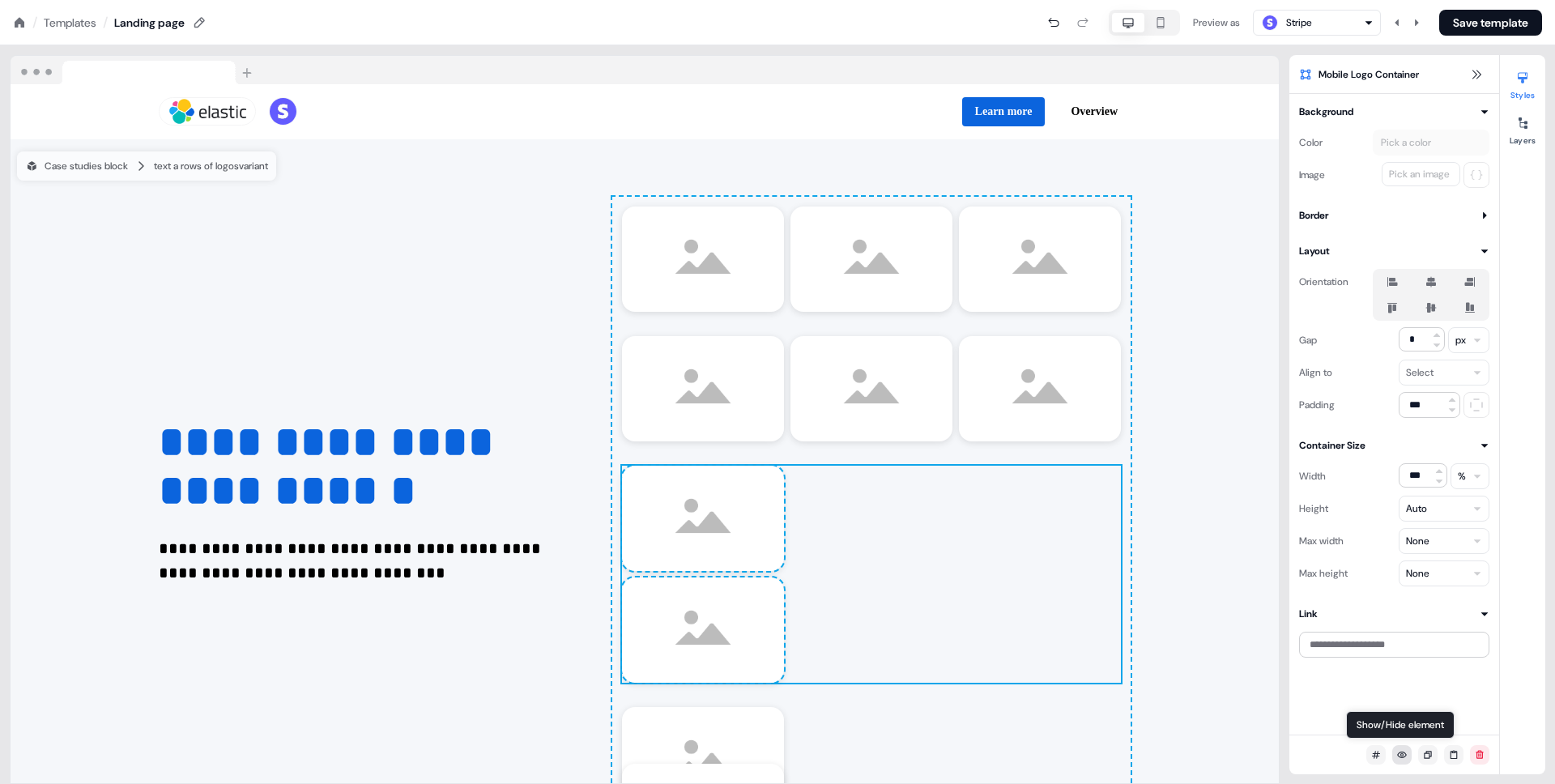
click at [1406, 757] on icon at bounding box center [1402, 754] width 9 height 9
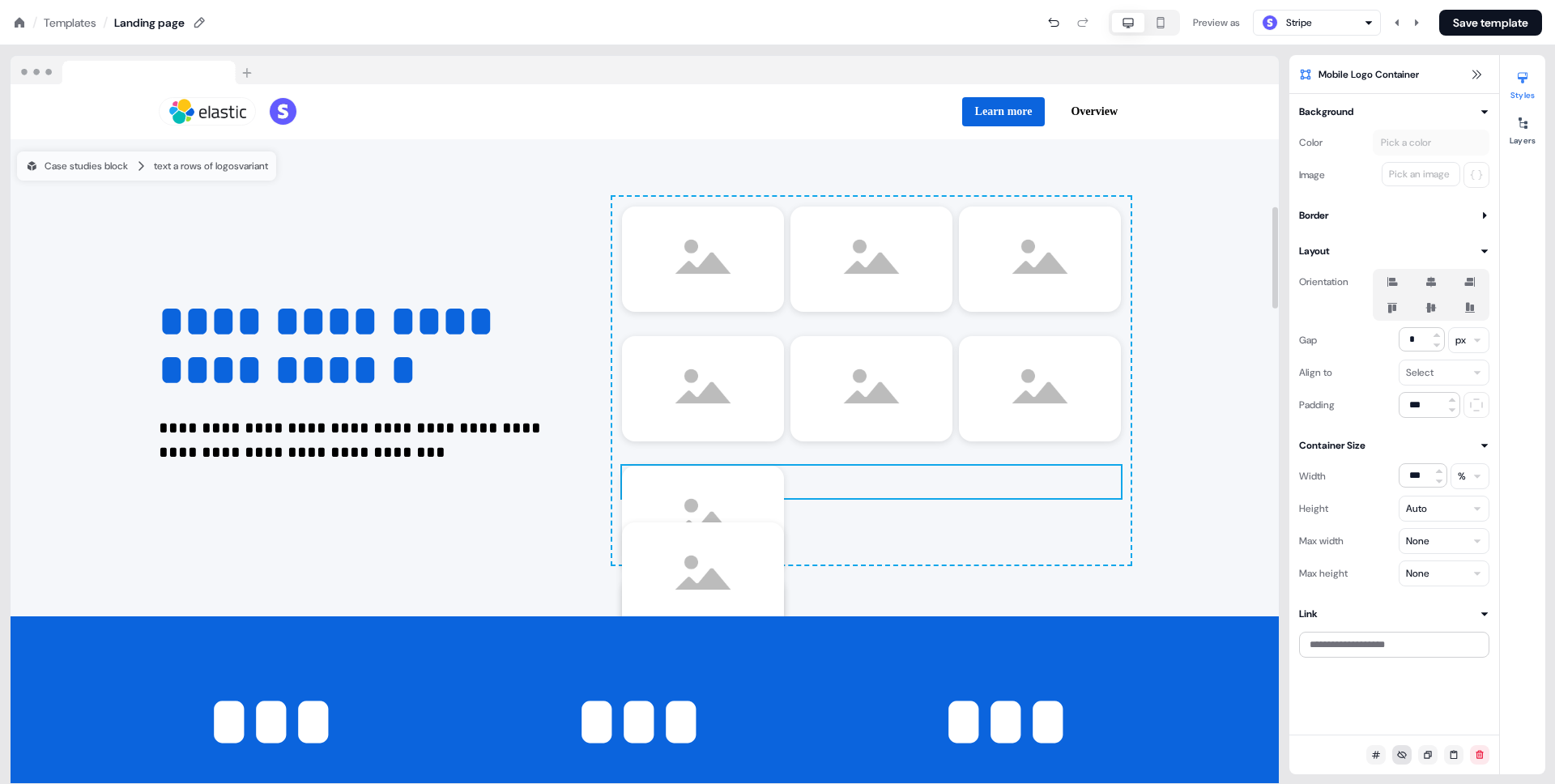
click at [974, 481] on div "To pick up a draggable item, press the space bar. While dragging, use the arrow…" at bounding box center [871, 482] width 499 height 32
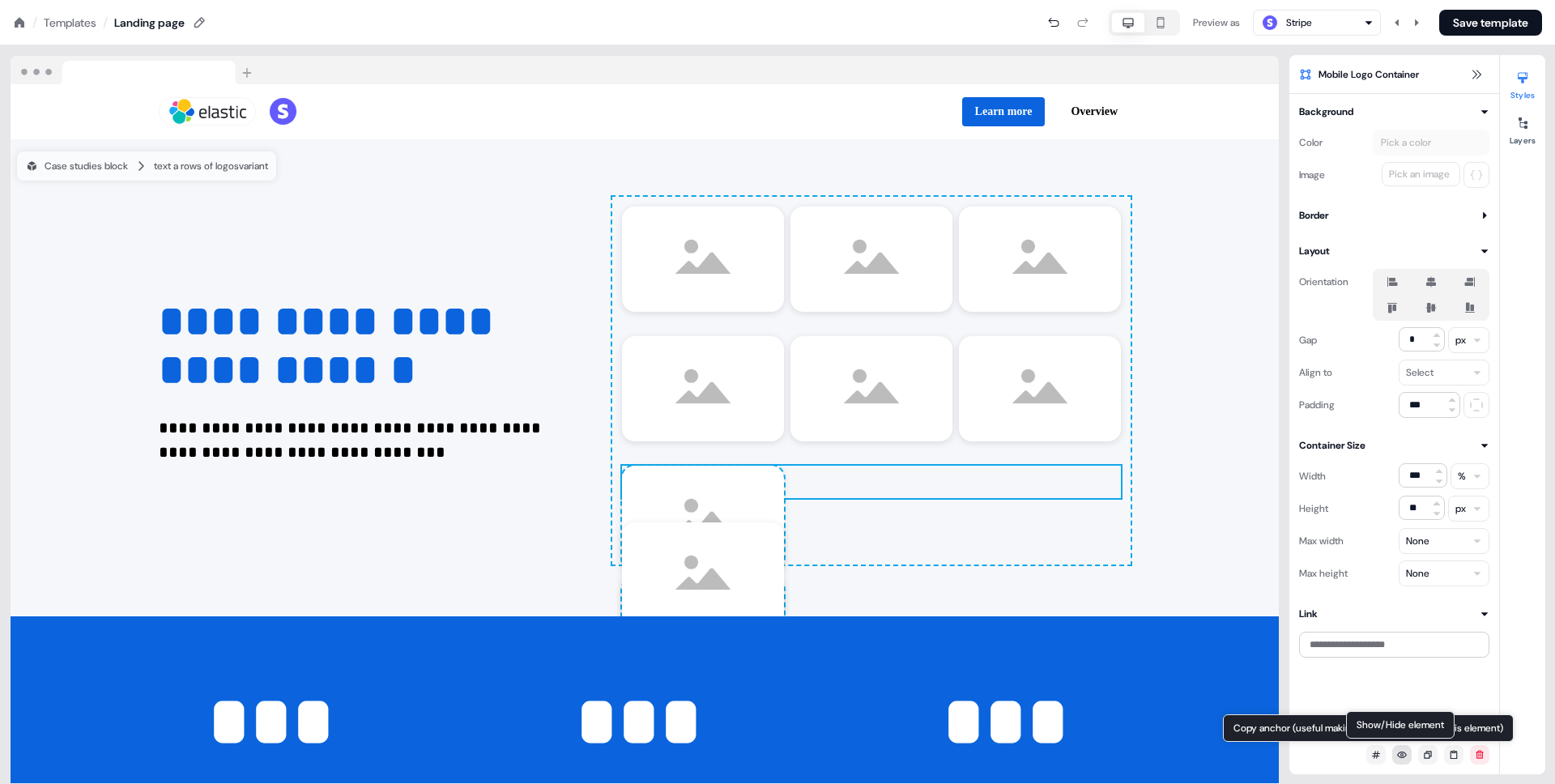
click at [1398, 746] on button at bounding box center [1402, 754] width 20 height 20
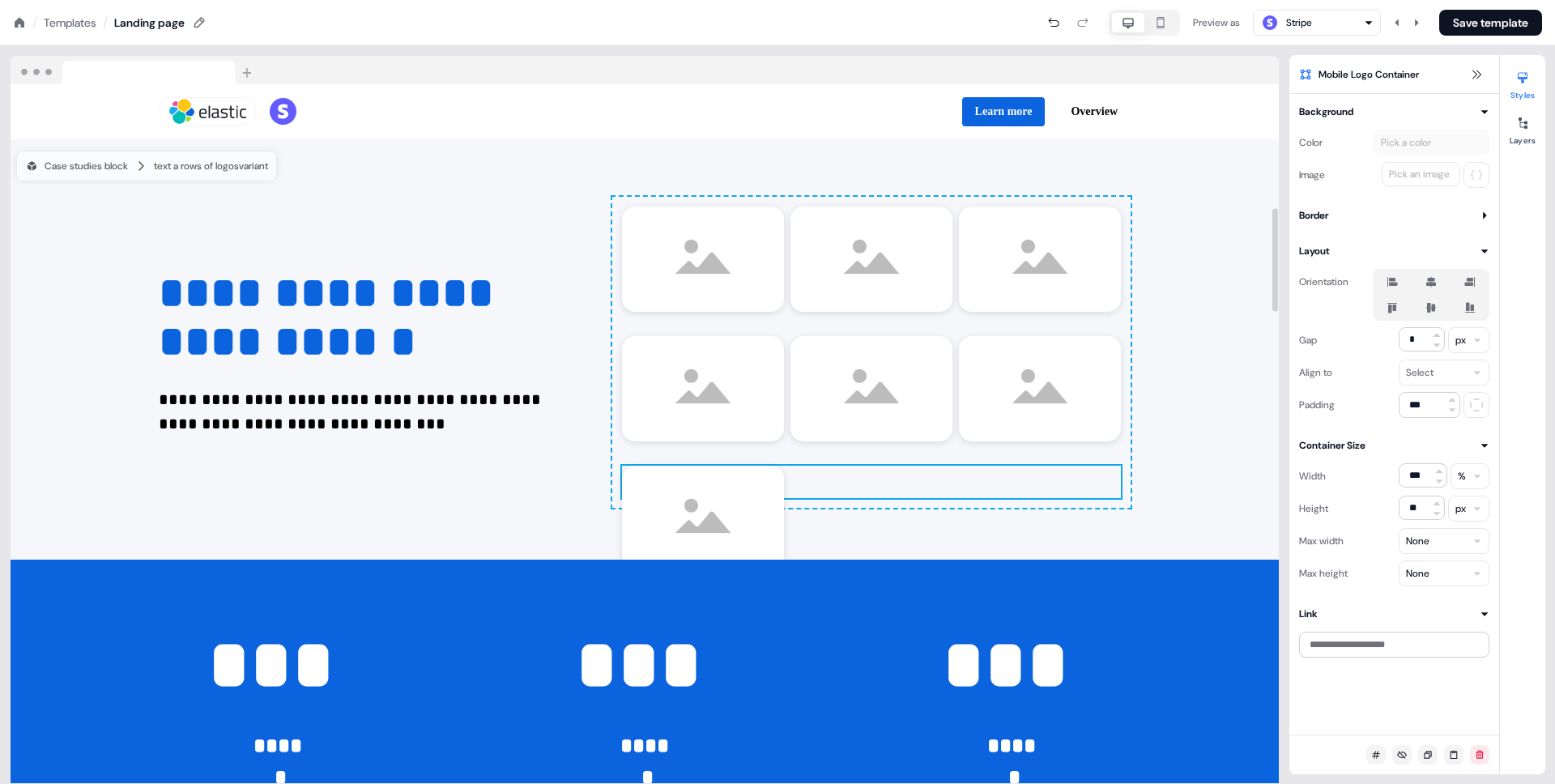
click at [926, 489] on div "To pick up a draggable item, press the space bar. While dragging, use the arrow…" at bounding box center [871, 482] width 499 height 32
click at [1402, 750] on icon at bounding box center [1402, 754] width 9 height 9
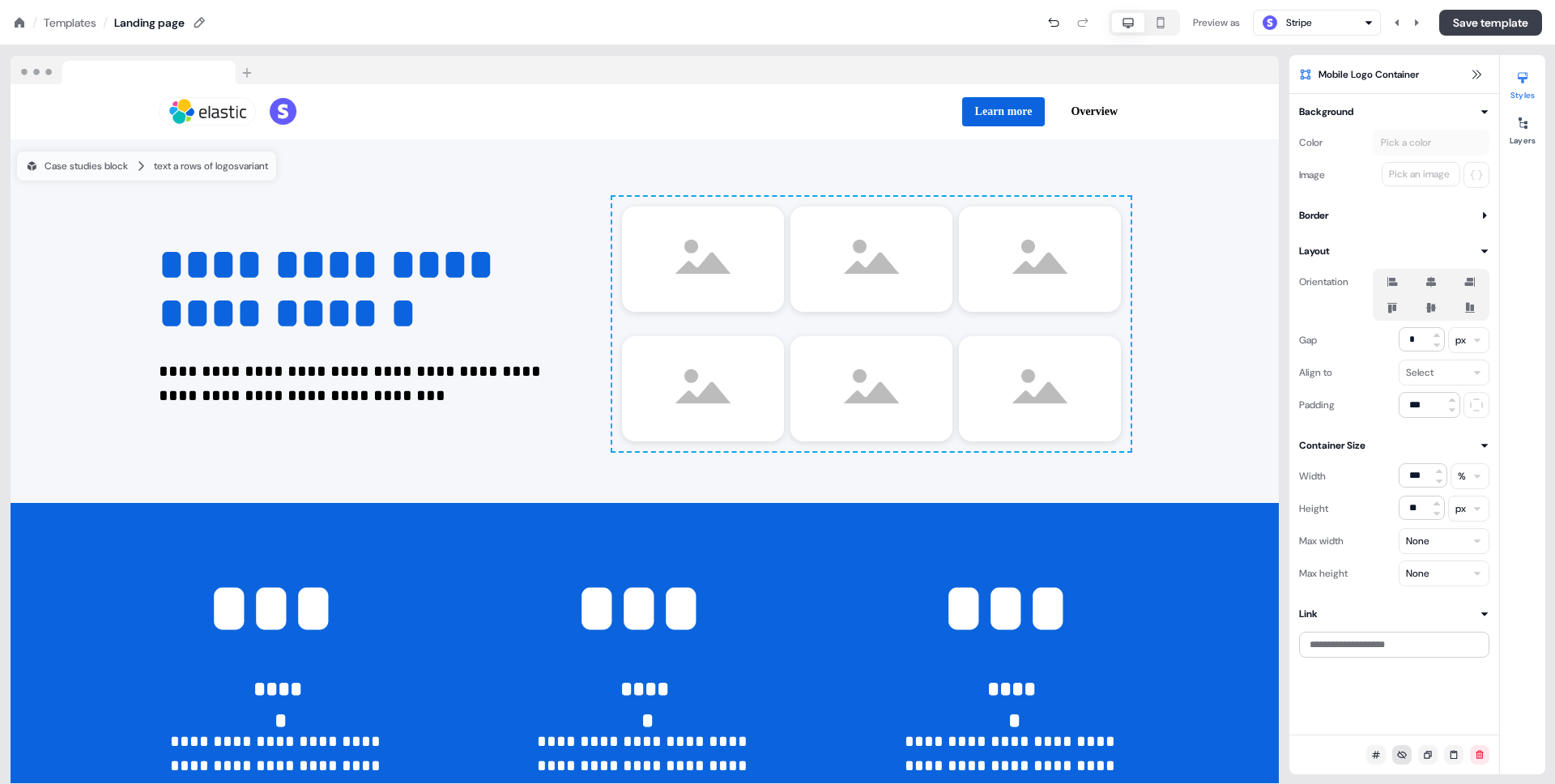
click at [1457, 30] on button "Save template" at bounding box center [1490, 22] width 103 height 26
click at [1133, 25] on button "button" at bounding box center [1128, 22] width 32 height 20
click at [1153, 25] on icon "button" at bounding box center [1160, 22] width 20 height 13
type input "**"
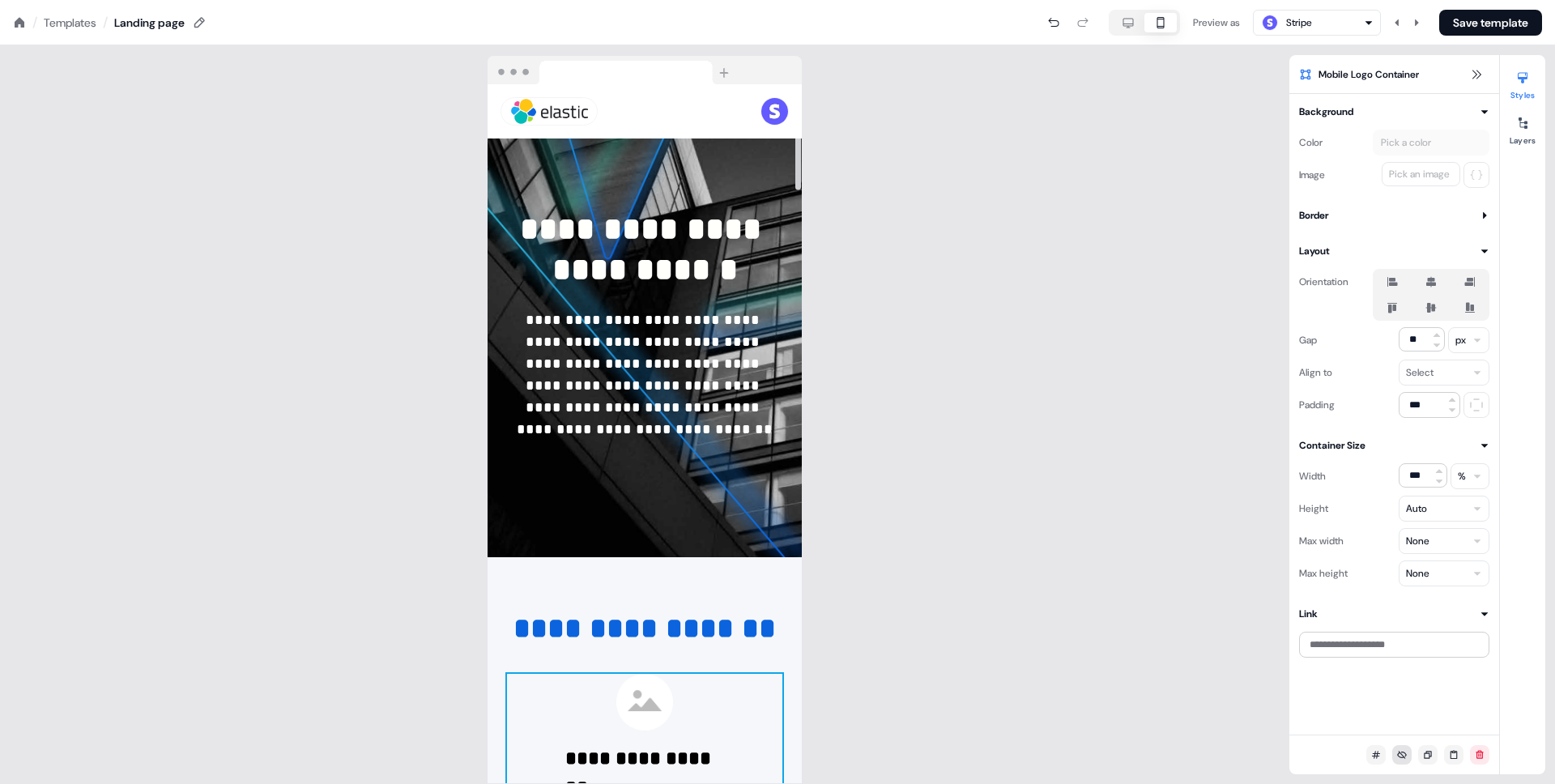
scroll to position [0, 0]
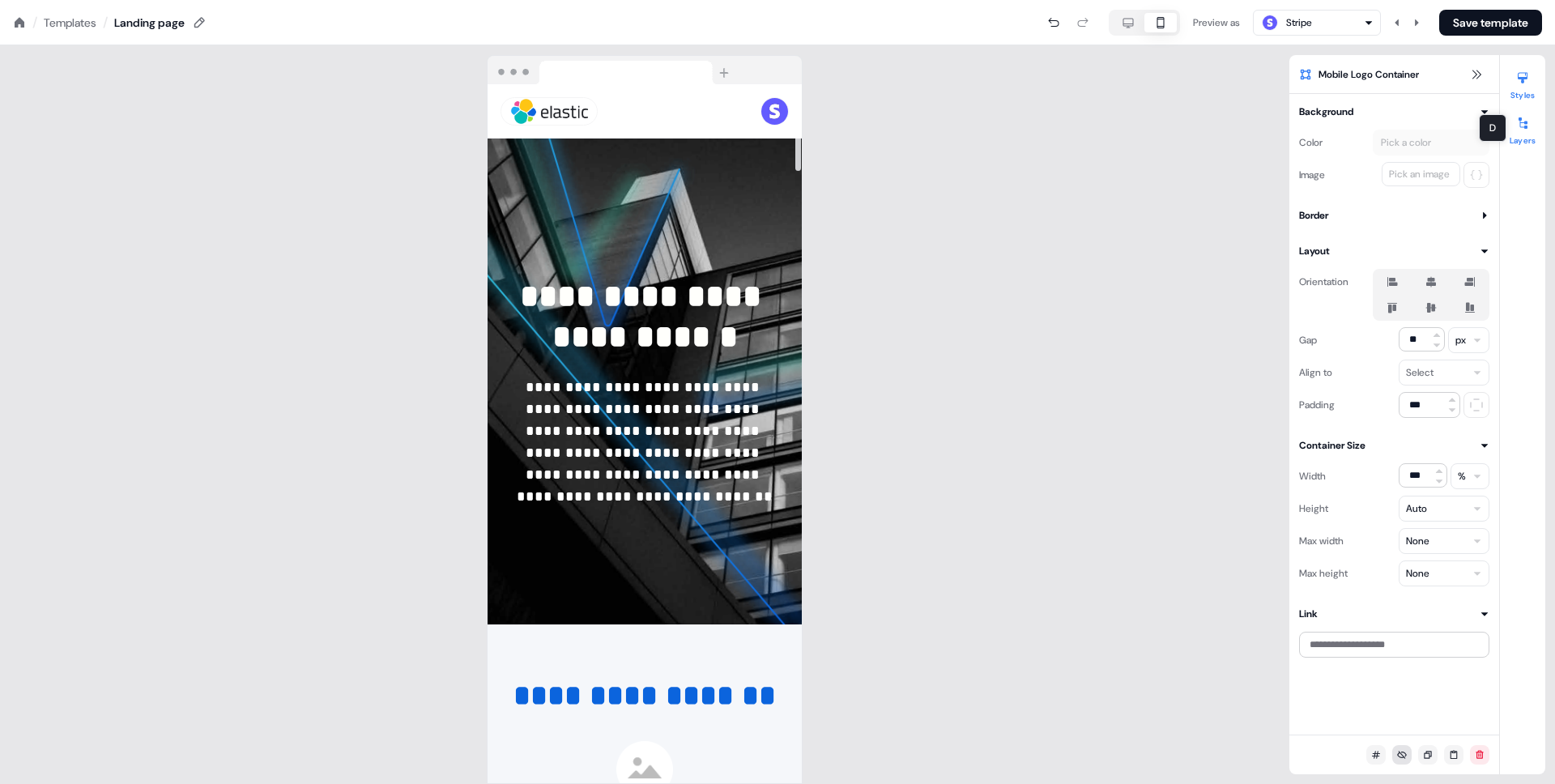
click at [1516, 140] on button "Layers" at bounding box center [1522, 128] width 45 height 36
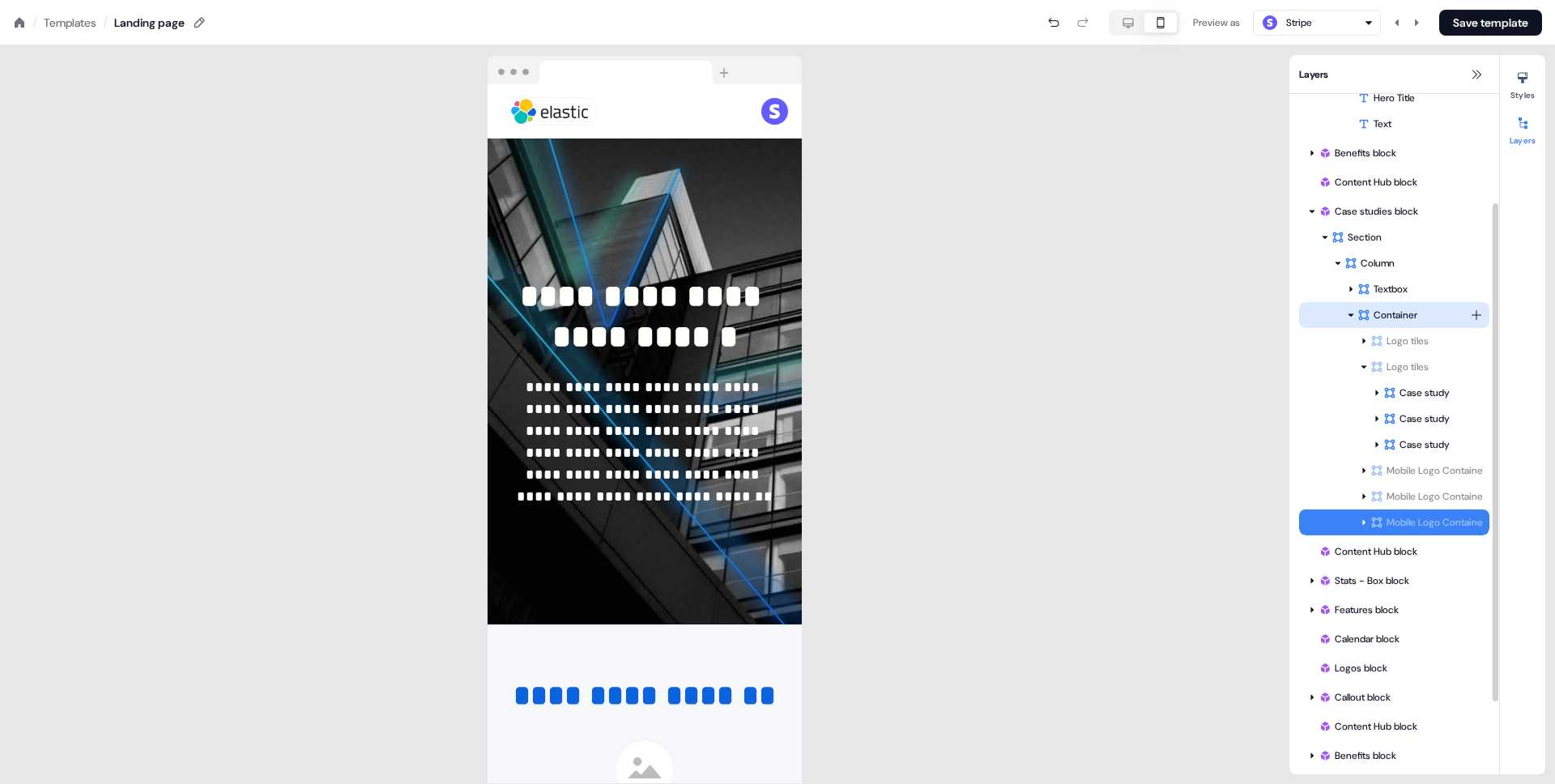
scroll to position [197, 0]
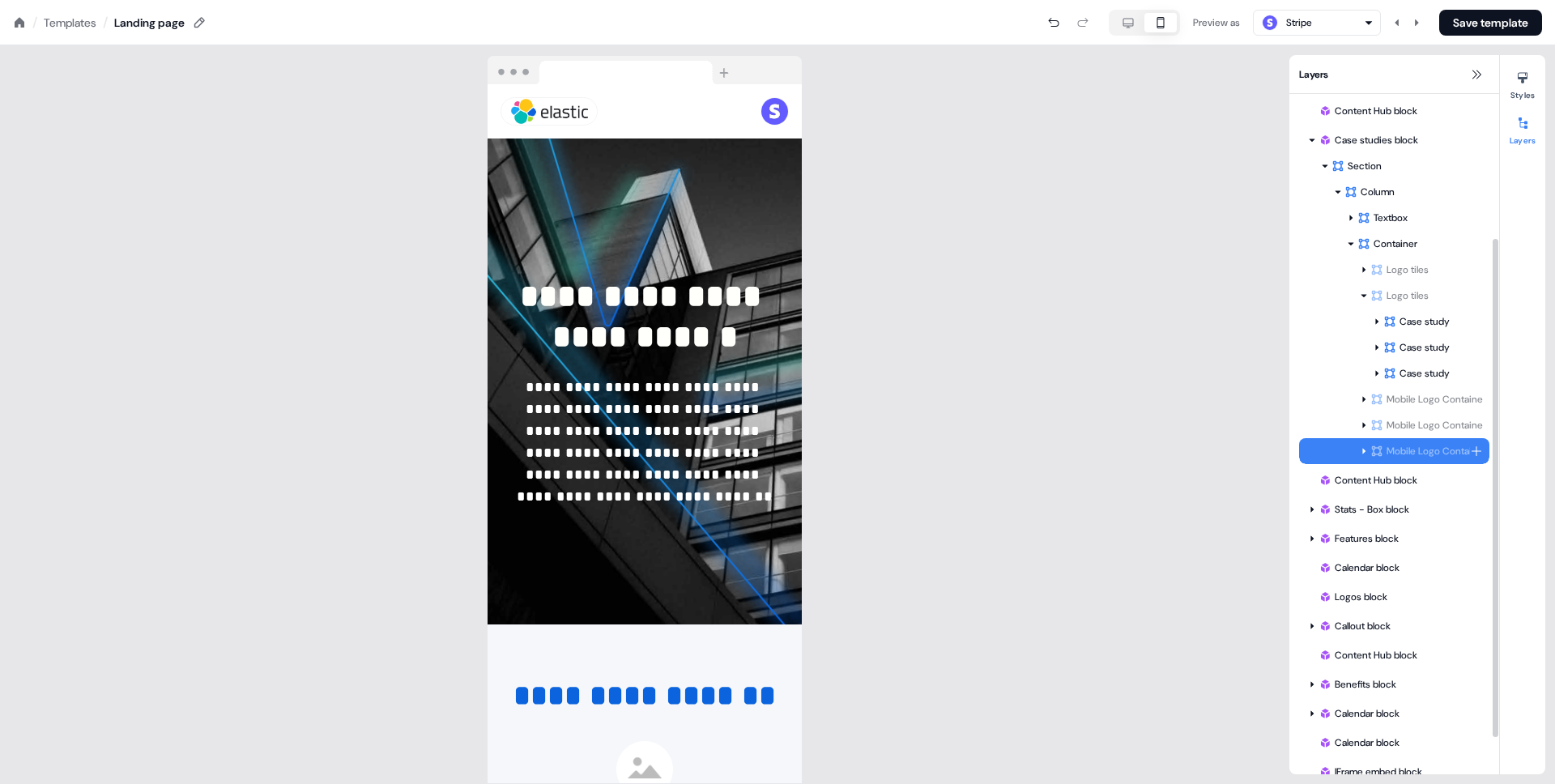
click at [1426, 440] on div "Mobile Logo Container" at bounding box center [1393, 451] width 190 height 26
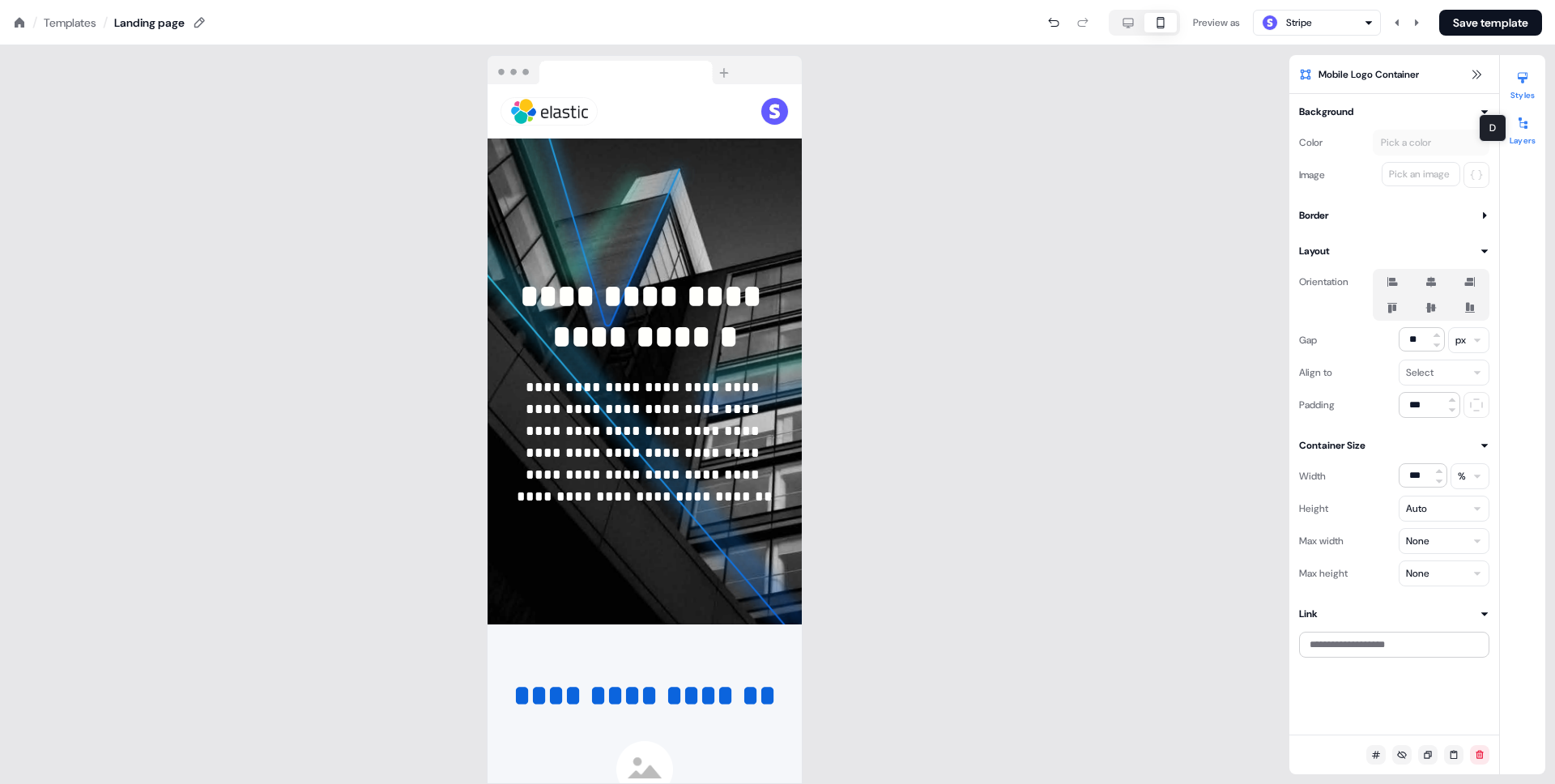
click at [1518, 118] on icon at bounding box center [1522, 123] width 13 height 13
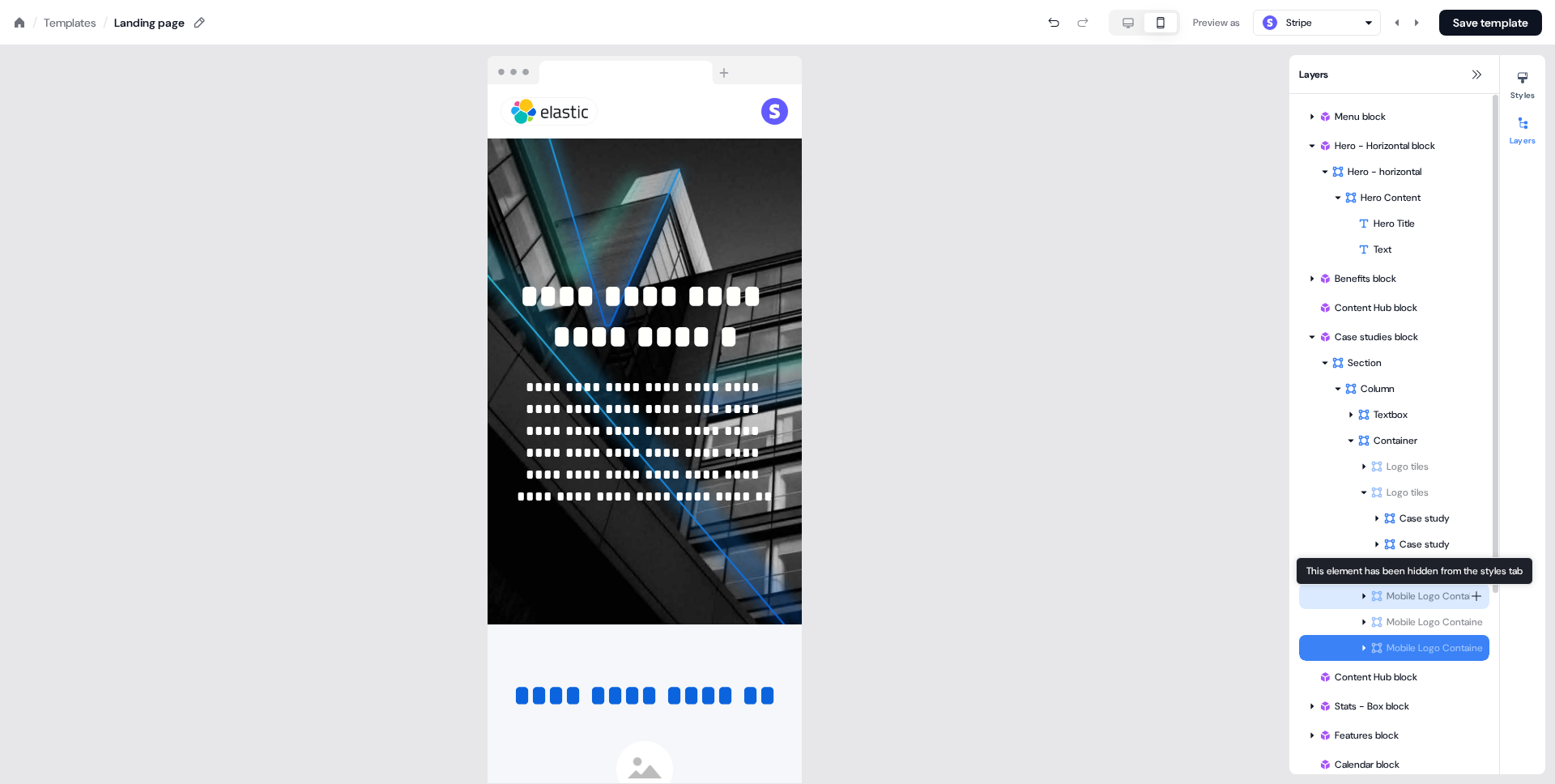
click at [1412, 587] on div "Mobile Logo Container" at bounding box center [1420, 595] width 100 height 16
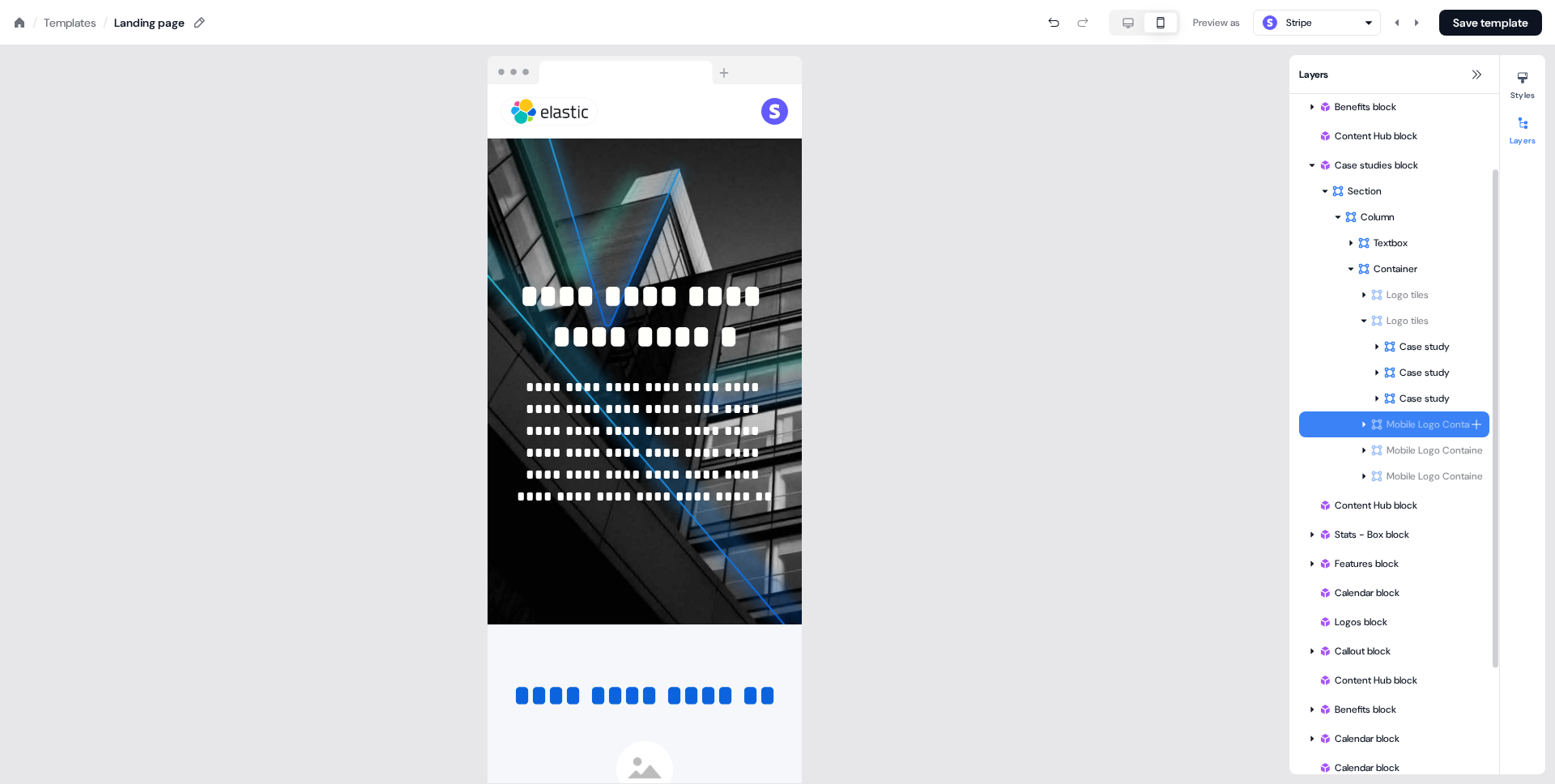
scroll to position [246, 0]
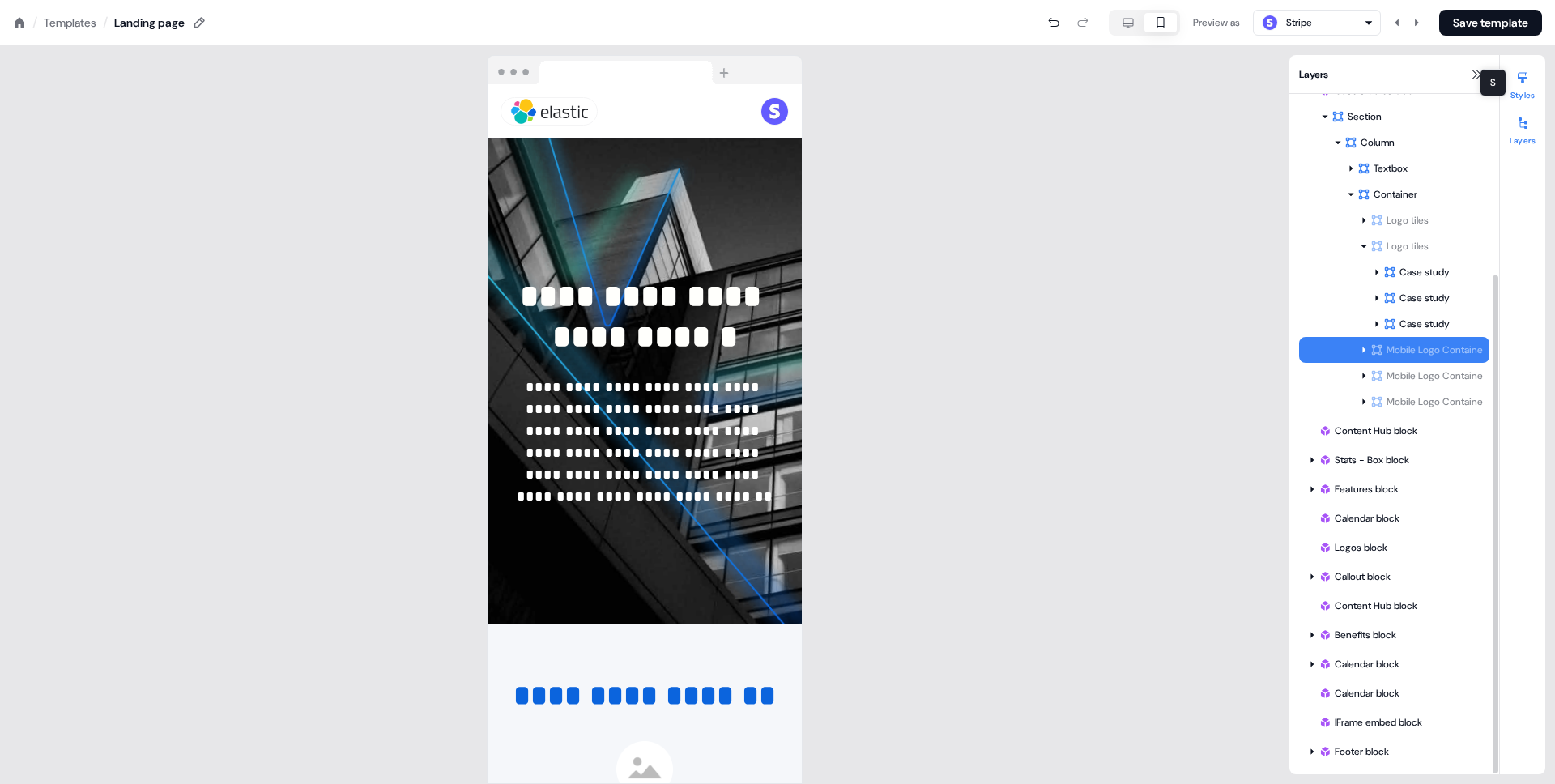
click at [1524, 89] on button "Styles" at bounding box center [1522, 83] width 45 height 36
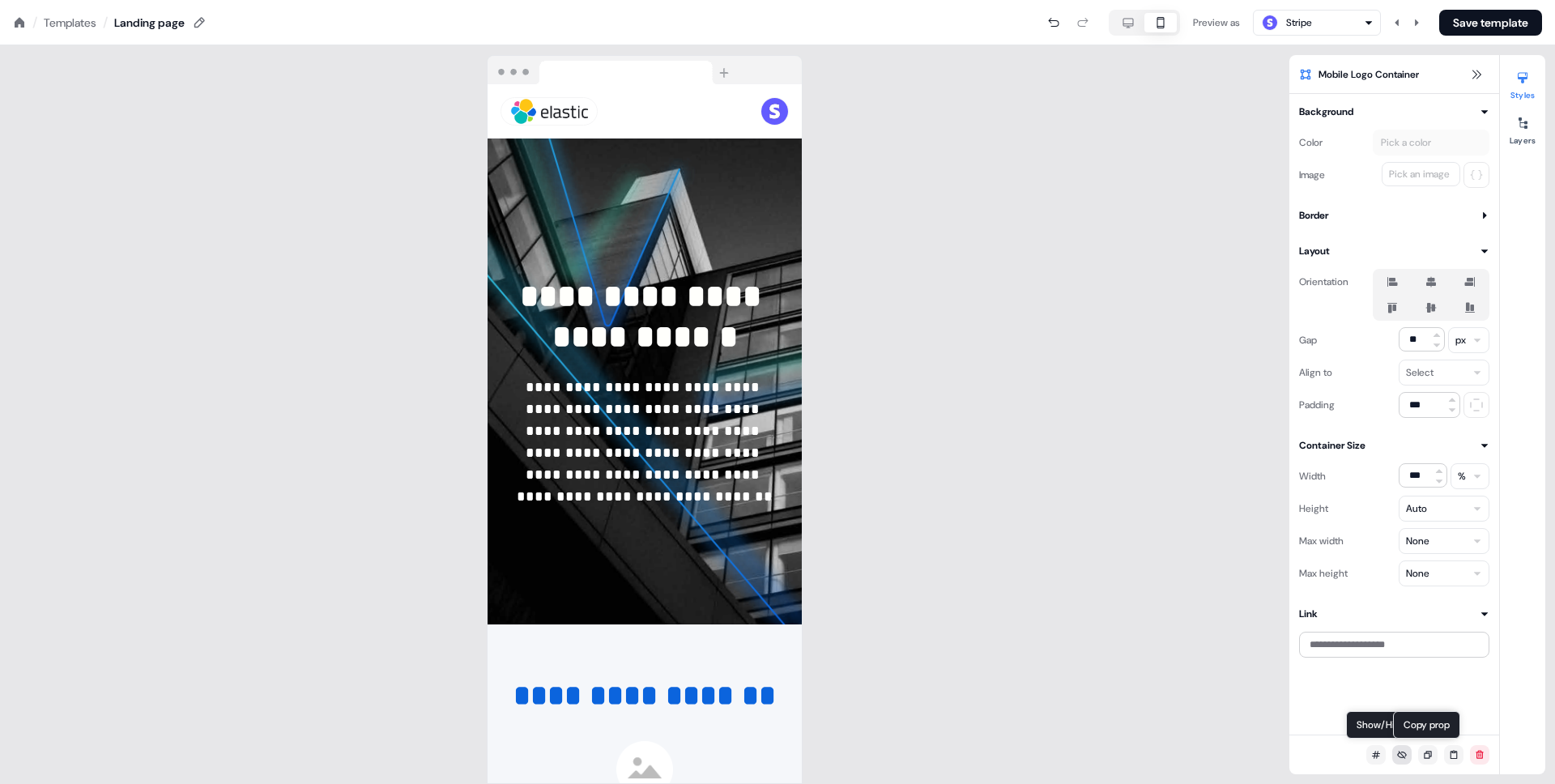
click at [1400, 748] on button at bounding box center [1402, 754] width 20 height 20
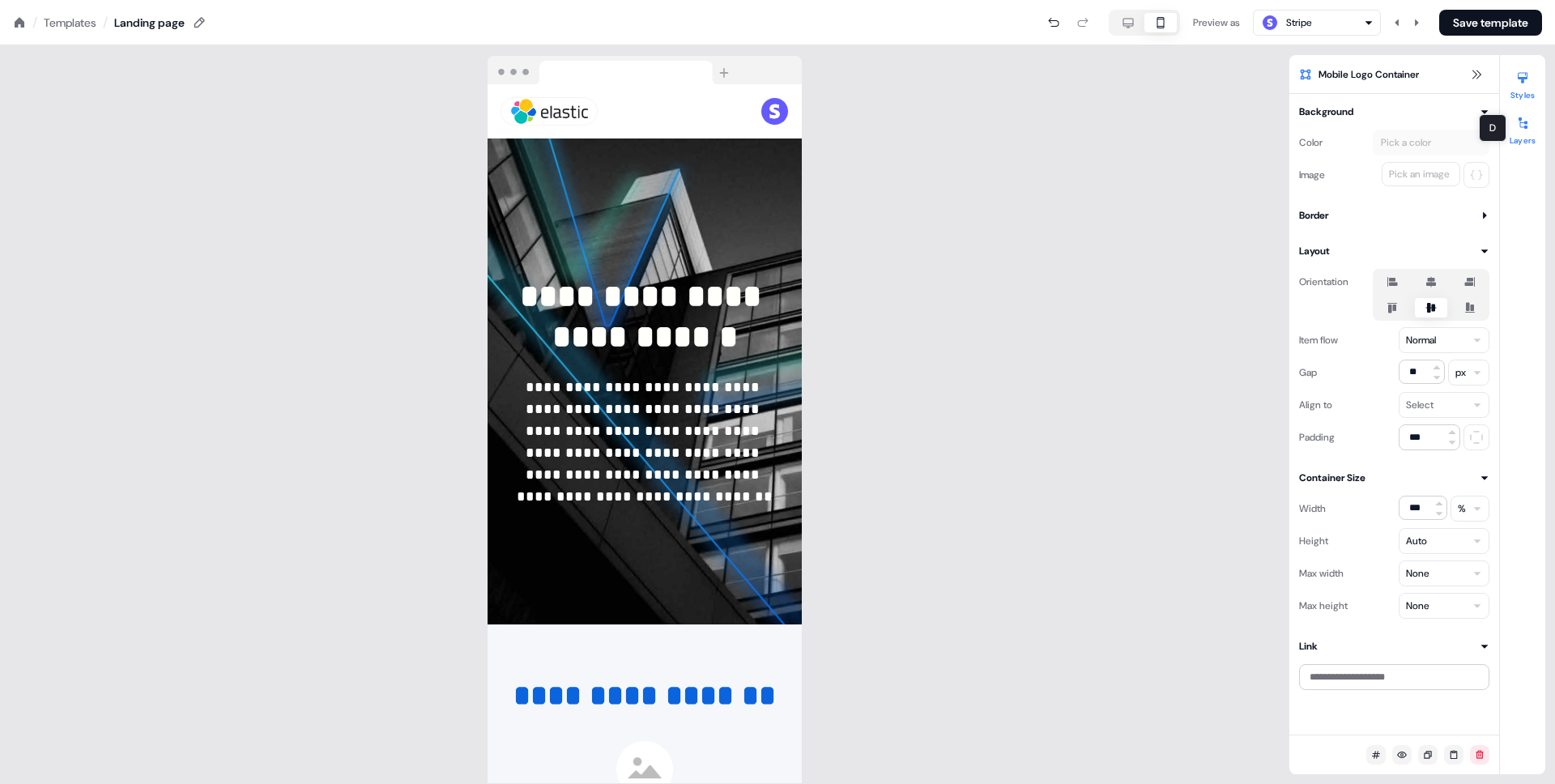
click at [1522, 117] on icon at bounding box center [1522, 123] width 13 height 13
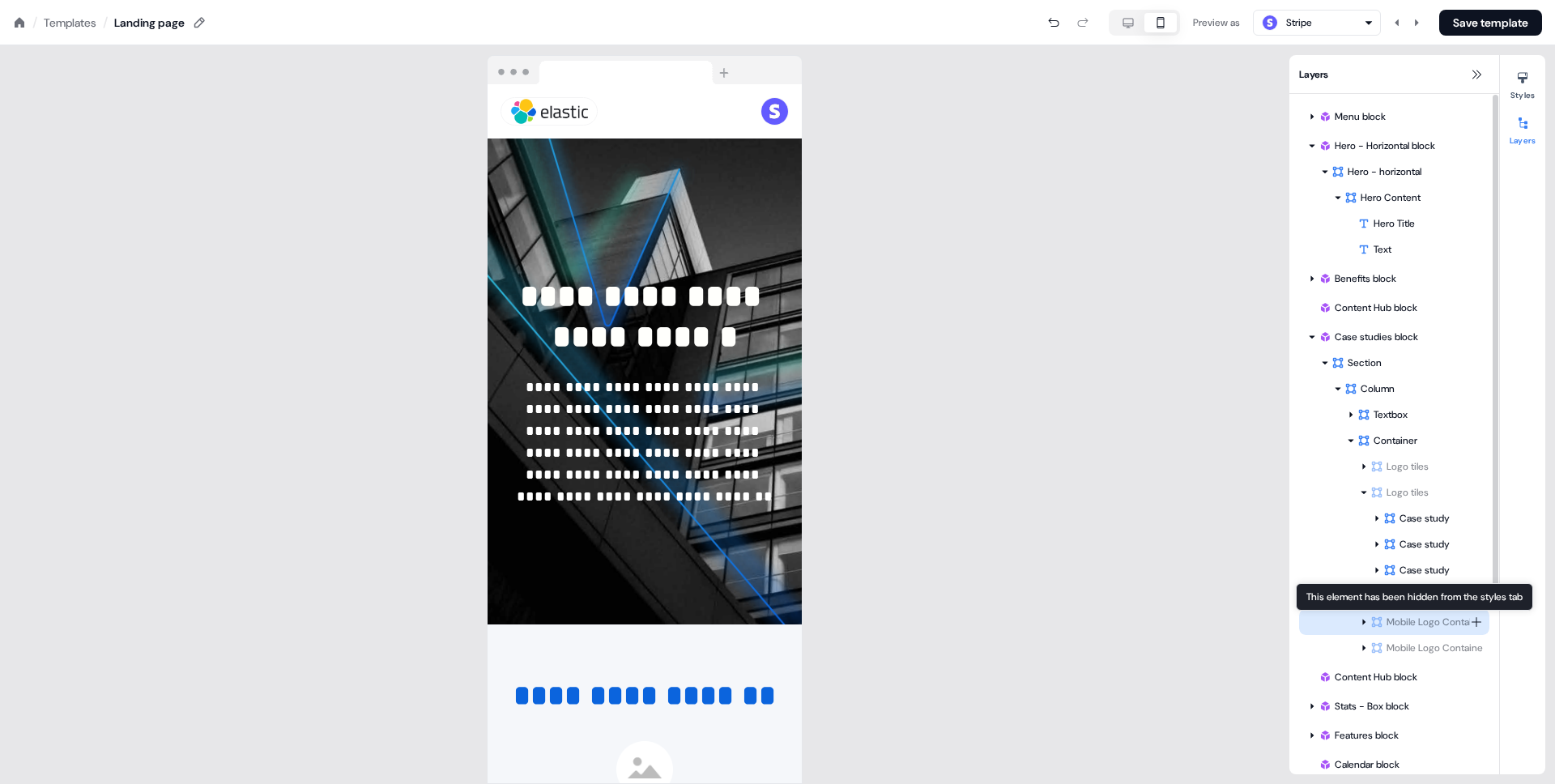
click at [1396, 621] on div "Mobile Logo Container" at bounding box center [1420, 621] width 100 height 16
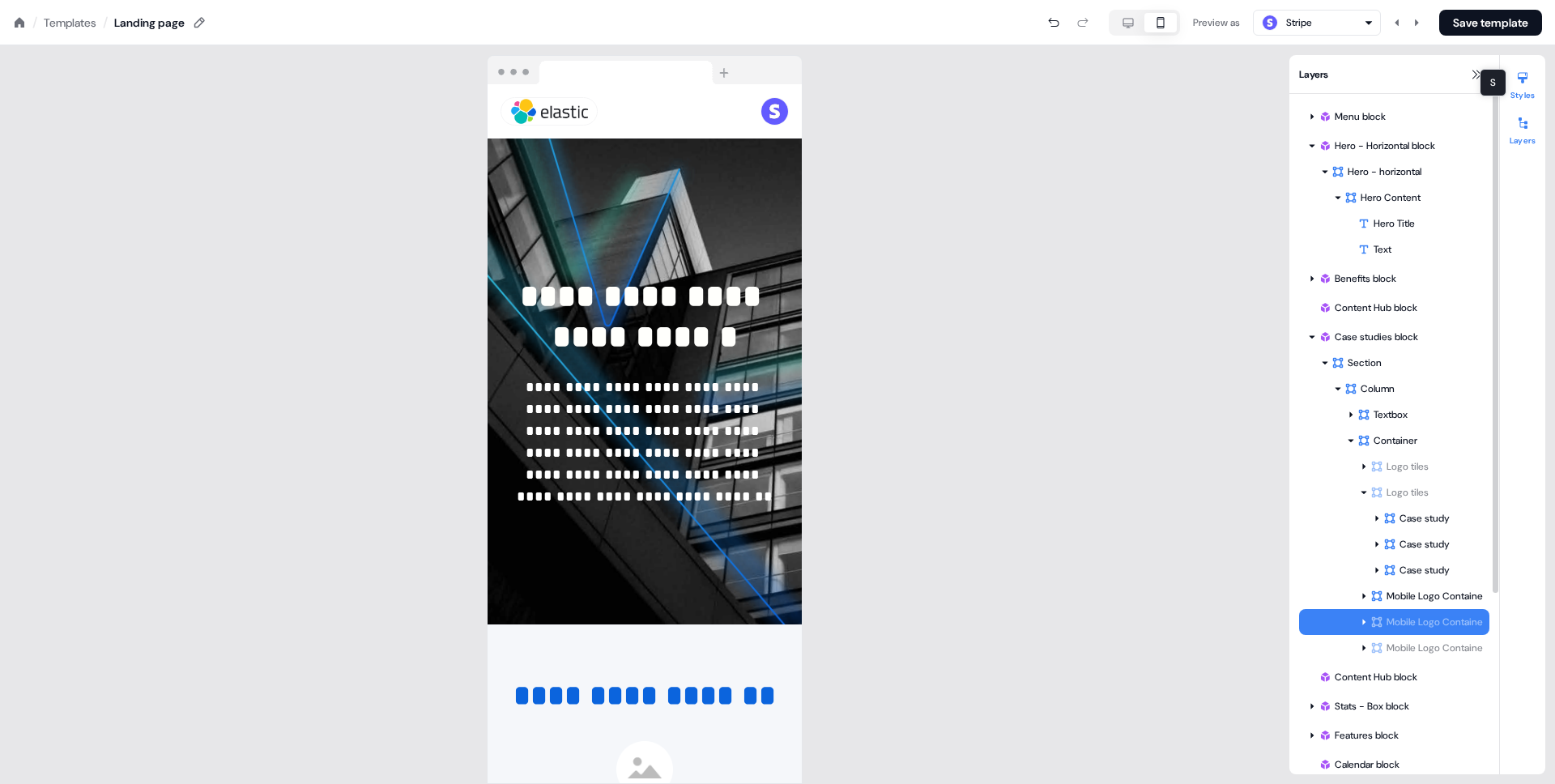
click at [1526, 73] on icon at bounding box center [1522, 78] width 9 height 11
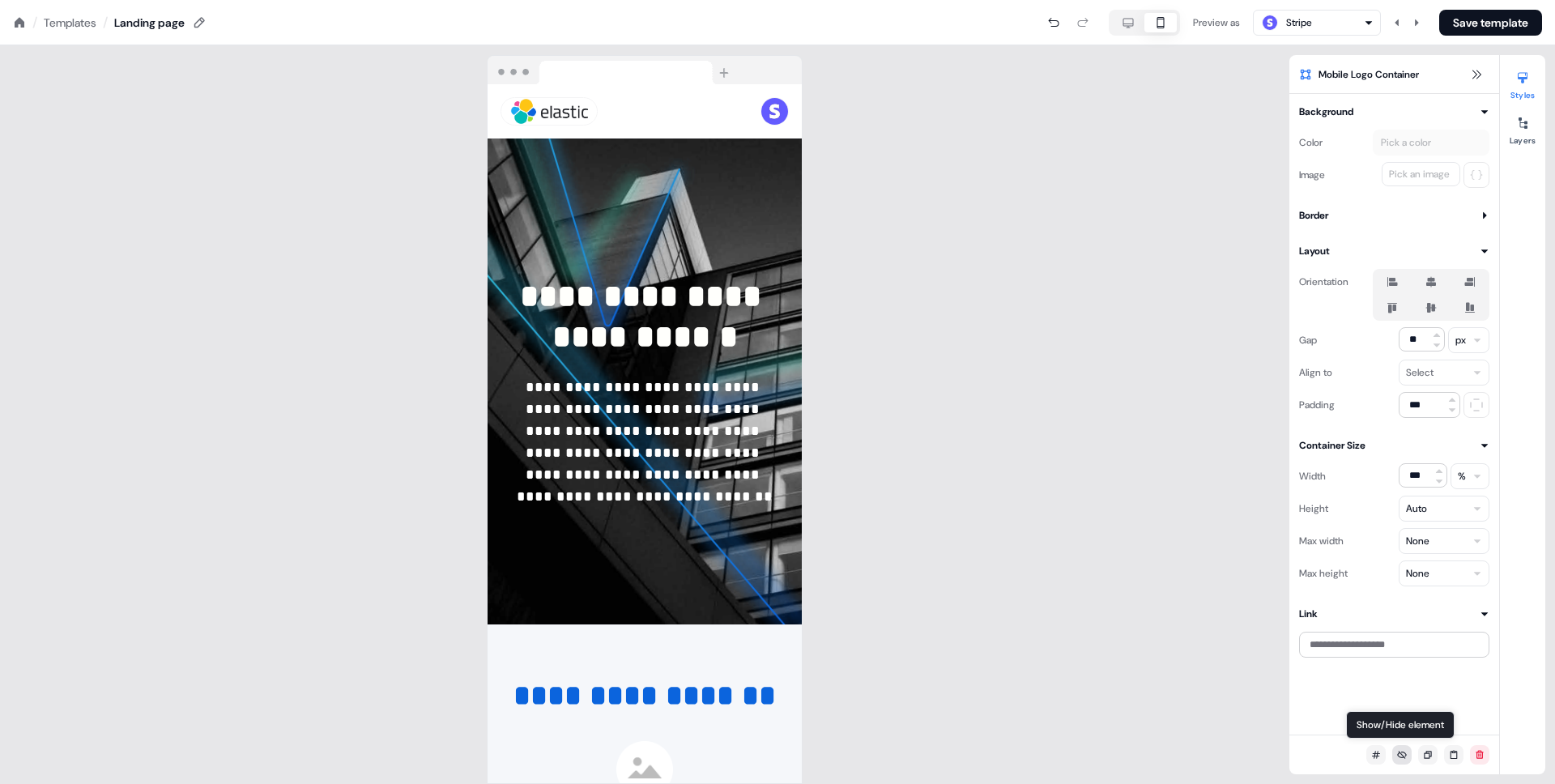
click at [1402, 755] on icon at bounding box center [1402, 754] width 9 height 9
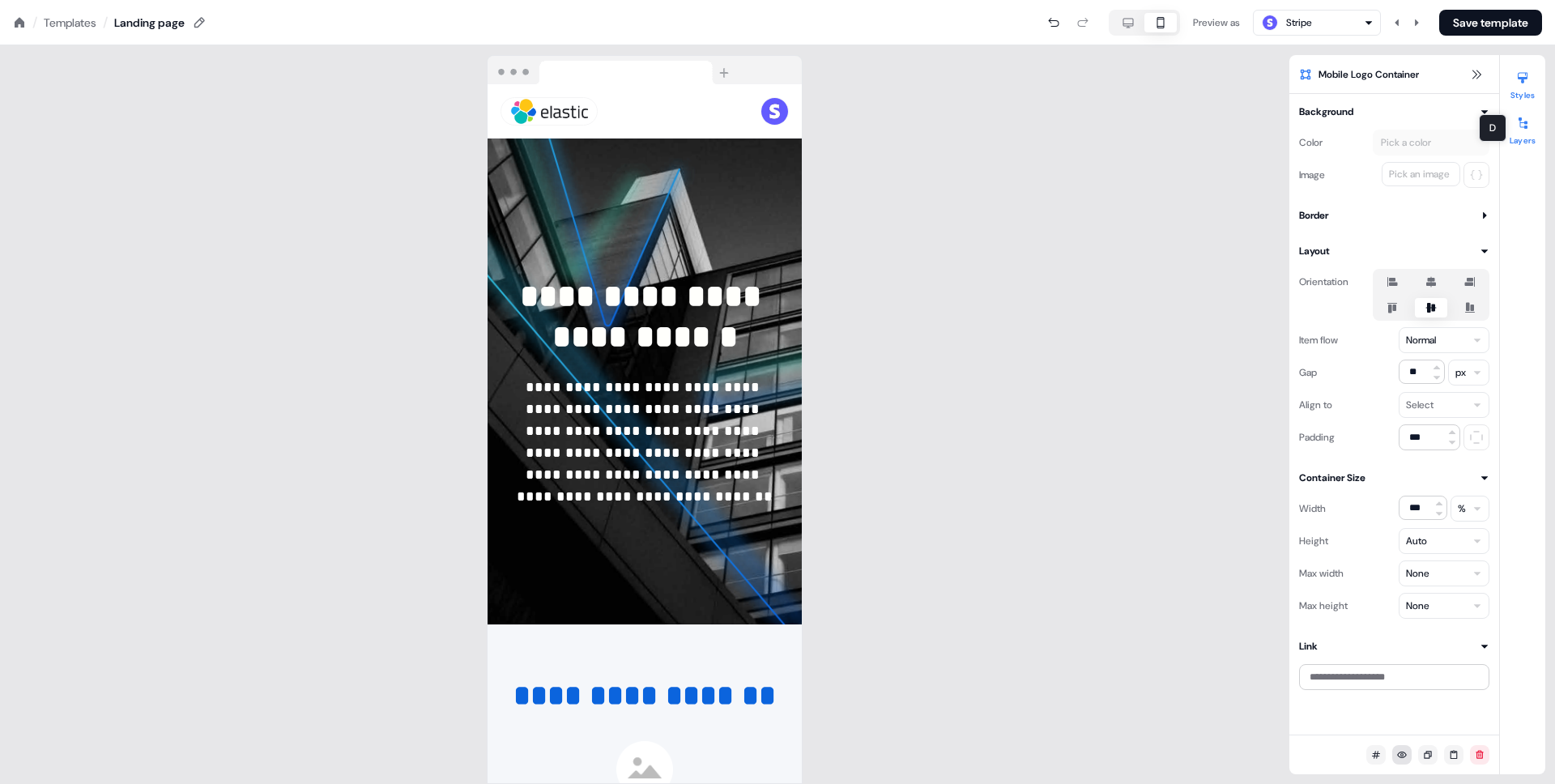
click at [1529, 132] on div at bounding box center [1523, 123] width 26 height 26
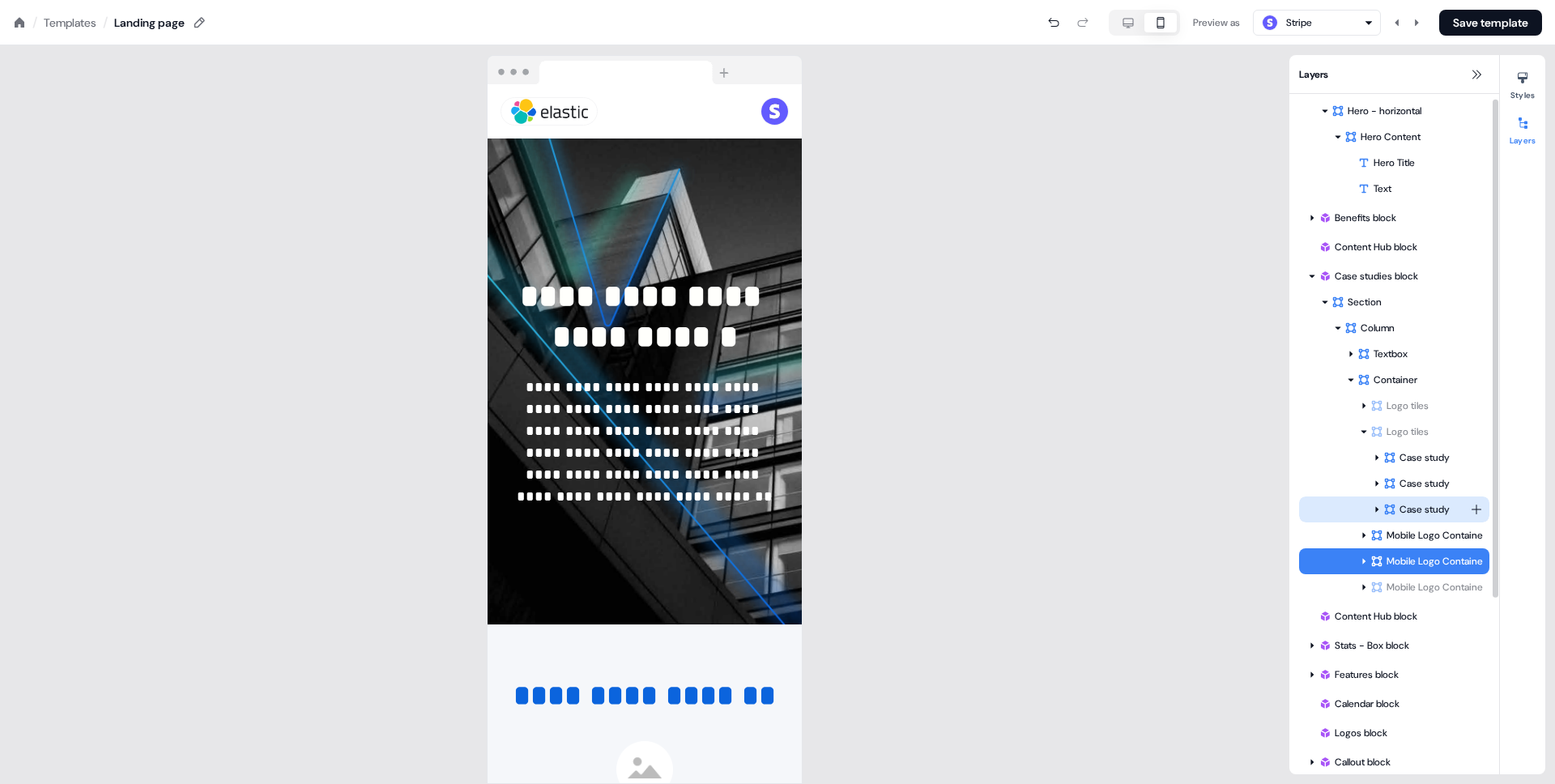
scroll to position [89, 0]
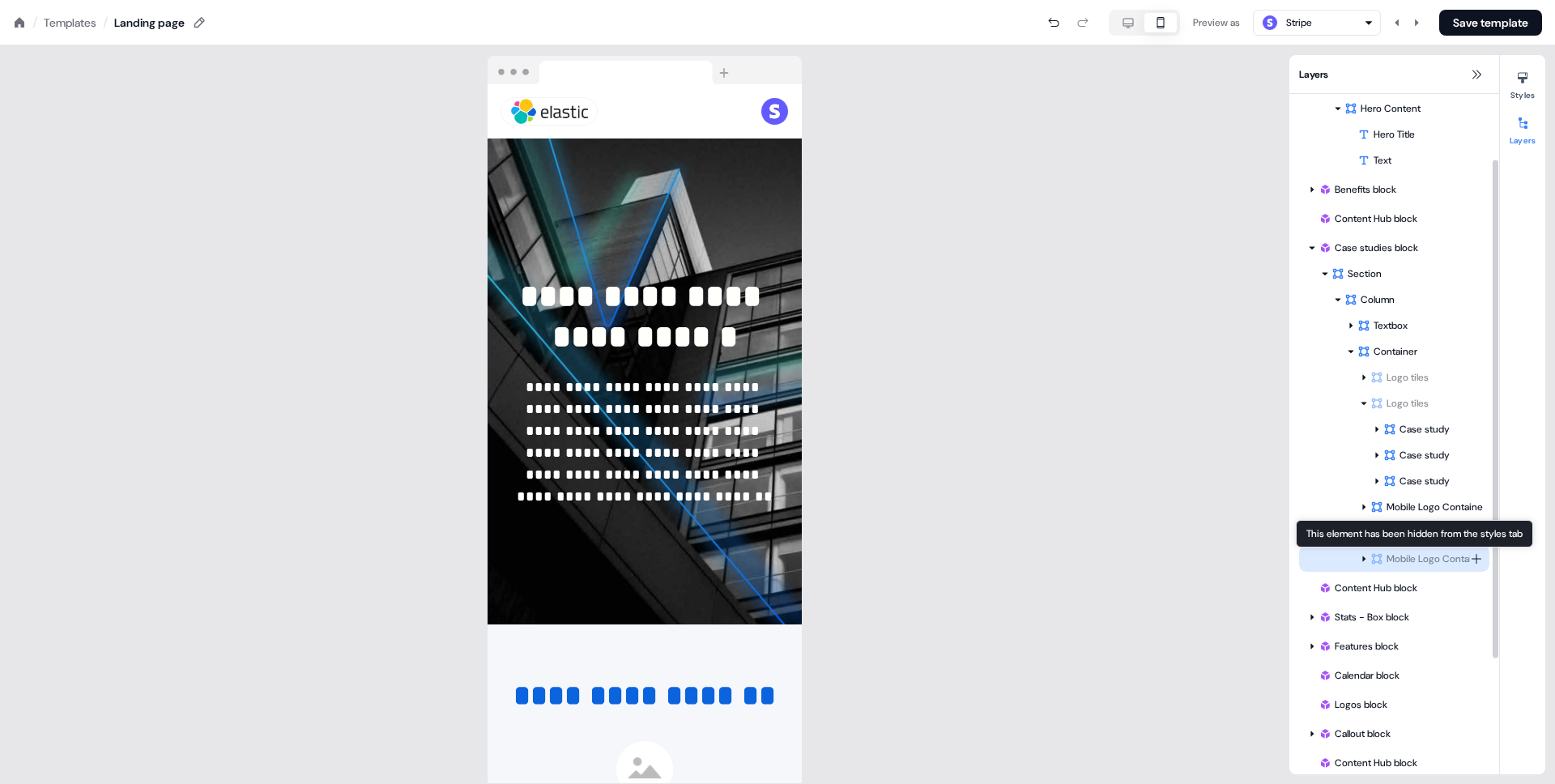
click at [1421, 551] on div "Mobile Logo Container" at bounding box center [1420, 558] width 100 height 16
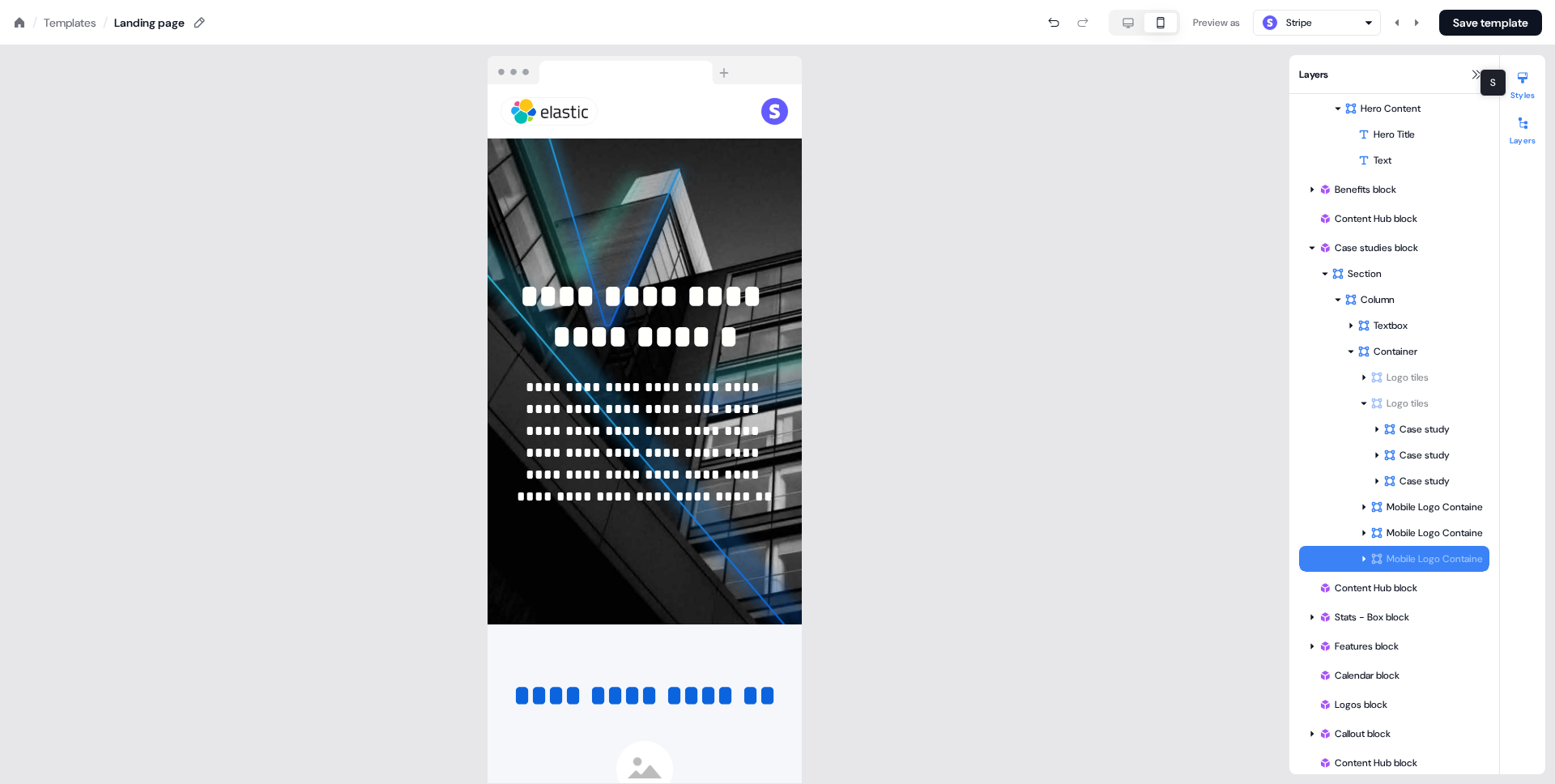
click at [1529, 99] on button "Styles" at bounding box center [1522, 83] width 45 height 36
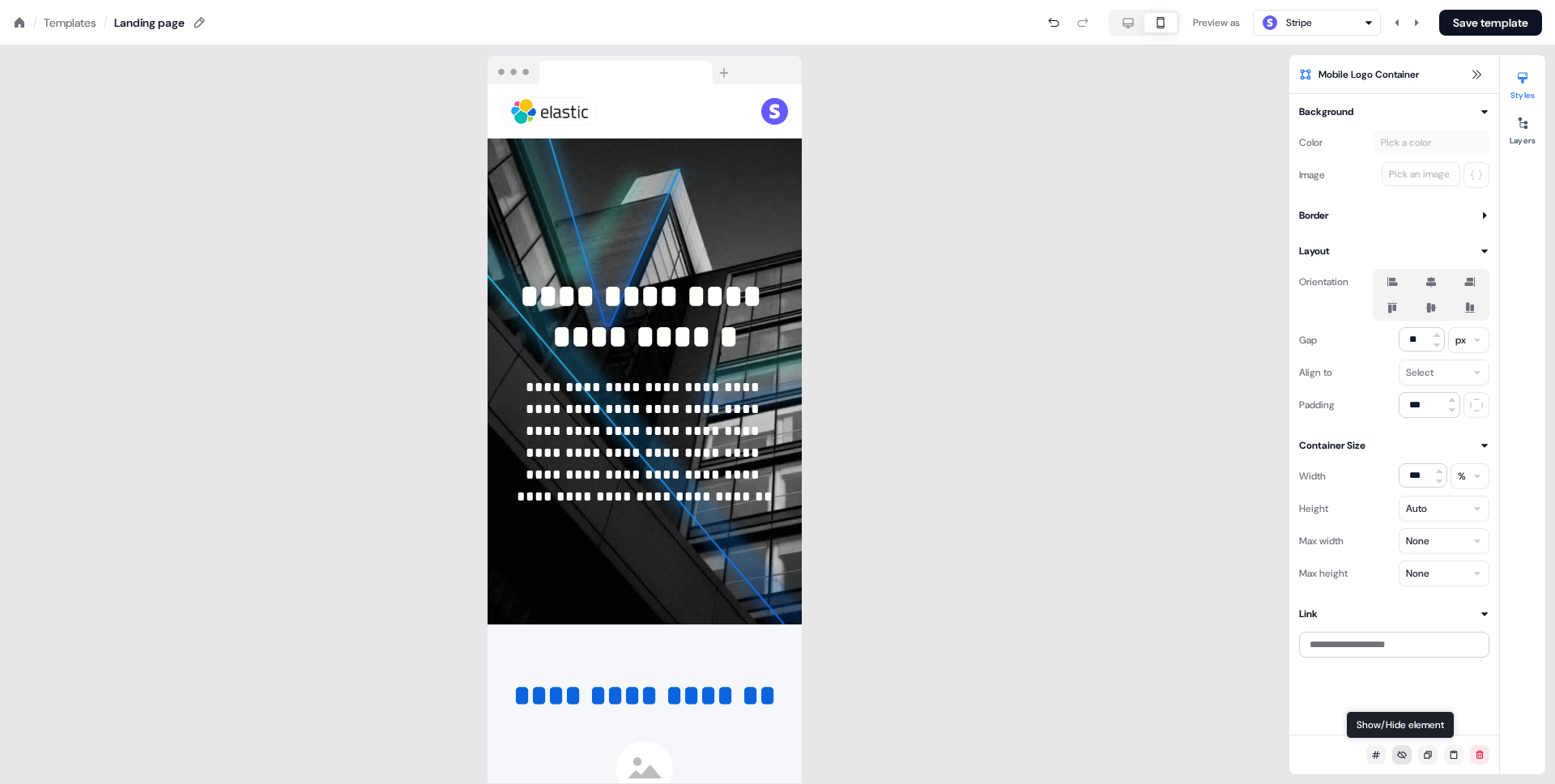
click at [1409, 762] on button at bounding box center [1402, 754] width 20 height 20
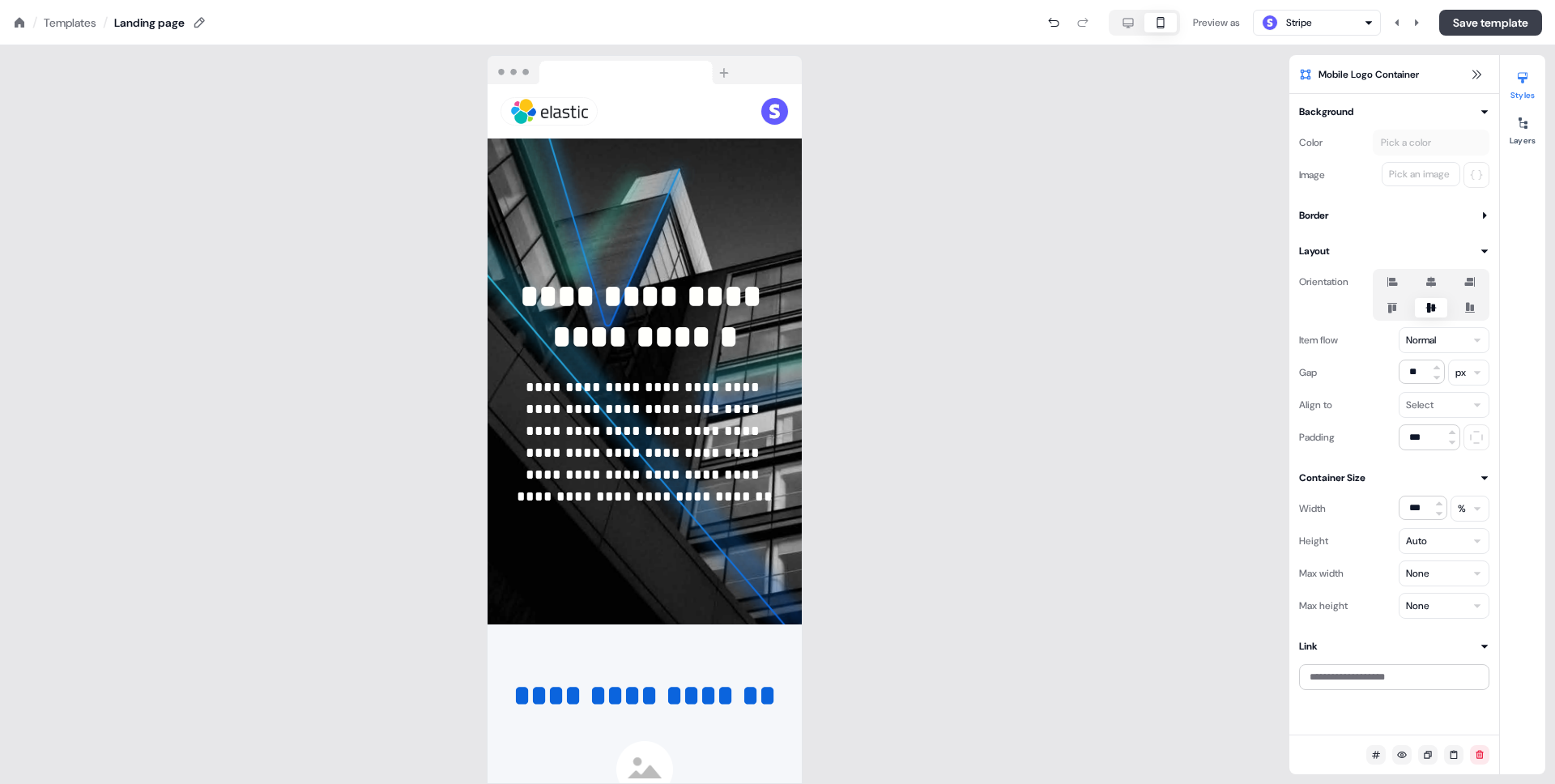
click at [1469, 31] on button "Save template" at bounding box center [1490, 22] width 103 height 26
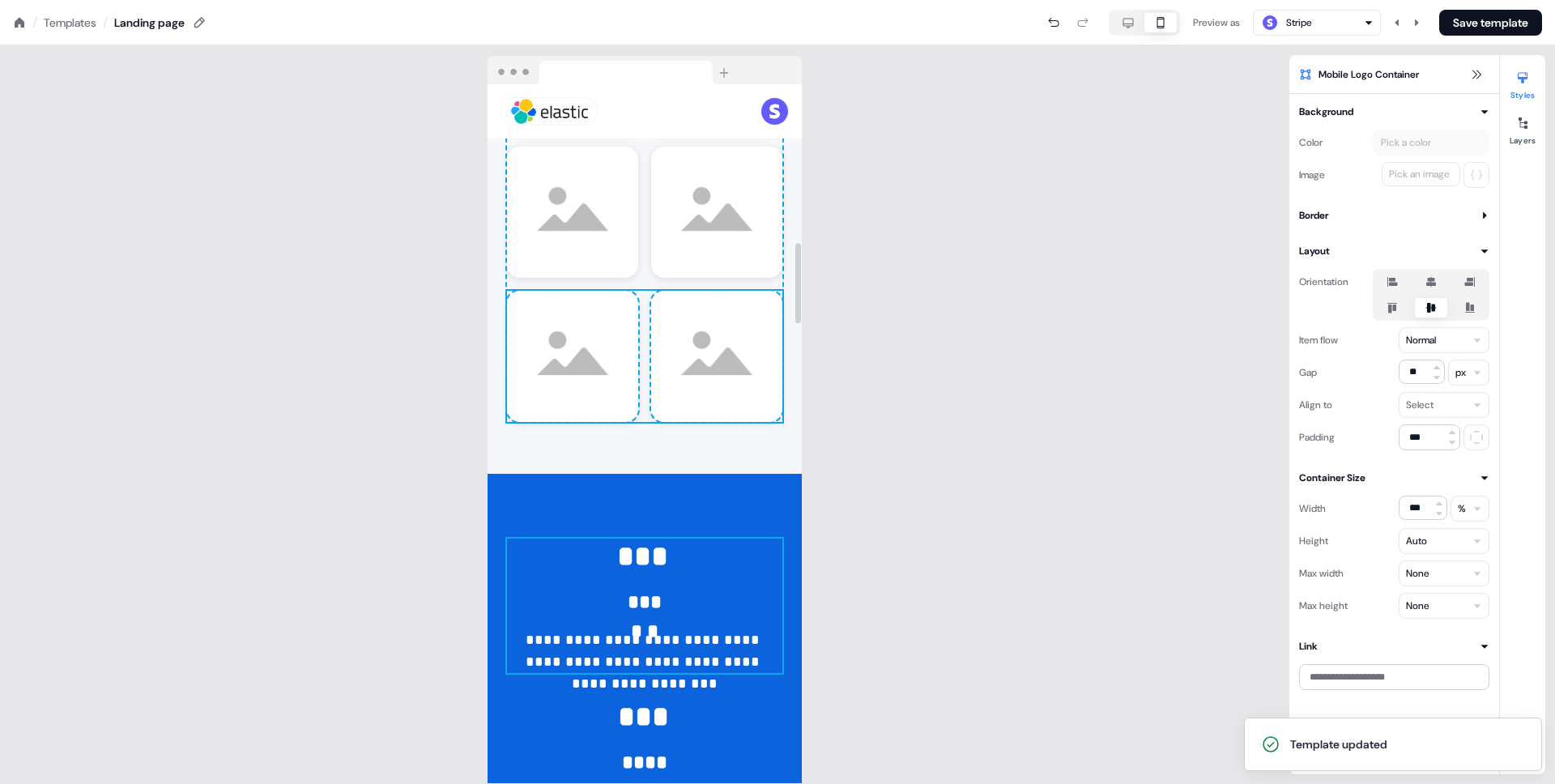
scroll to position [1377, 0]
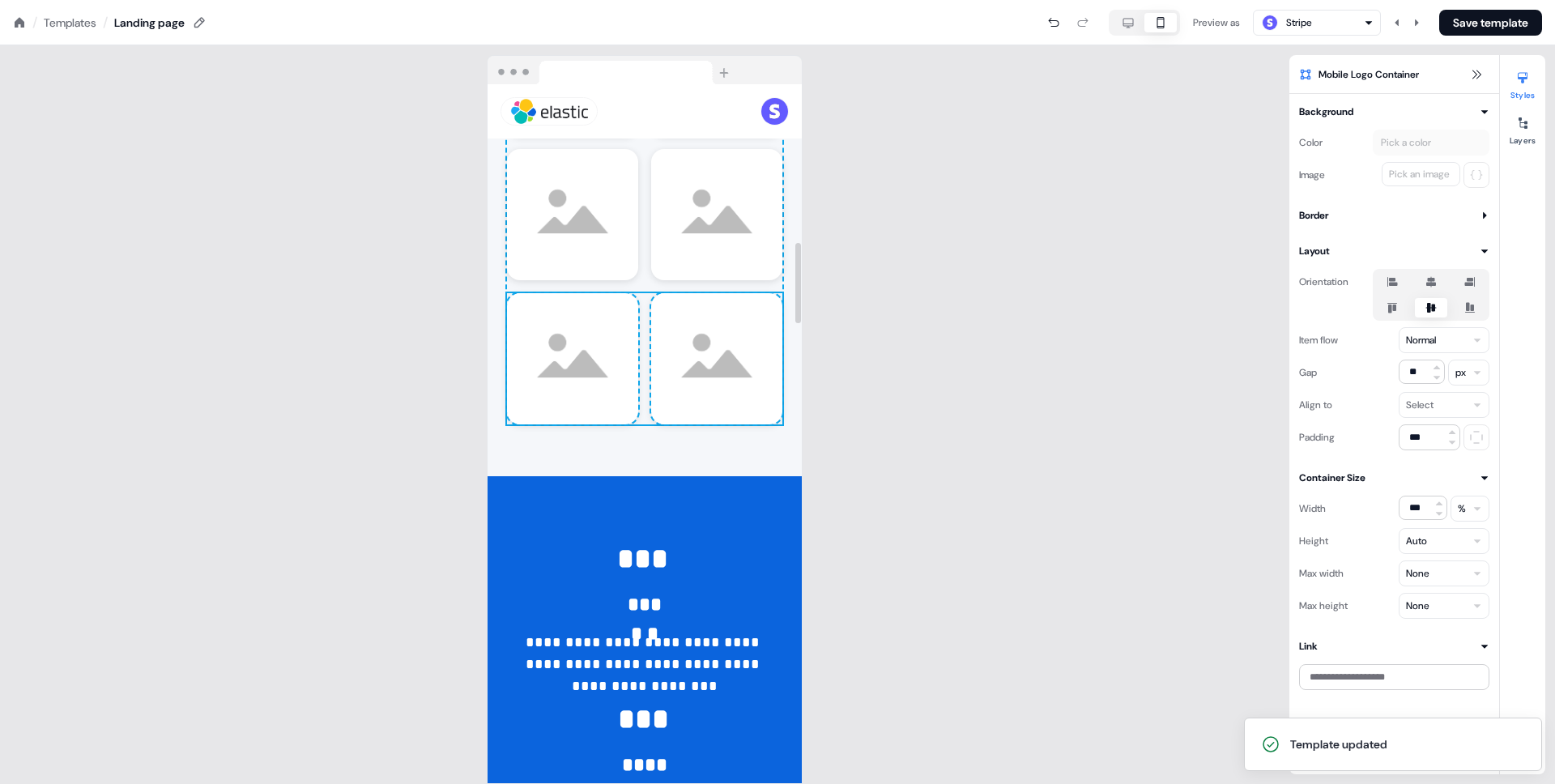
click at [947, 592] on div "**********" at bounding box center [645, 414] width 1289 height 738
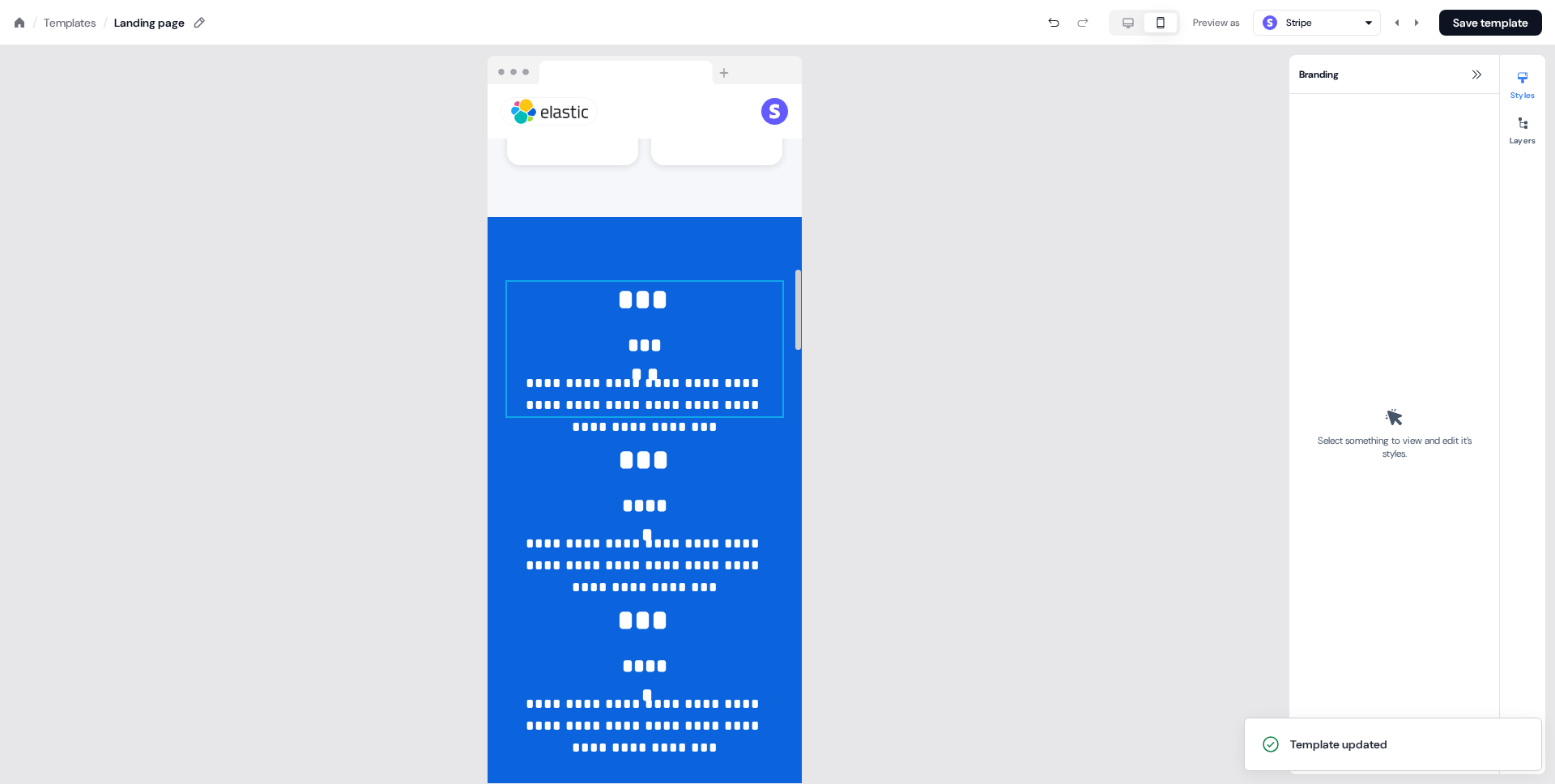
scroll to position [1703, 0]
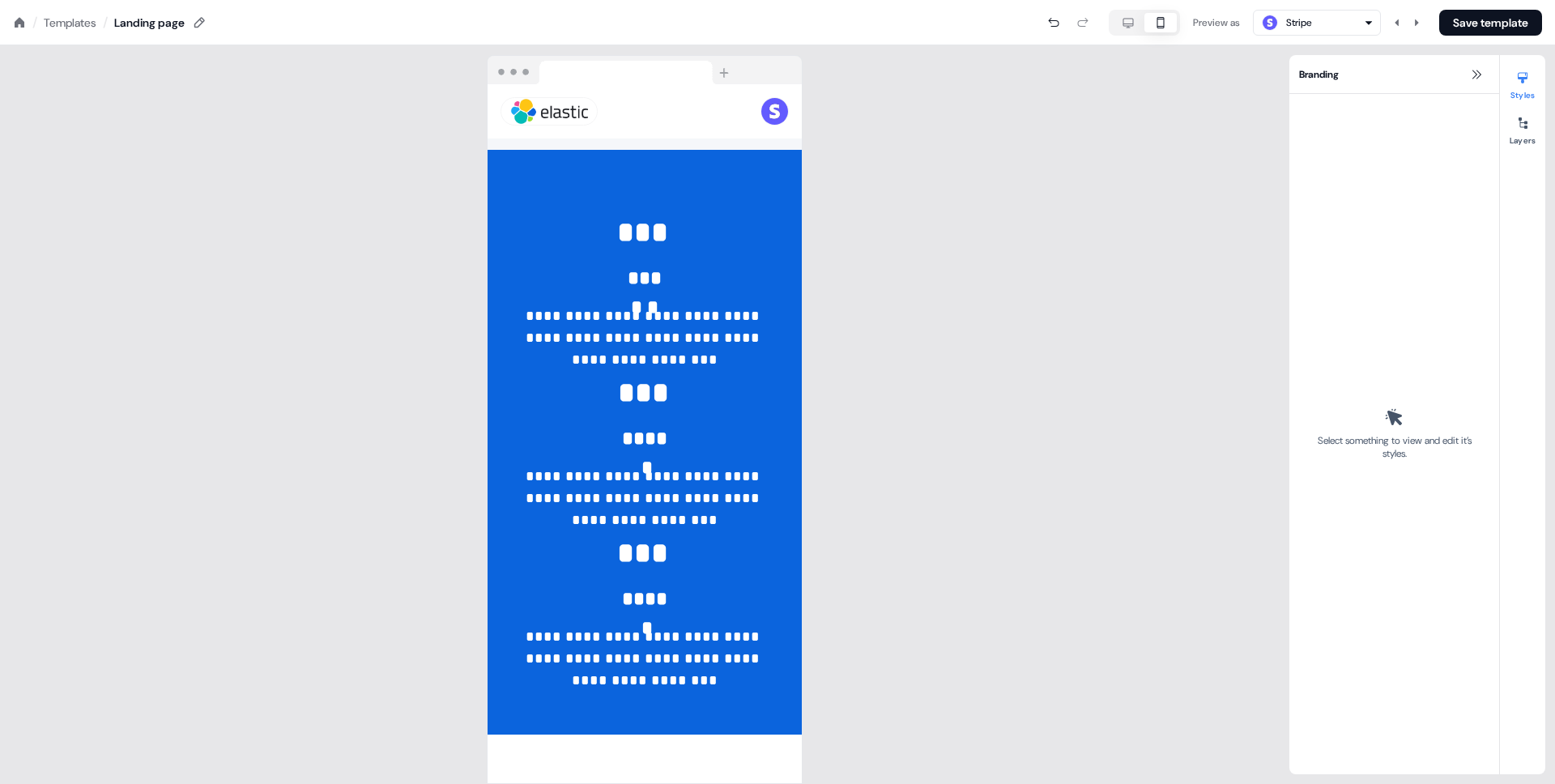
click at [1118, 23] on icon "button" at bounding box center [1128, 22] width 20 height 13
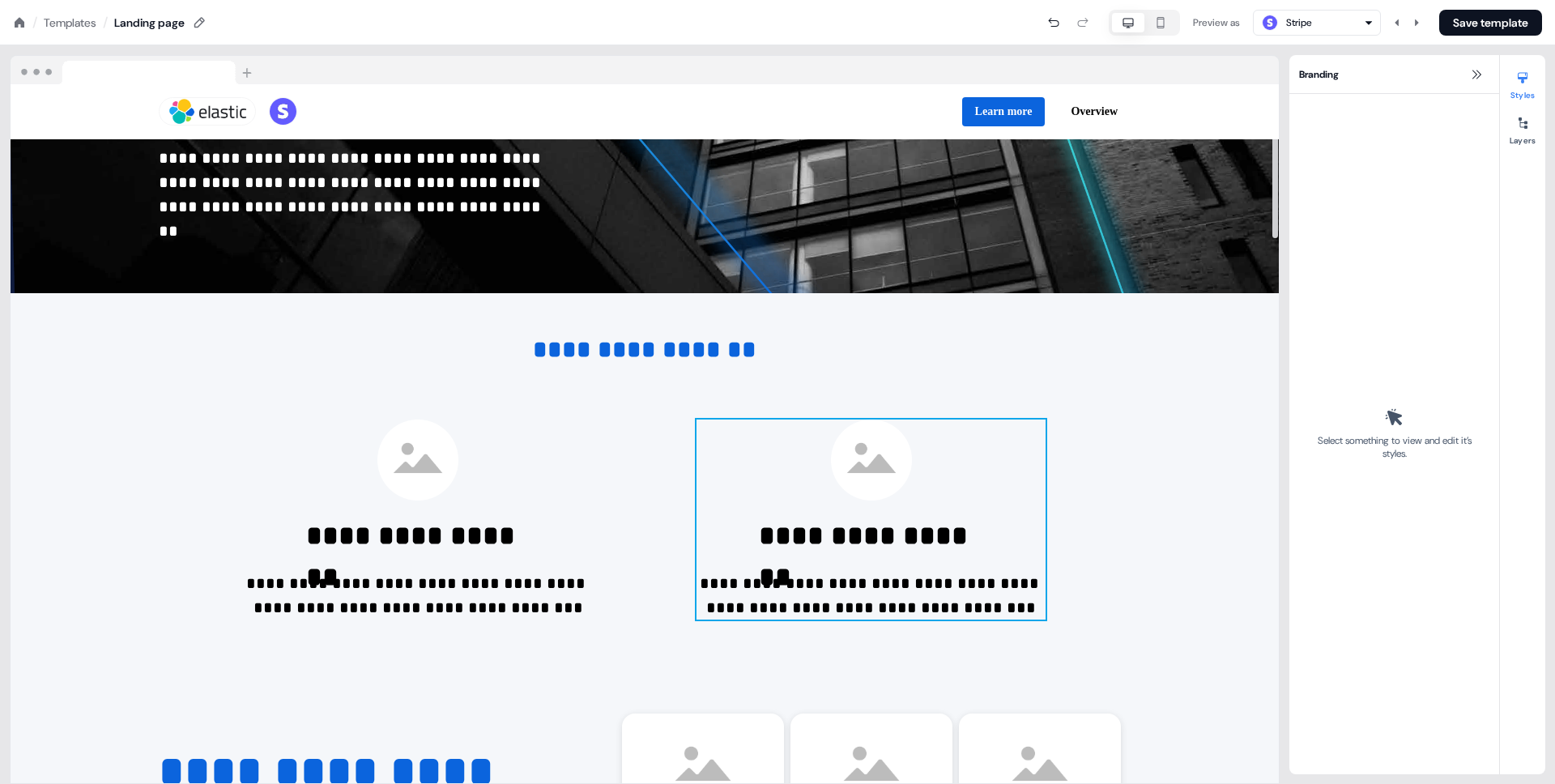
scroll to position [0, 0]
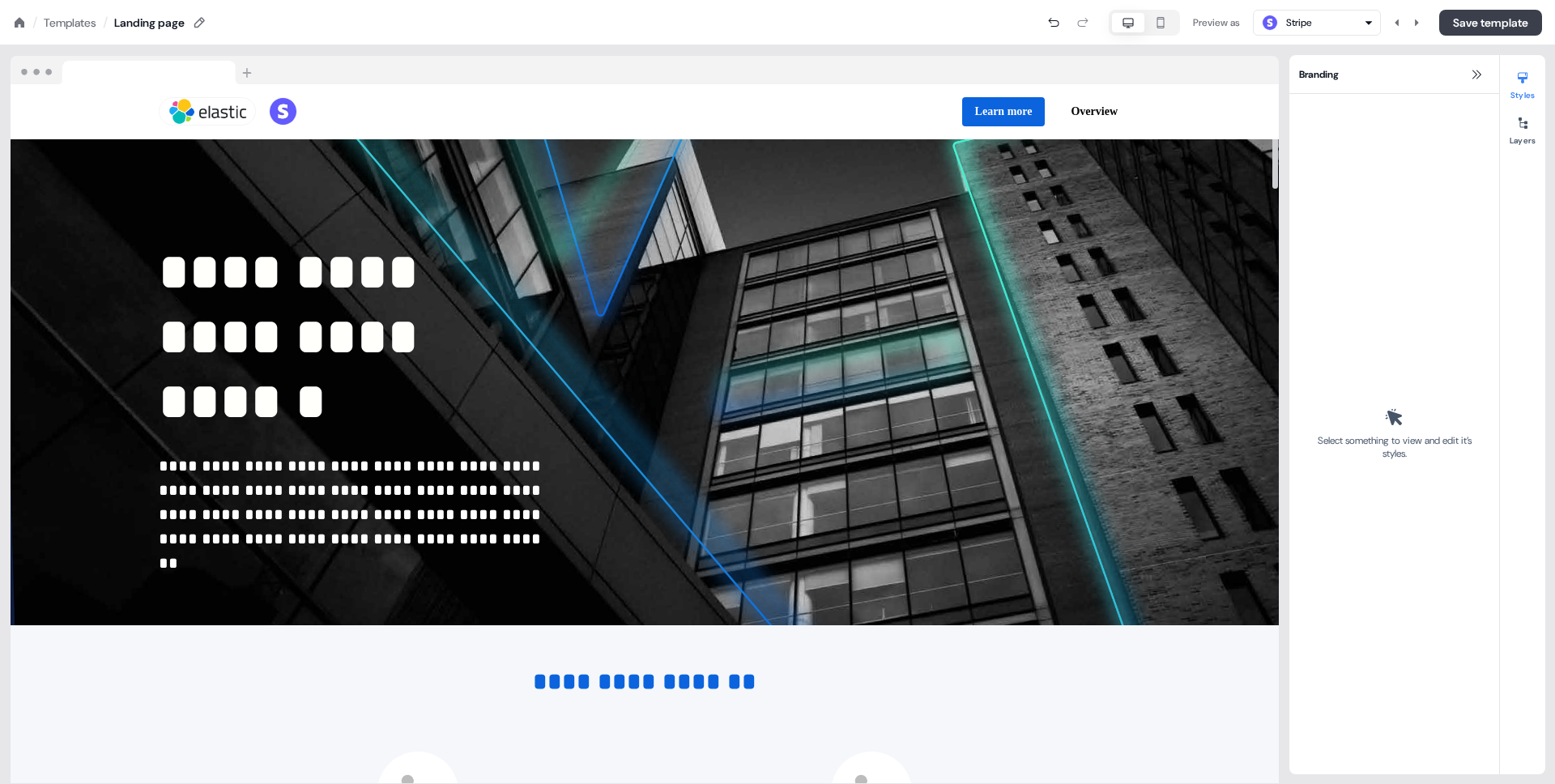
click at [1495, 24] on button "Save template" at bounding box center [1490, 22] width 103 height 26
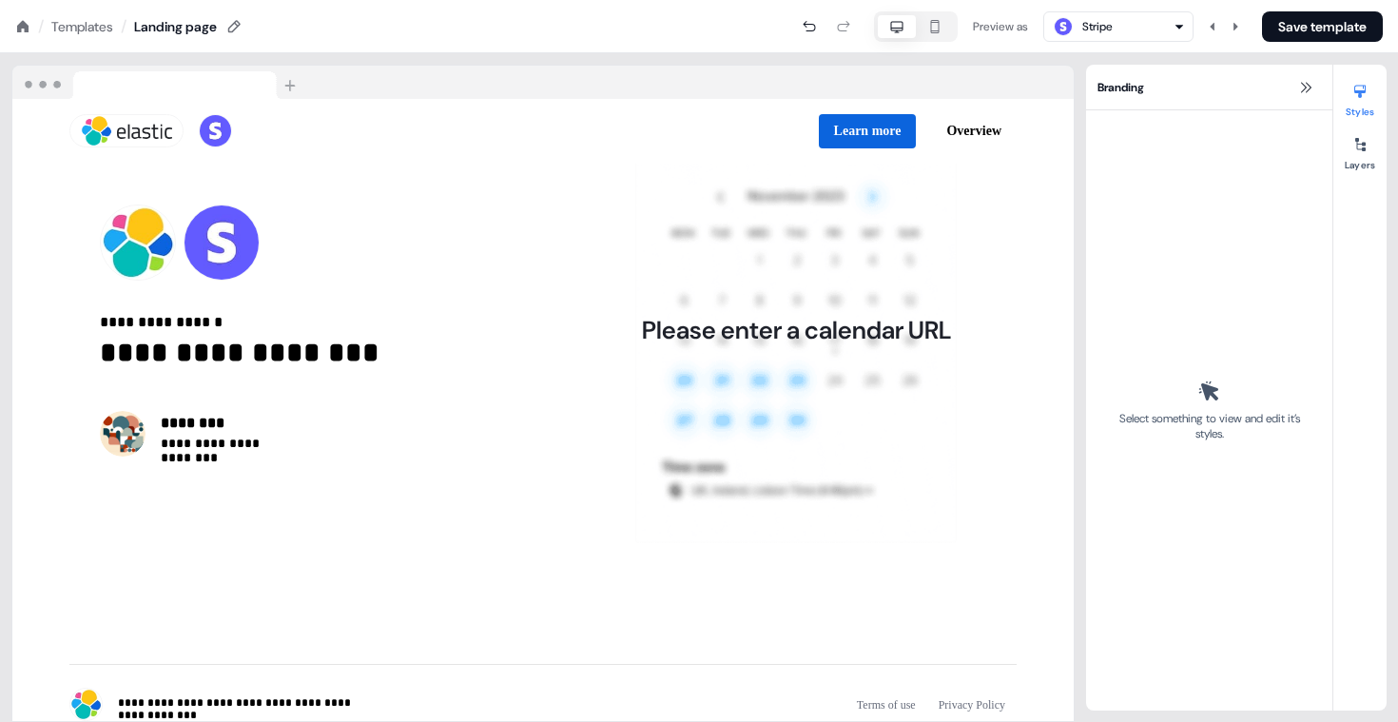
scroll to position [4487, 0]
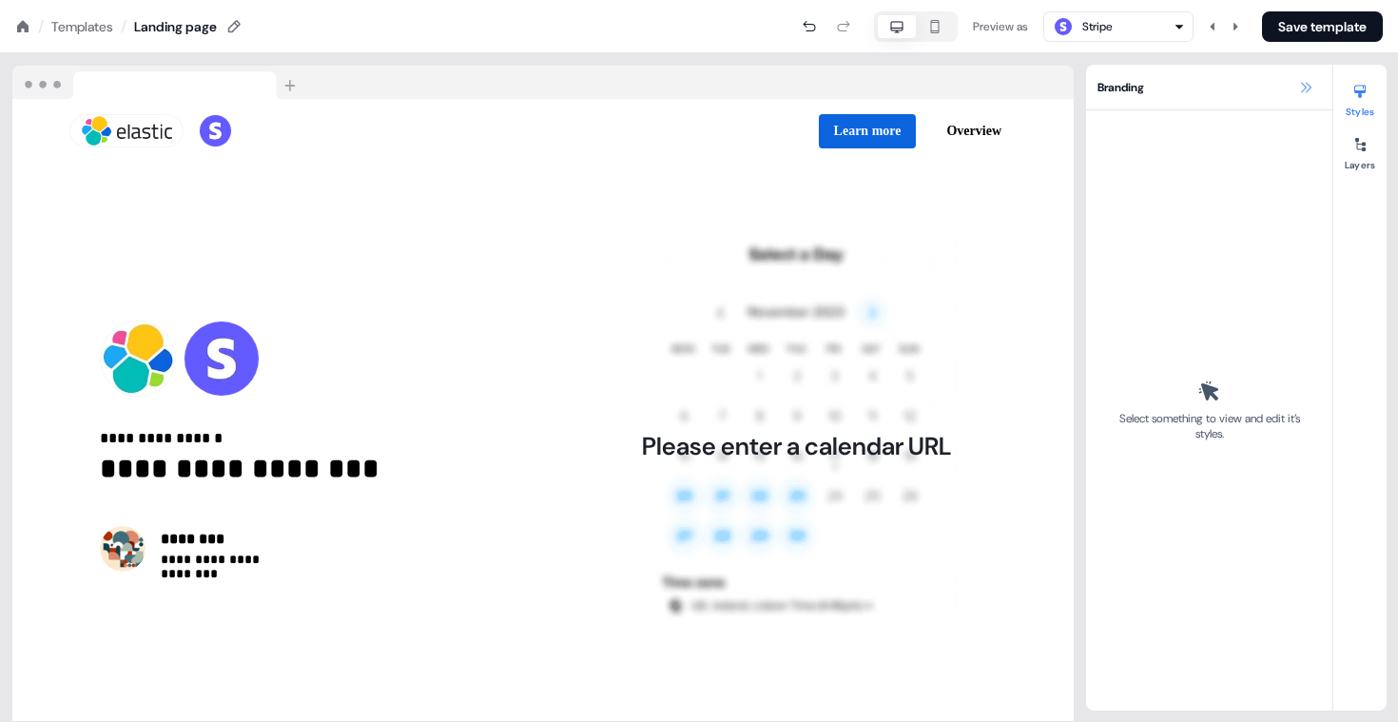
click at [1298, 87] on icon at bounding box center [1305, 87] width 15 height 15
click at [1303, 86] on icon at bounding box center [1305, 87] width 15 height 15
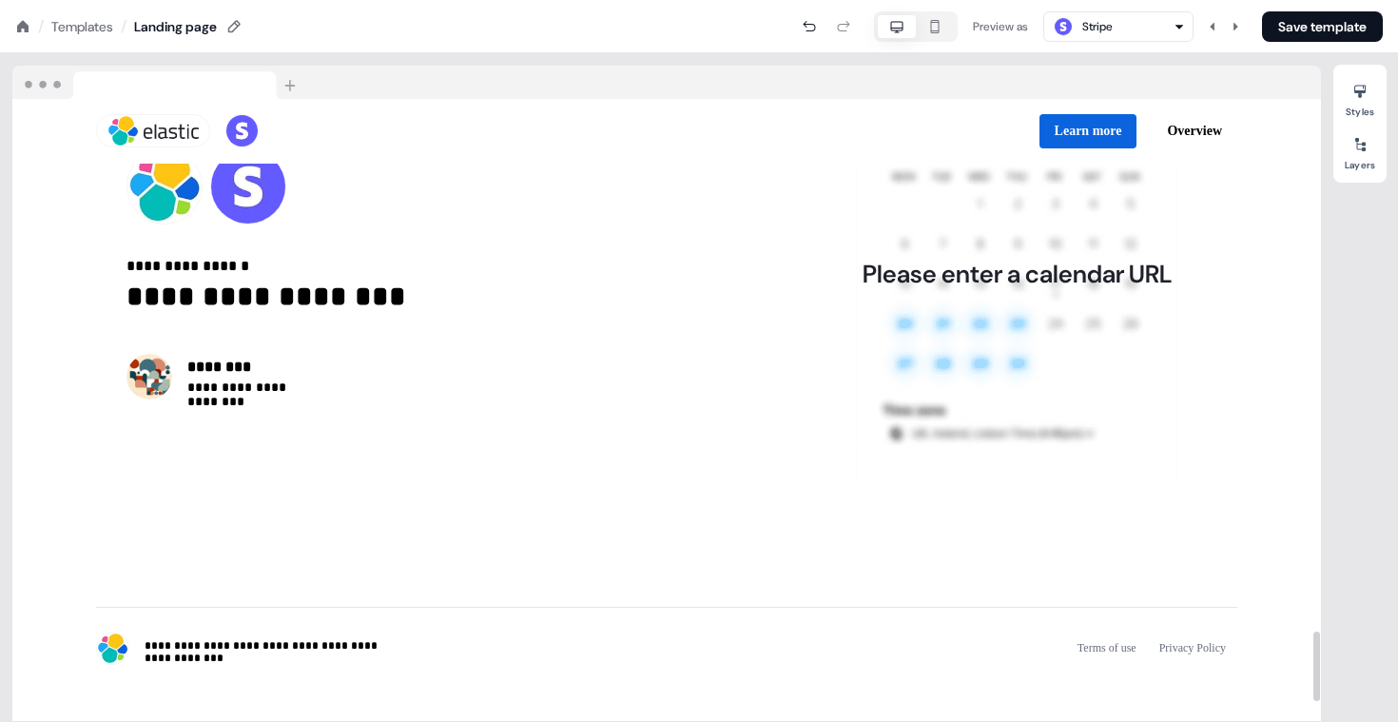
scroll to position [4880, 0]
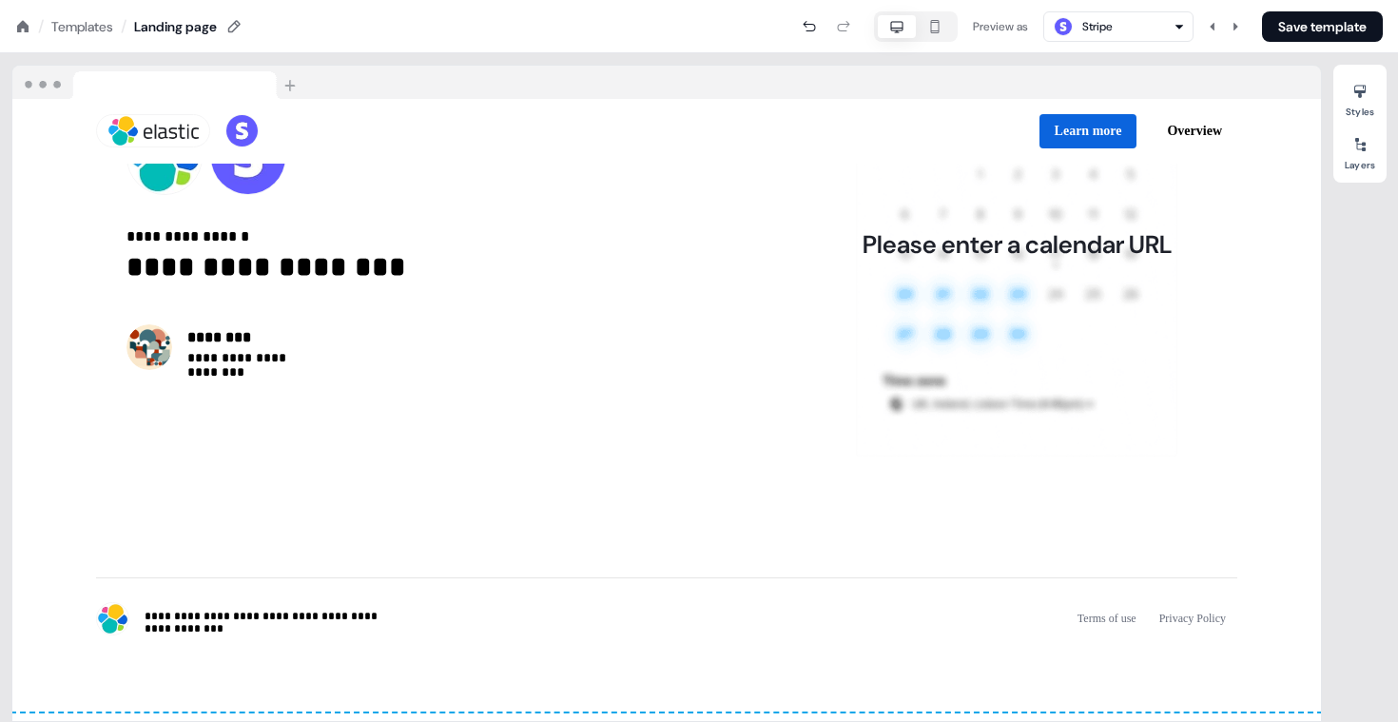
click at [939, 32] on icon "button" at bounding box center [934, 26] width 23 height 15
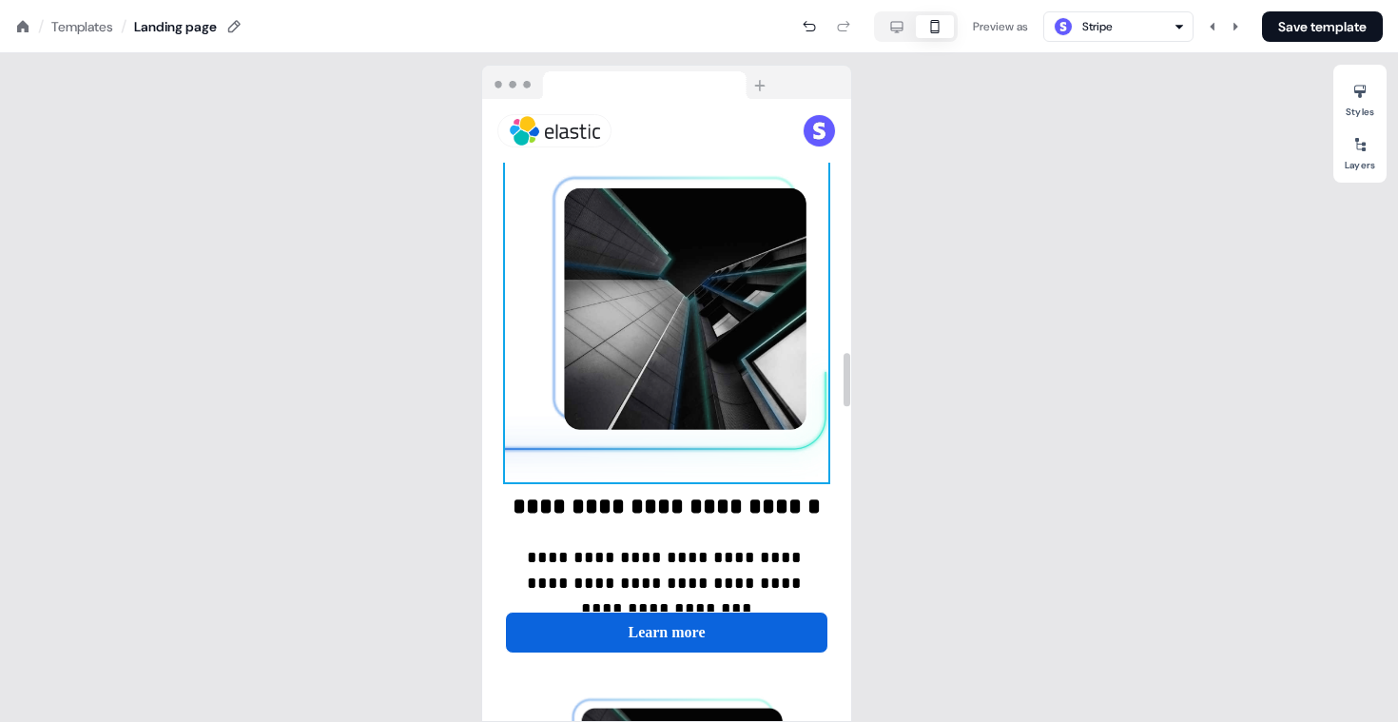
scroll to position [3168, 0]
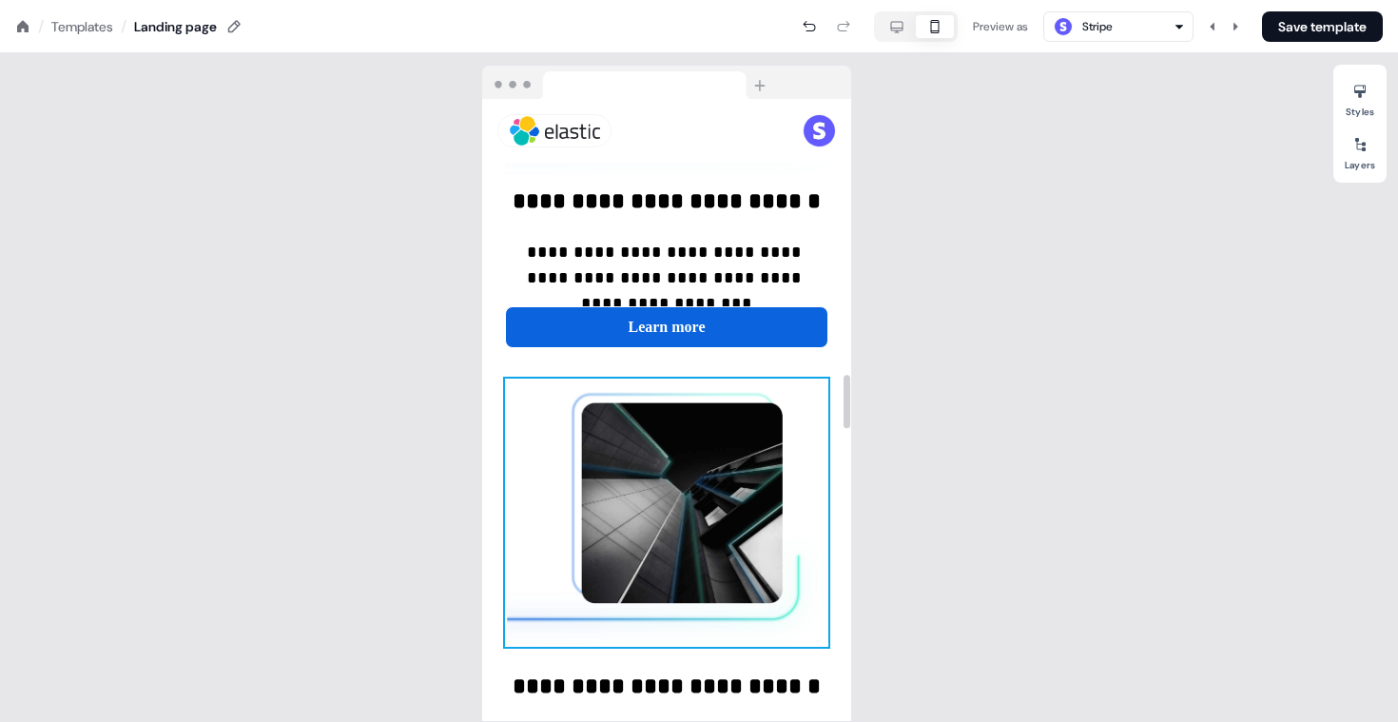
click at [702, 441] on img at bounding box center [666, 513] width 323 height 268
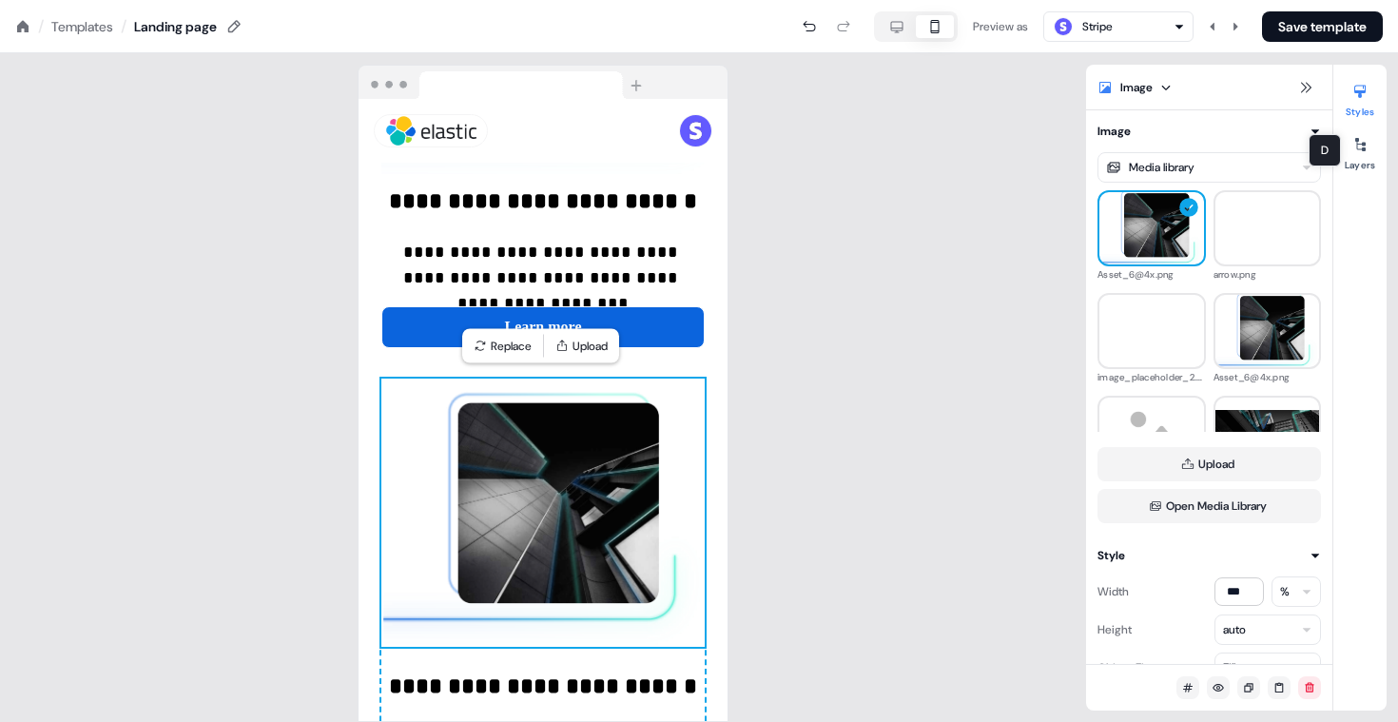
click at [1358, 185] on div "Styles Layers D D" at bounding box center [1359, 388] width 53 height 646
click at [1352, 107] on button "Styles" at bounding box center [1359, 97] width 53 height 42
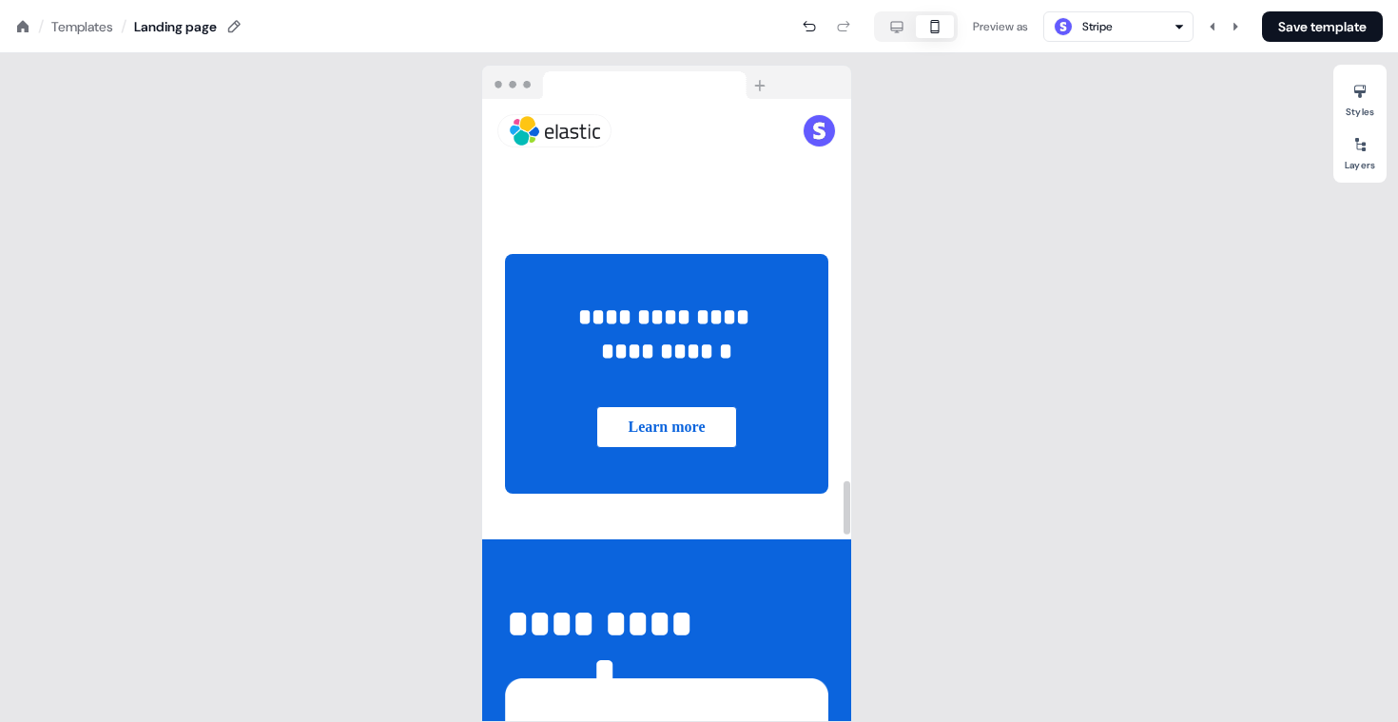
scroll to position [4388, 0]
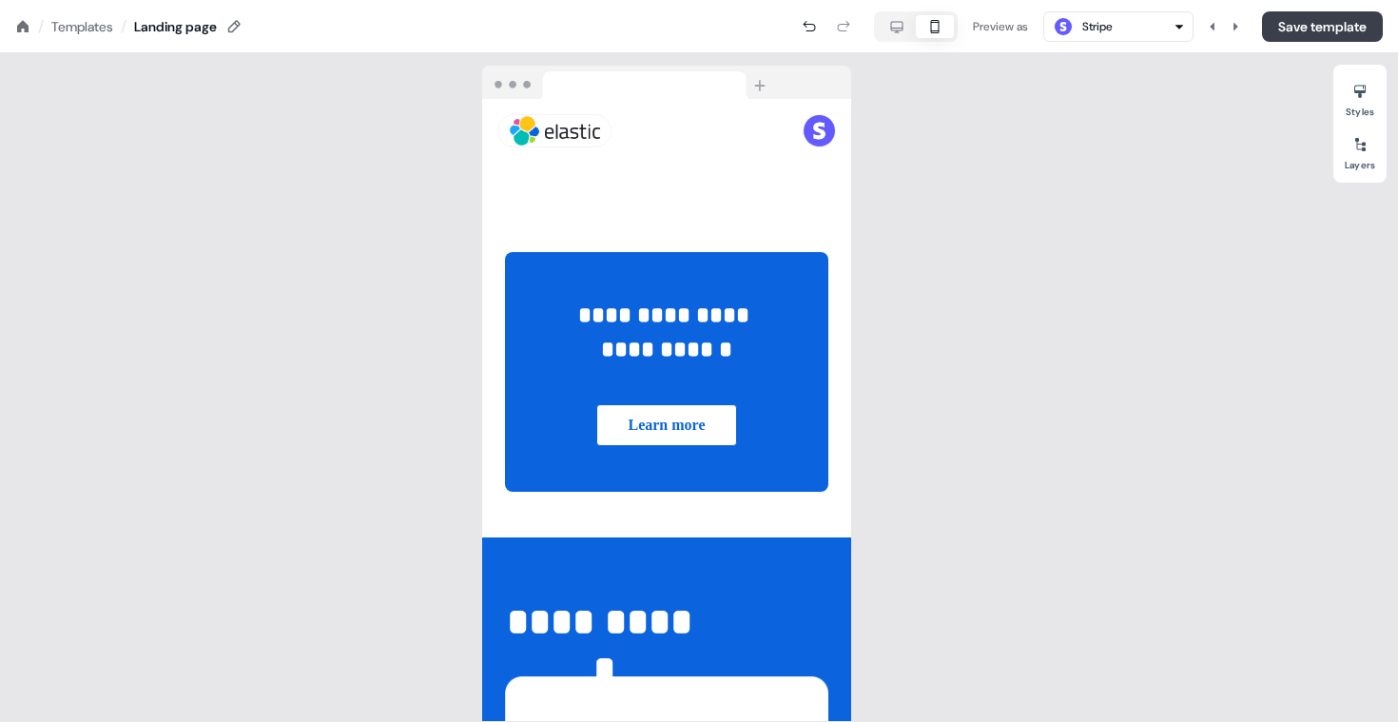
click at [1299, 11] on button "Save template" at bounding box center [1322, 26] width 121 height 30
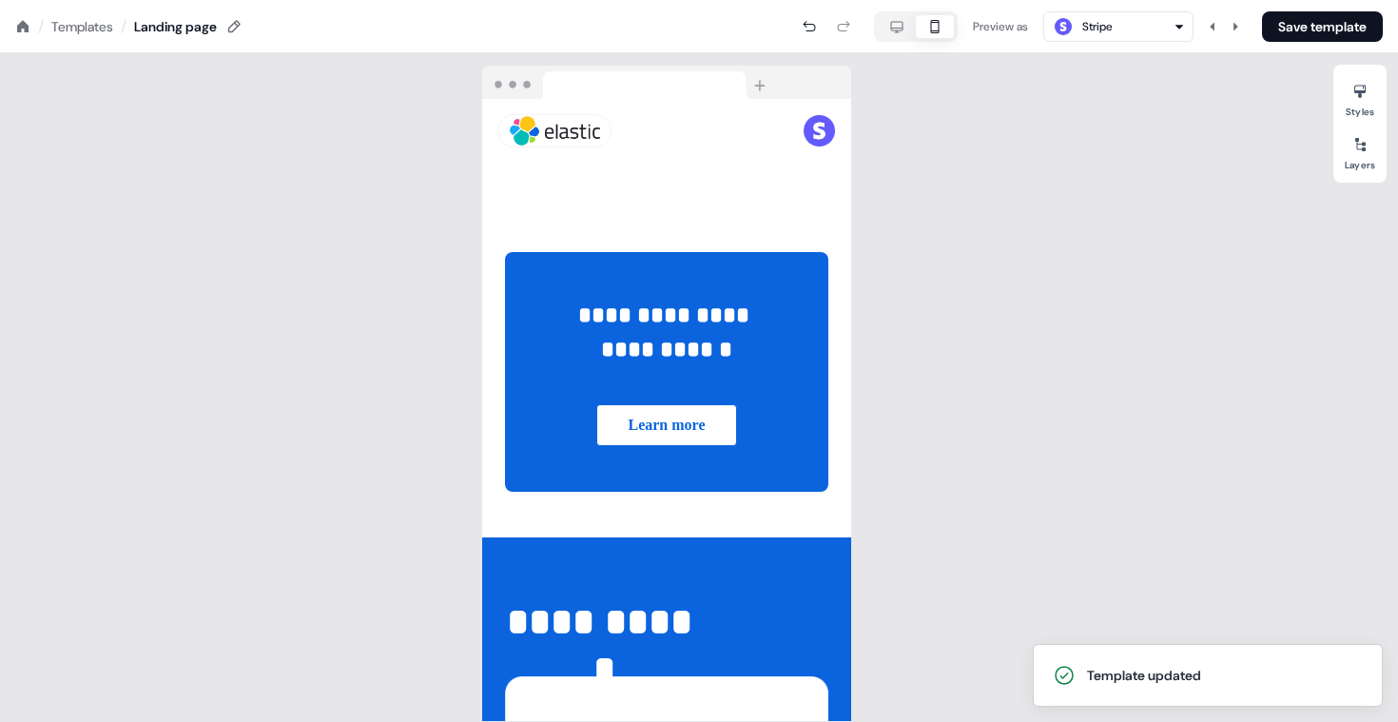
click at [887, 29] on icon "button" at bounding box center [896, 26] width 23 height 15
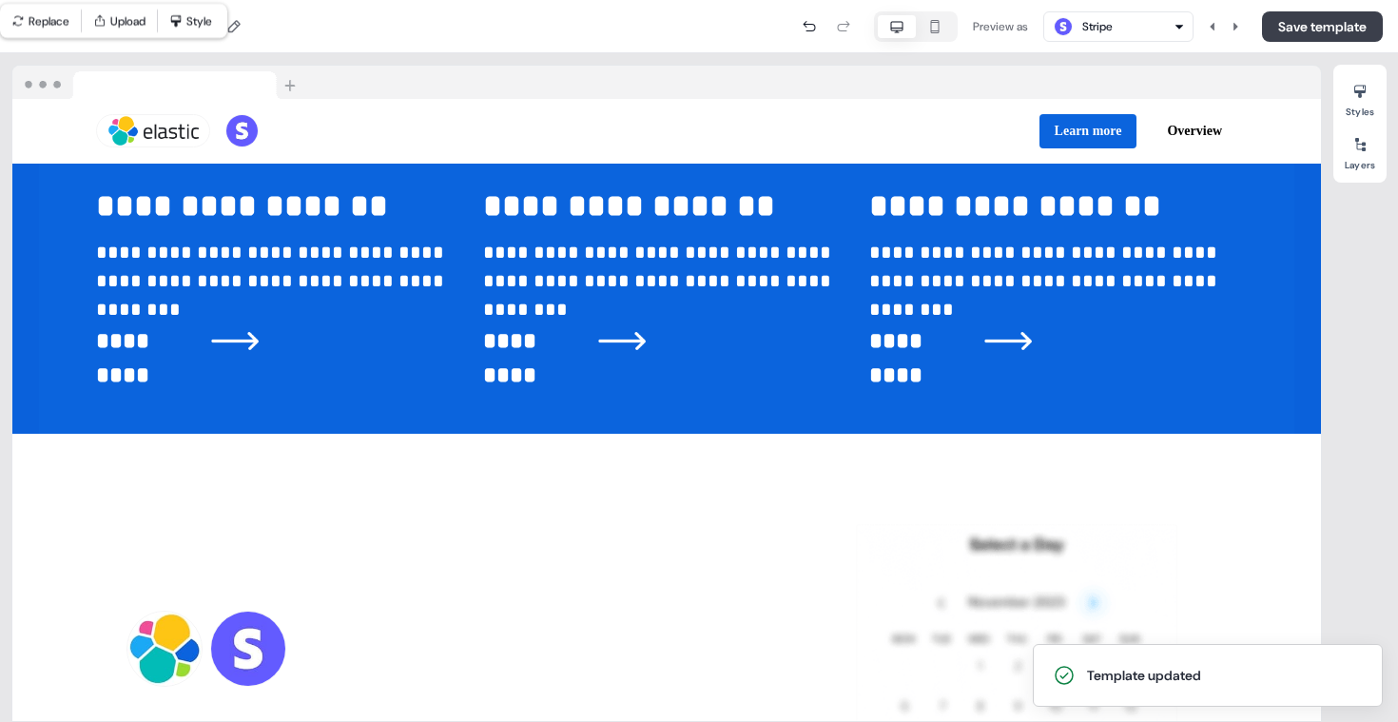
click at [1327, 21] on button "Save template" at bounding box center [1322, 26] width 121 height 30
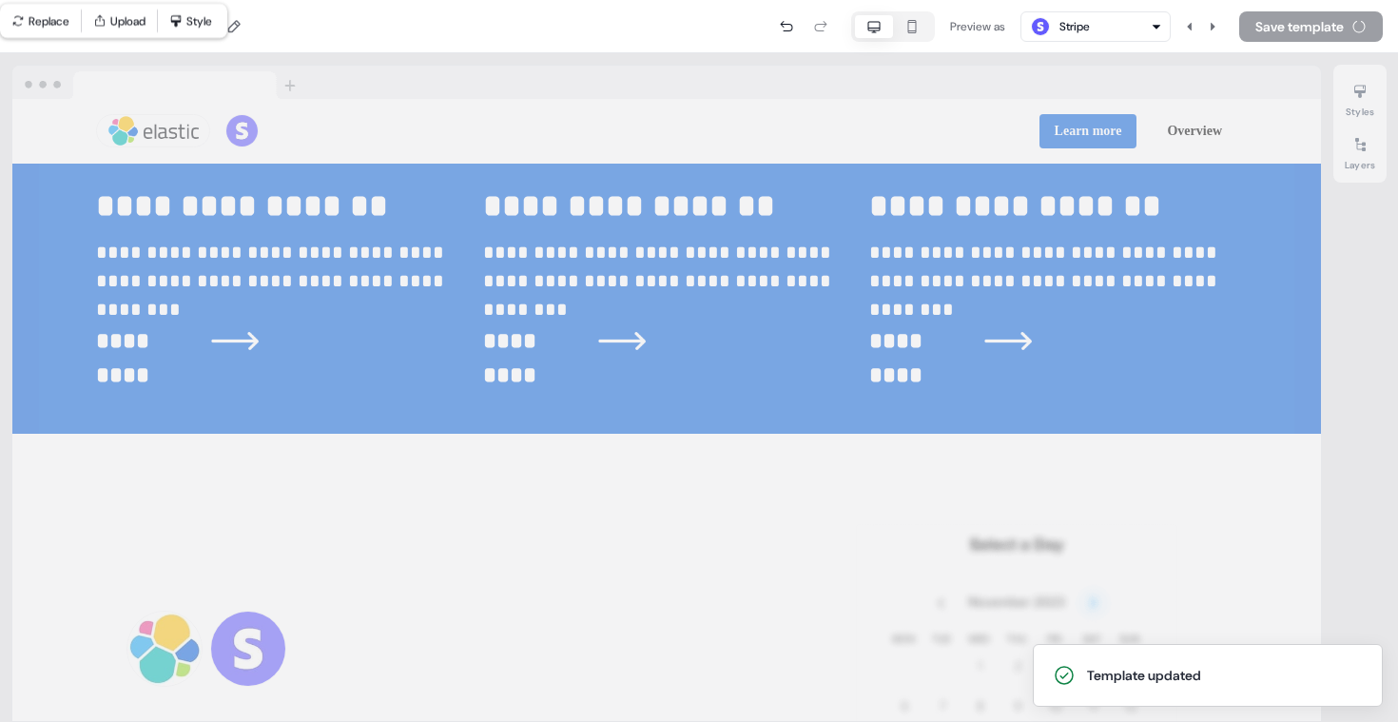
click at [1327, 21] on div "Preview as Stripe Save template" at bounding box center [812, 26] width 1139 height 30
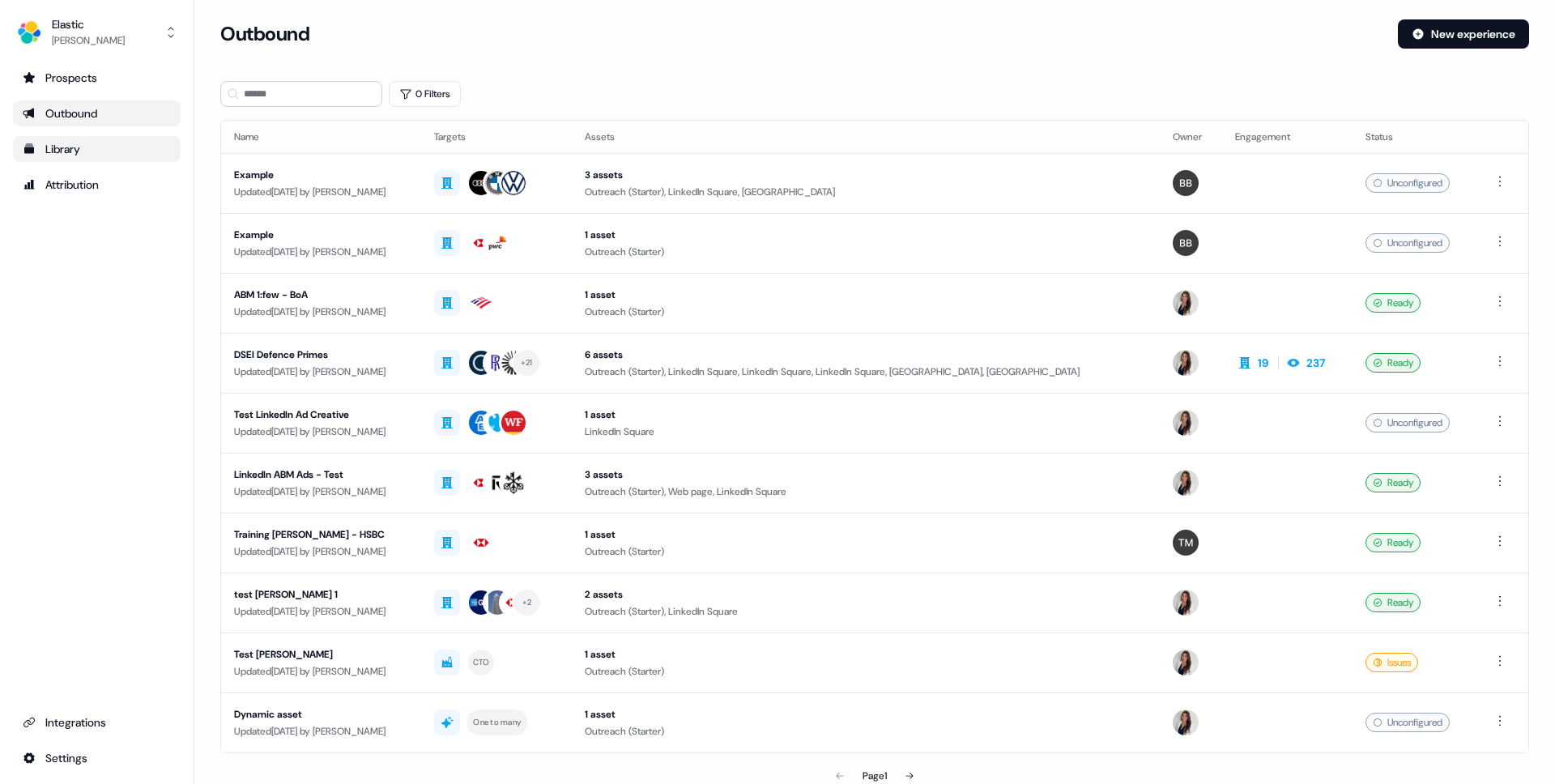
click at [80, 143] on div "Library" at bounding box center [97, 148] width 148 height 16
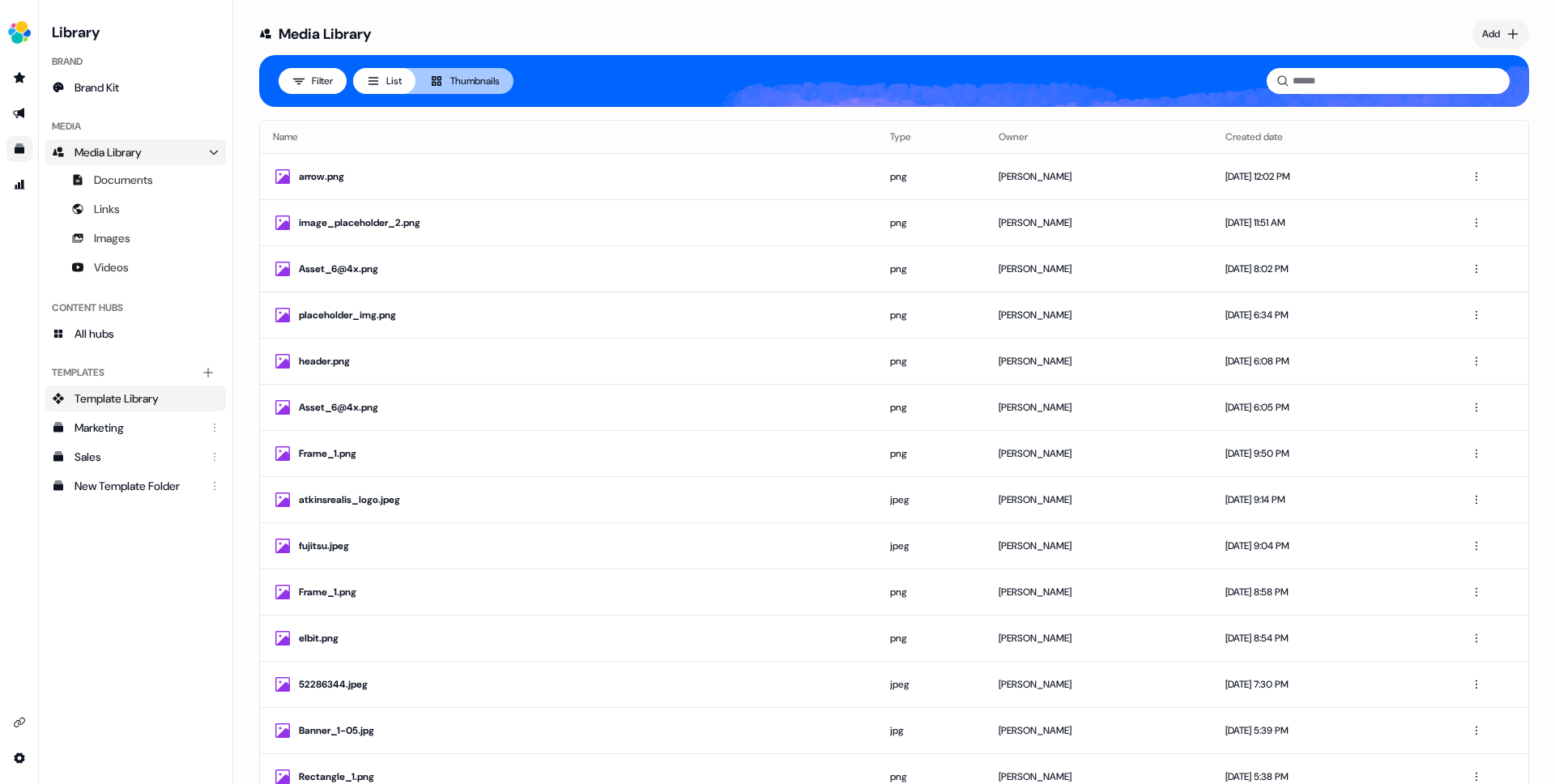
click at [94, 407] on link "Template Library" at bounding box center [135, 398] width 181 height 26
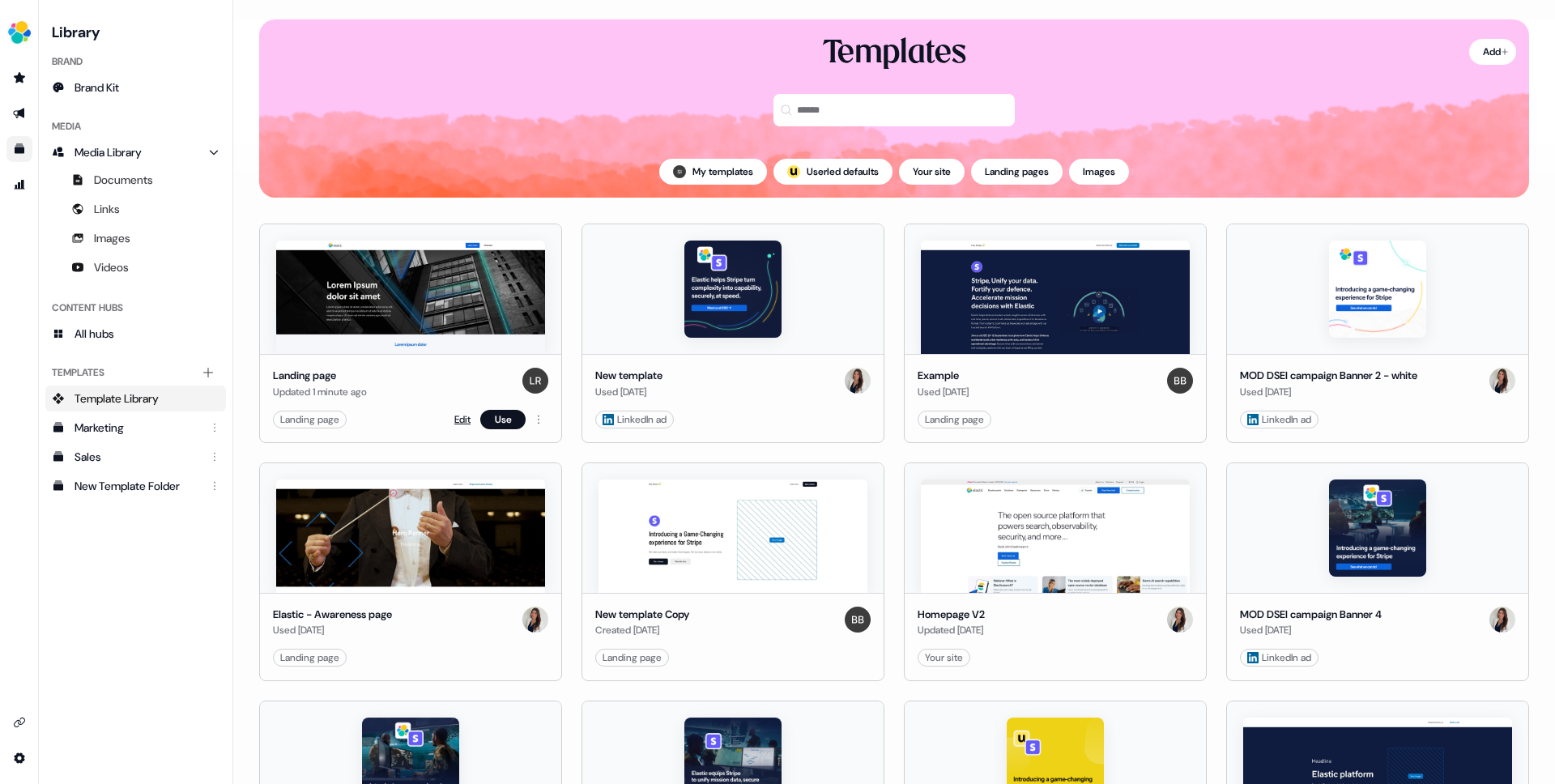
click at [463, 418] on link "Edit" at bounding box center [462, 419] width 16 height 16
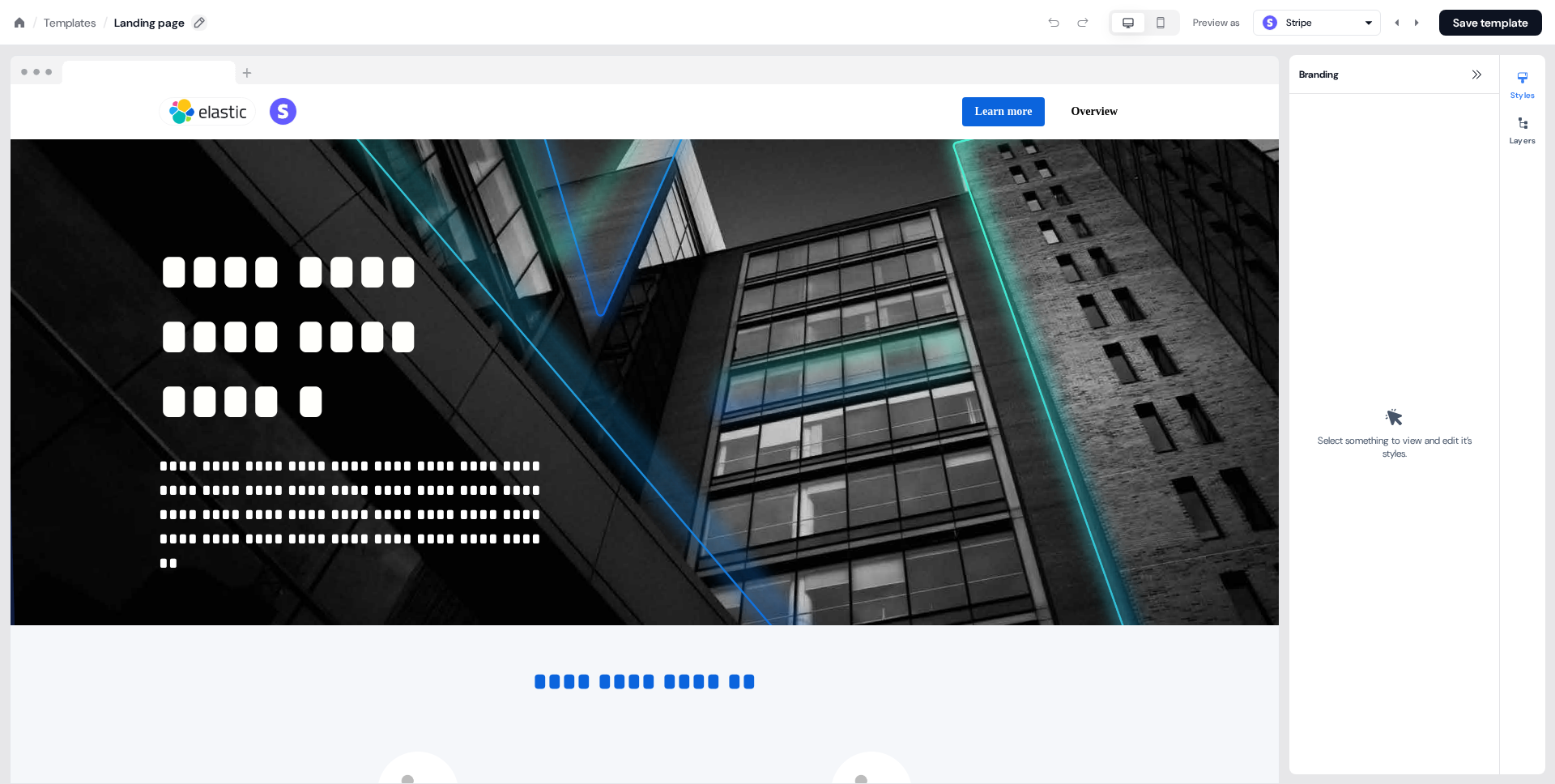
click at [207, 20] on button at bounding box center [198, 22] width 16 height 16
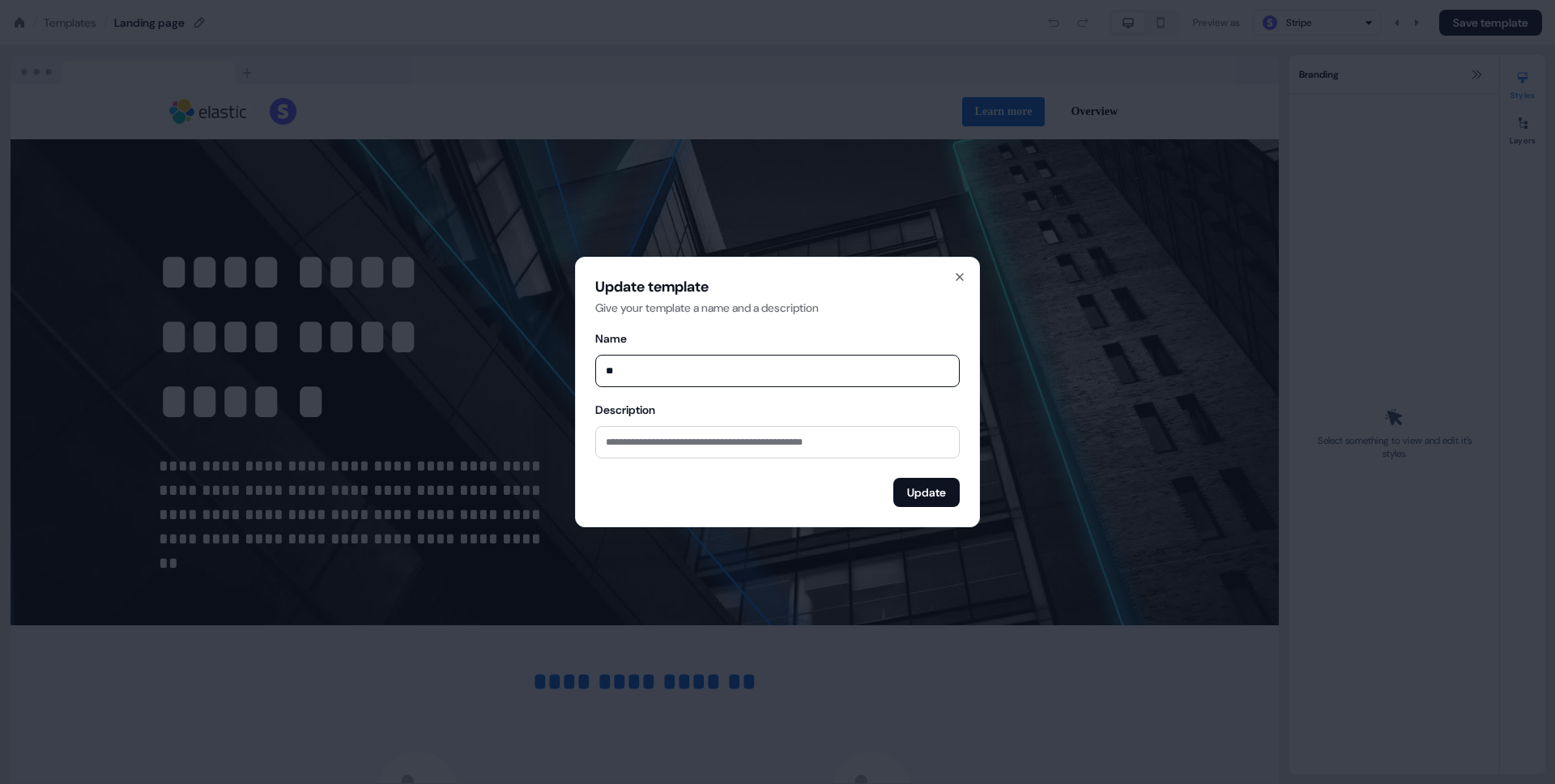
type input "*"
type input "****"
click at [929, 481] on button "Update" at bounding box center [927, 492] width 66 height 29
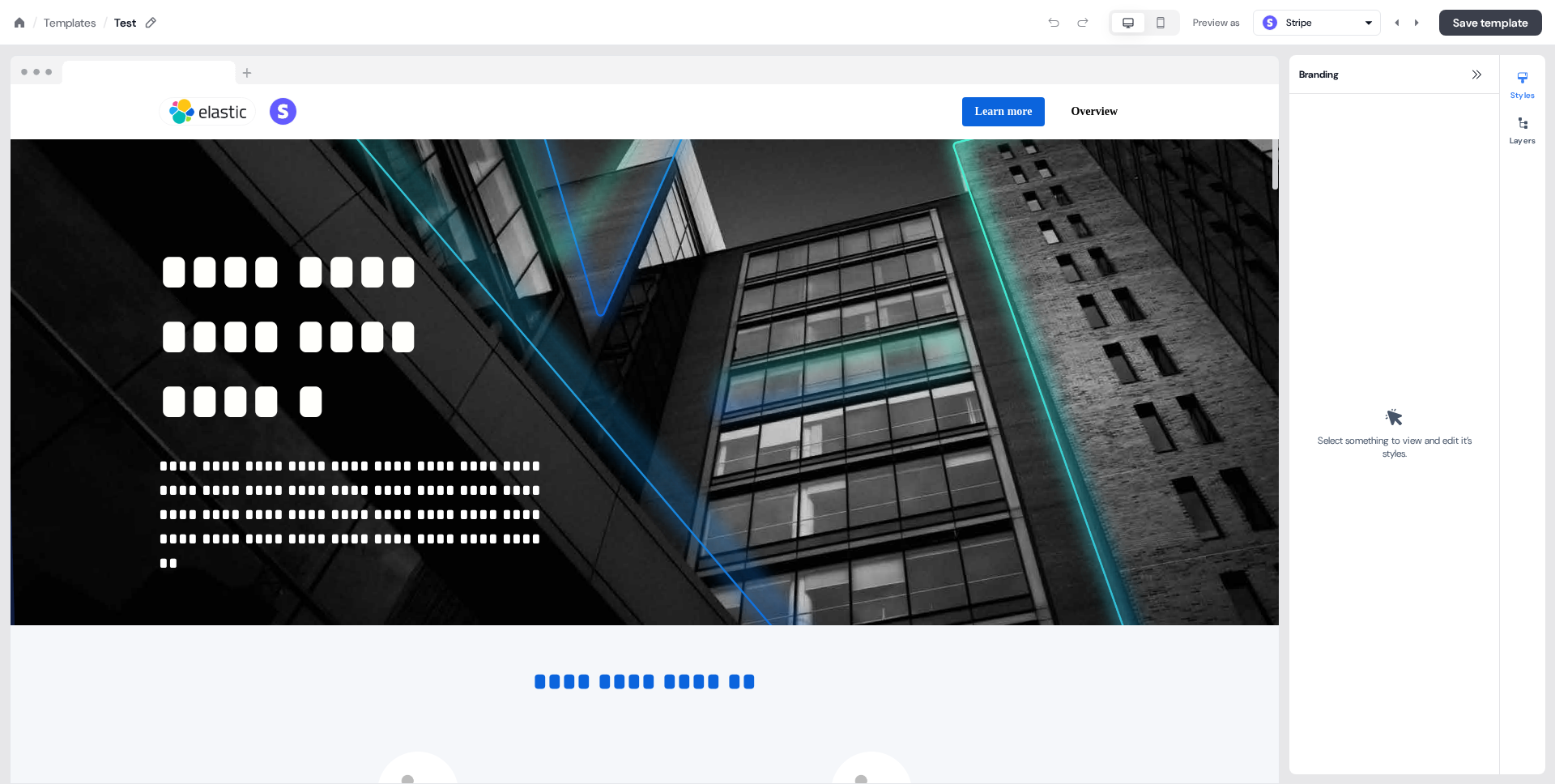
click at [1468, 23] on button "Save template" at bounding box center [1490, 22] width 103 height 26
click at [49, 25] on div "Templates" at bounding box center [70, 22] width 53 height 16
click at [19, 22] on icon at bounding box center [19, 21] width 9 height 9
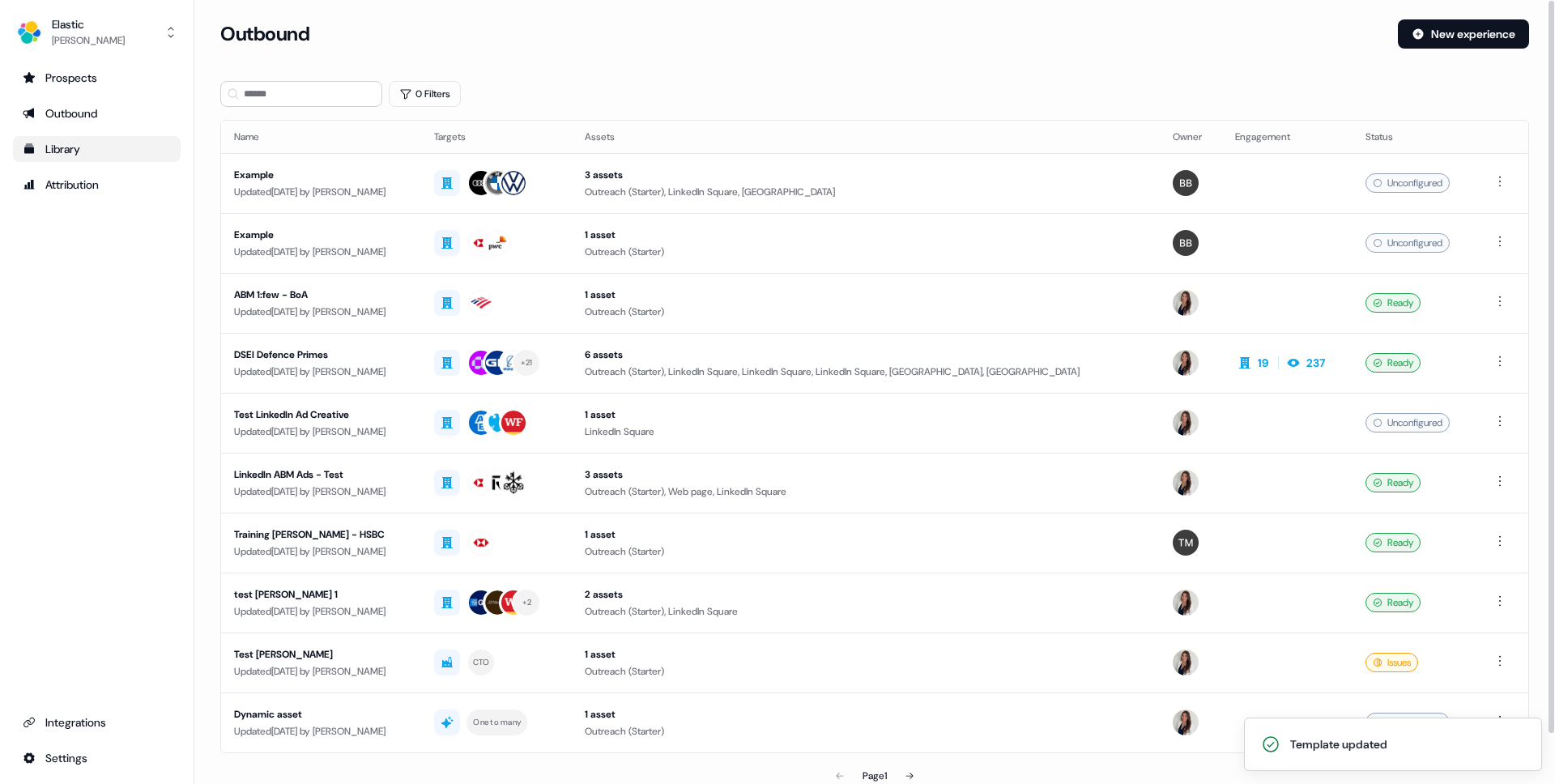
click at [137, 157] on link "Library" at bounding box center [96, 149] width 168 height 26
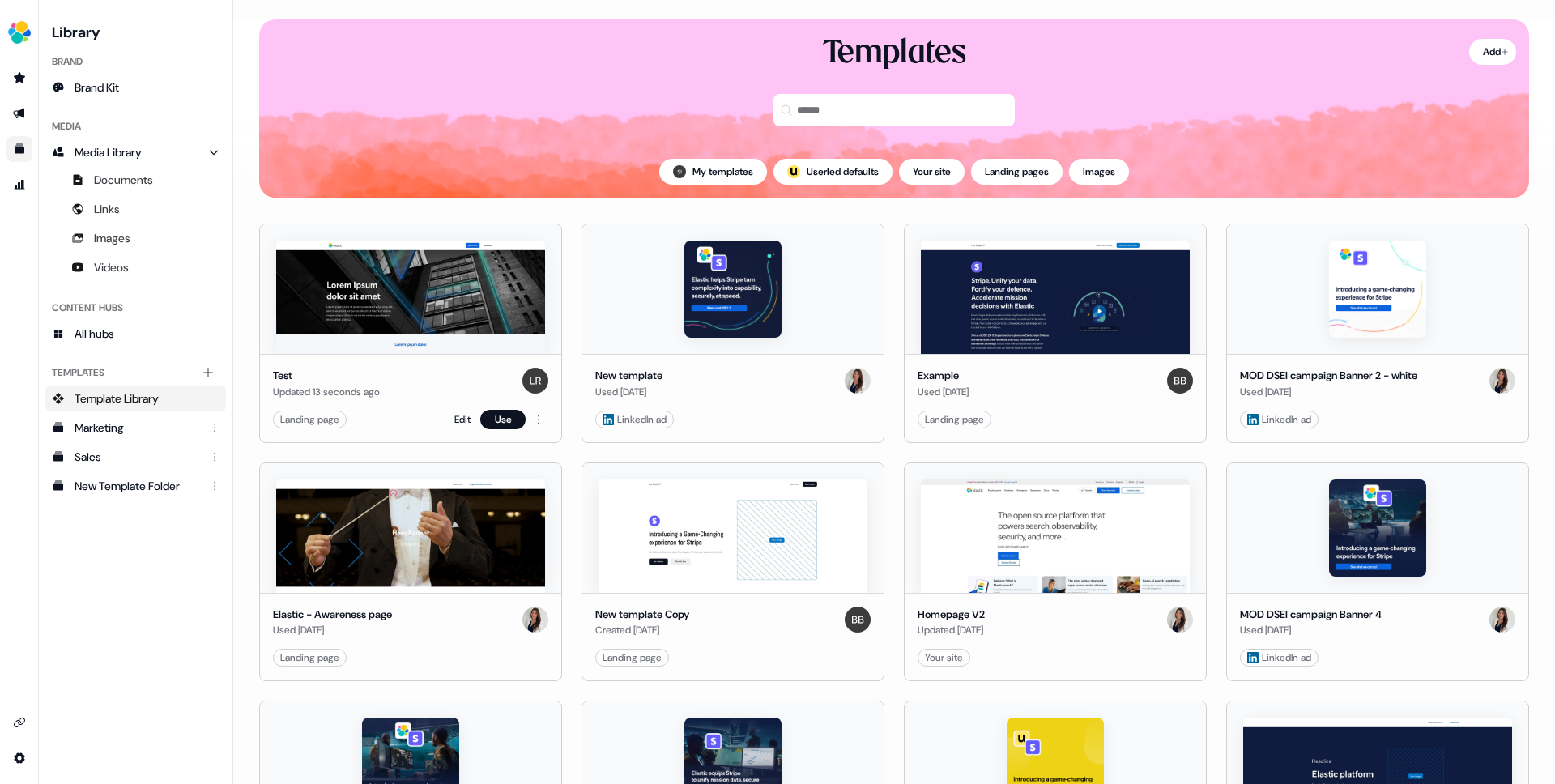
click at [456, 411] on link "Edit" at bounding box center [462, 419] width 16 height 16
click at [456, 413] on link "Edit" at bounding box center [462, 419] width 16 height 16
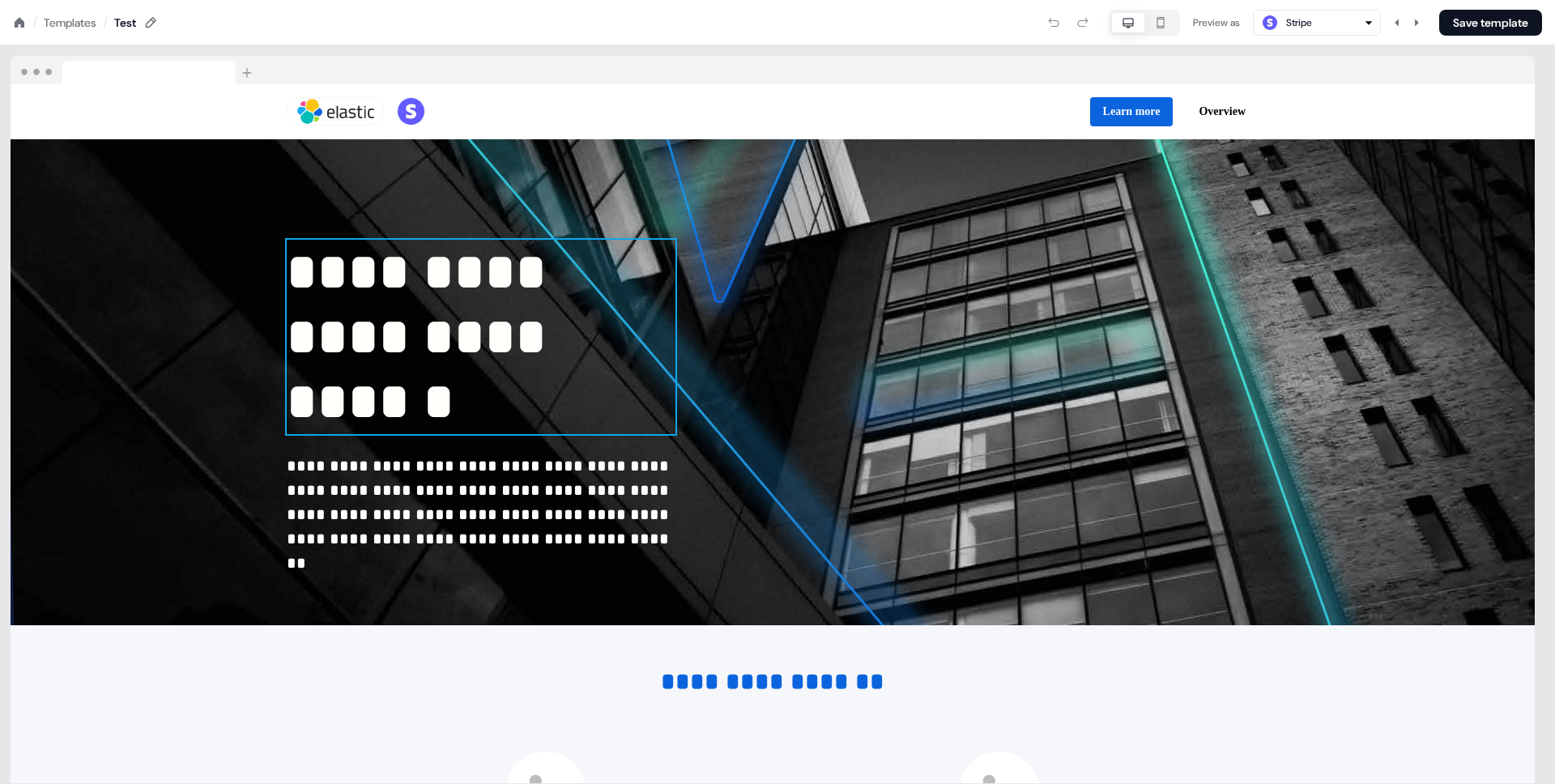
click at [456, 414] on span "**********" at bounding box center [423, 336] width 273 height 180
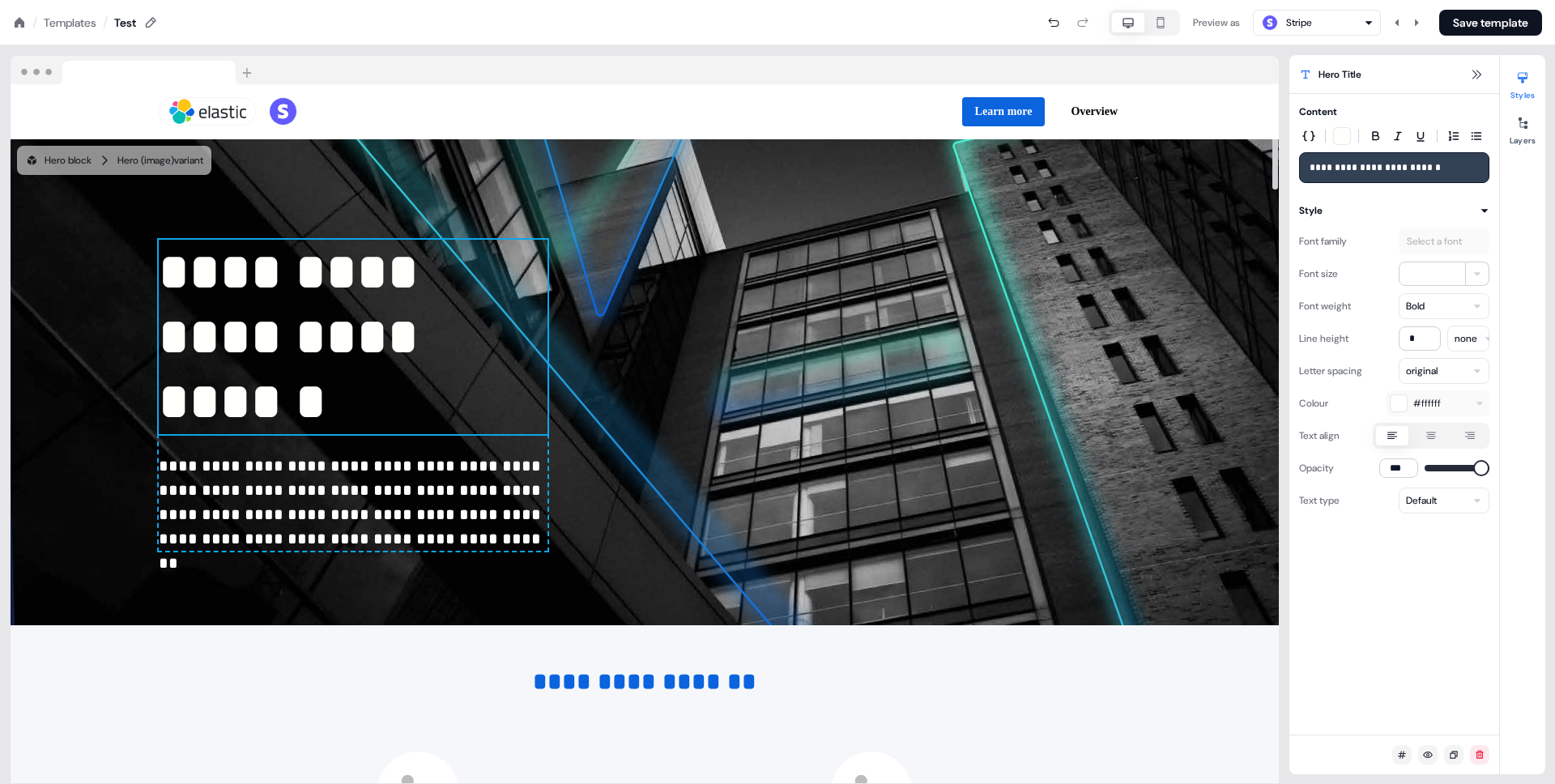
click at [1011, 60] on div at bounding box center [644, 71] width 1268 height 29
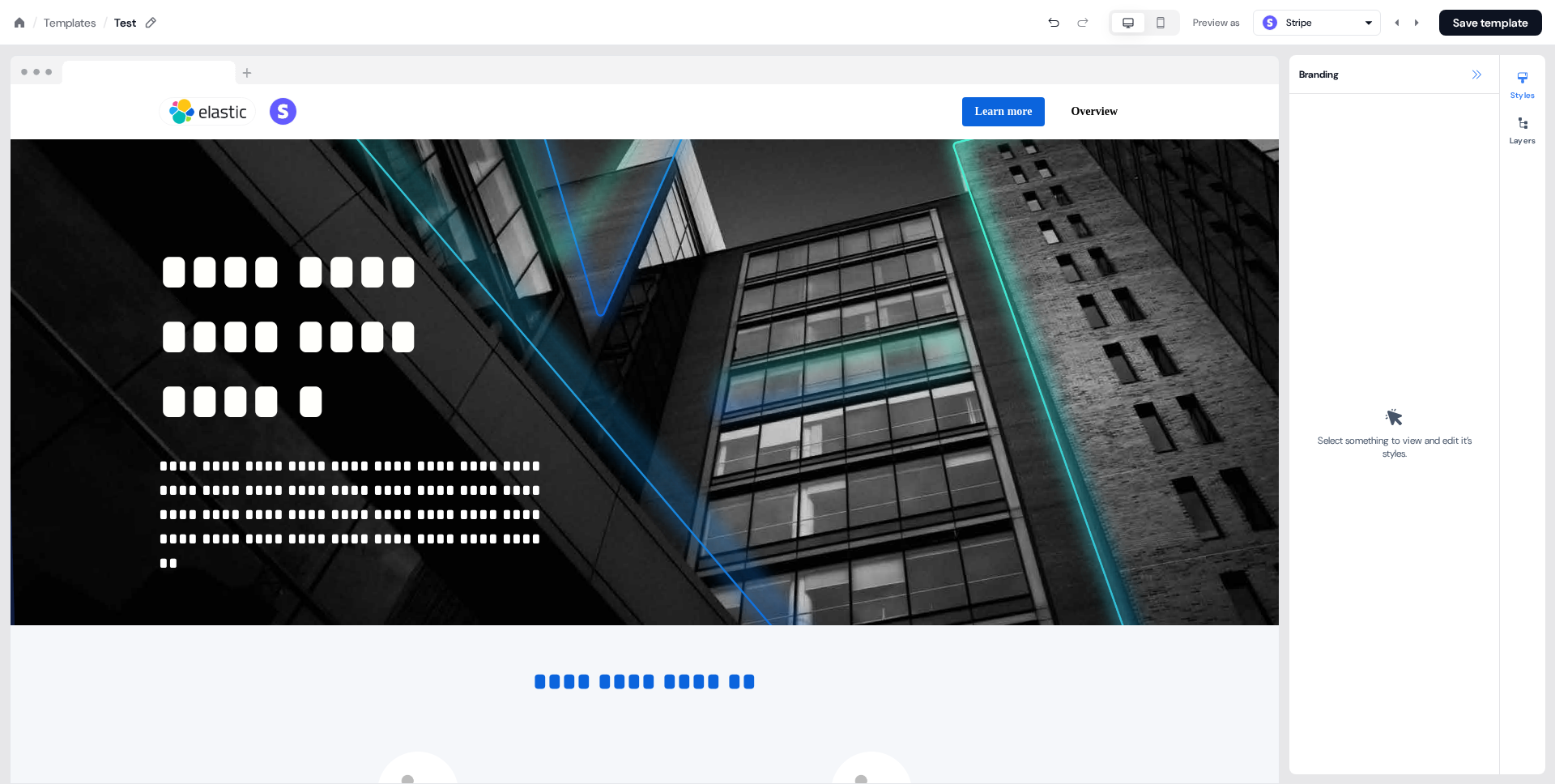
click at [1478, 72] on icon at bounding box center [1477, 74] width 9 height 9
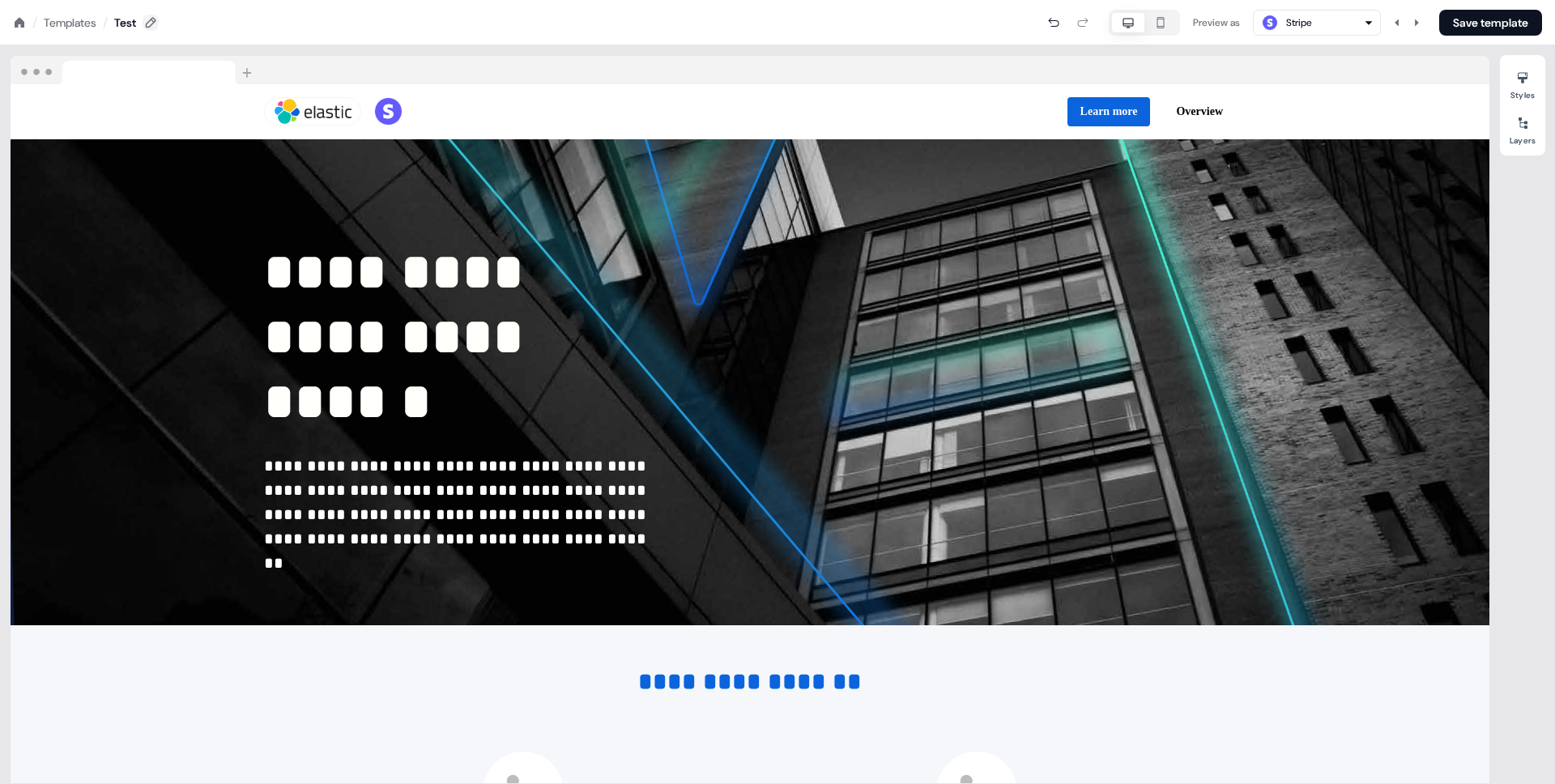
click at [153, 21] on icon at bounding box center [151, 22] width 10 height 10
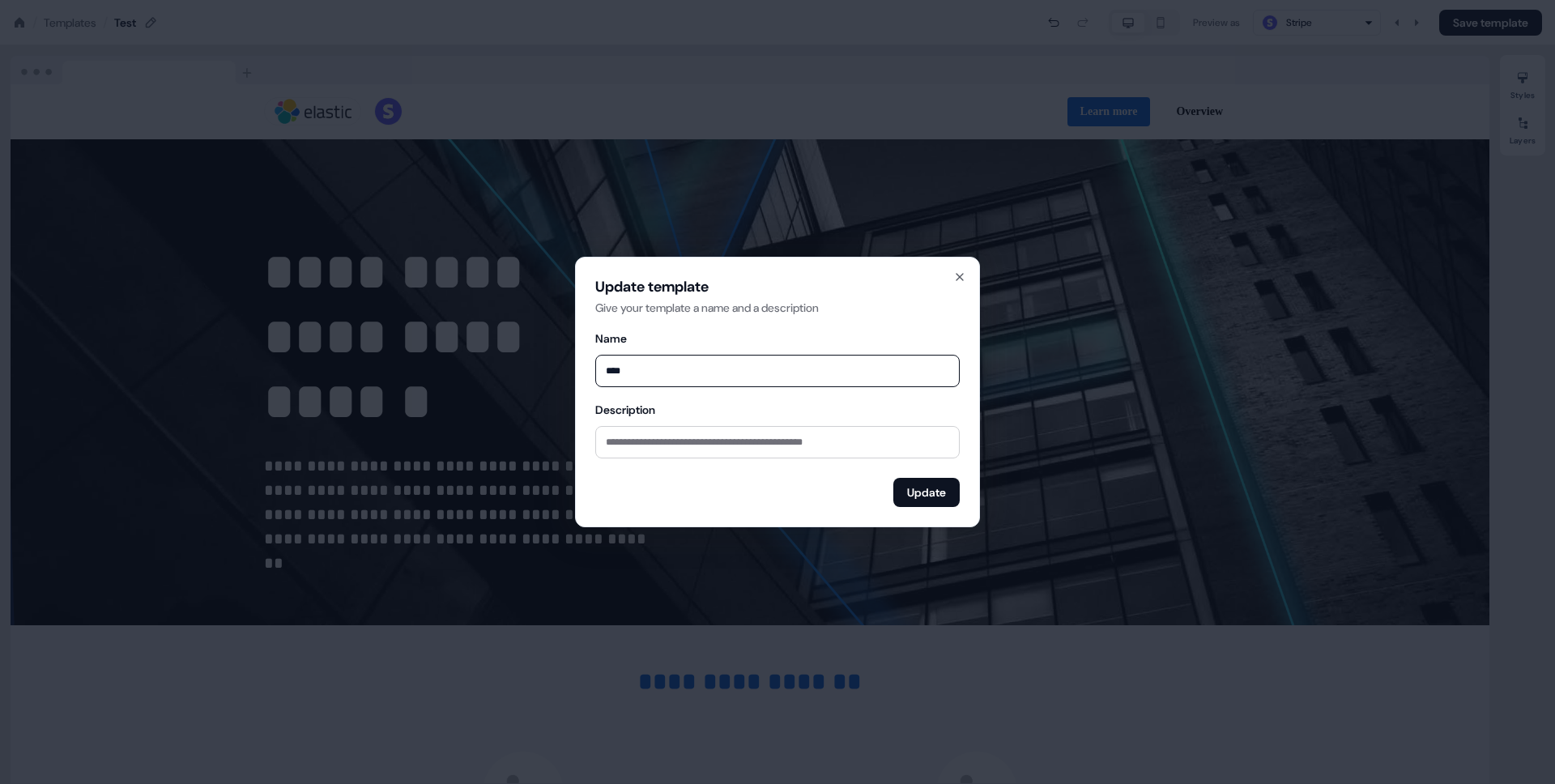
click at [670, 380] on input "****" at bounding box center [778, 371] width 364 height 32
type input "**********"
click at [927, 490] on button "Update" at bounding box center [927, 492] width 66 height 29
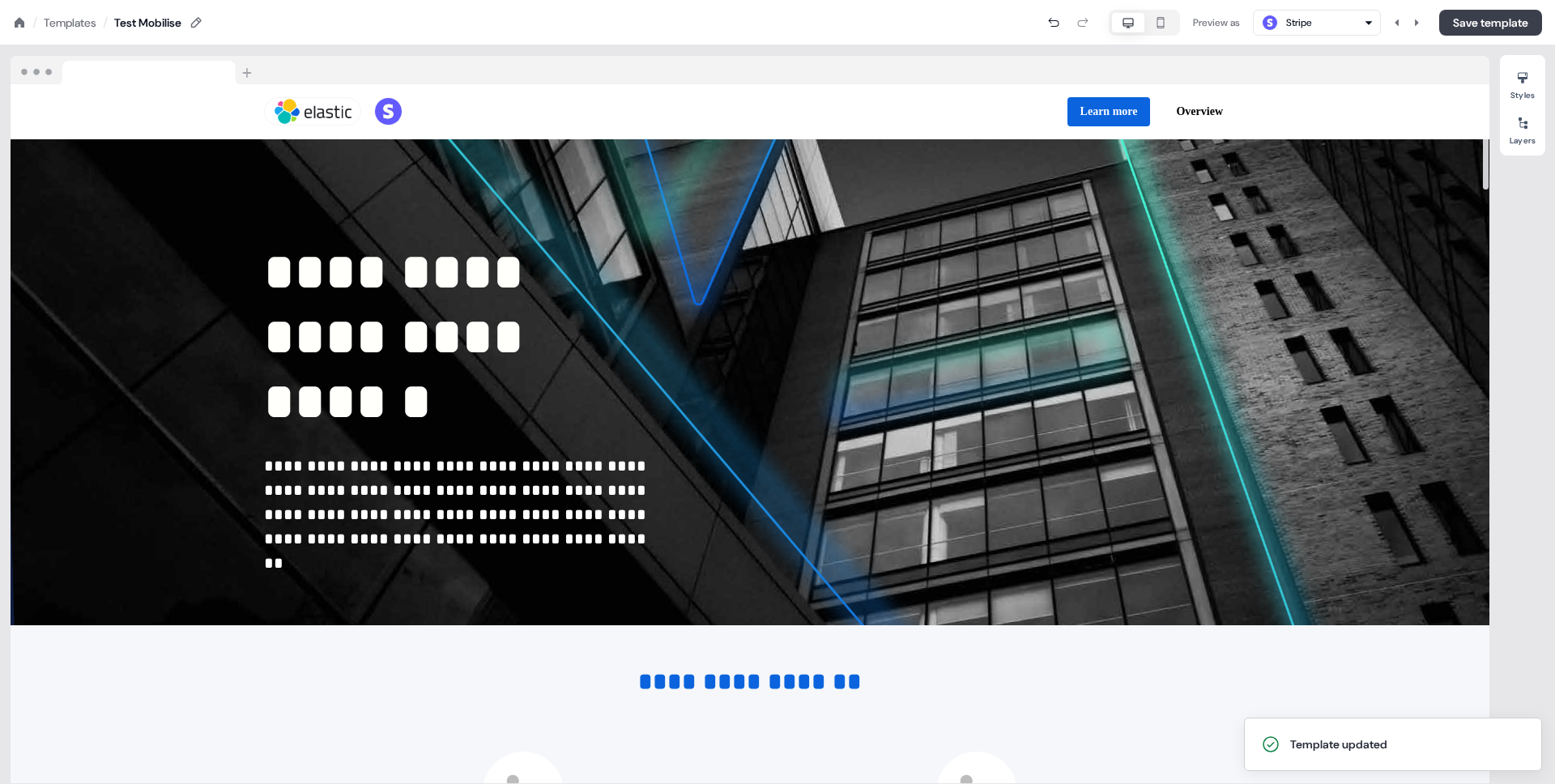
click at [1455, 12] on button "Save template" at bounding box center [1490, 22] width 103 height 26
click at [1478, 14] on button "Save template" at bounding box center [1490, 22] width 103 height 26
click at [1478, 14] on div "Preview as Stripe Save template" at bounding box center [873, 22] width 1338 height 26
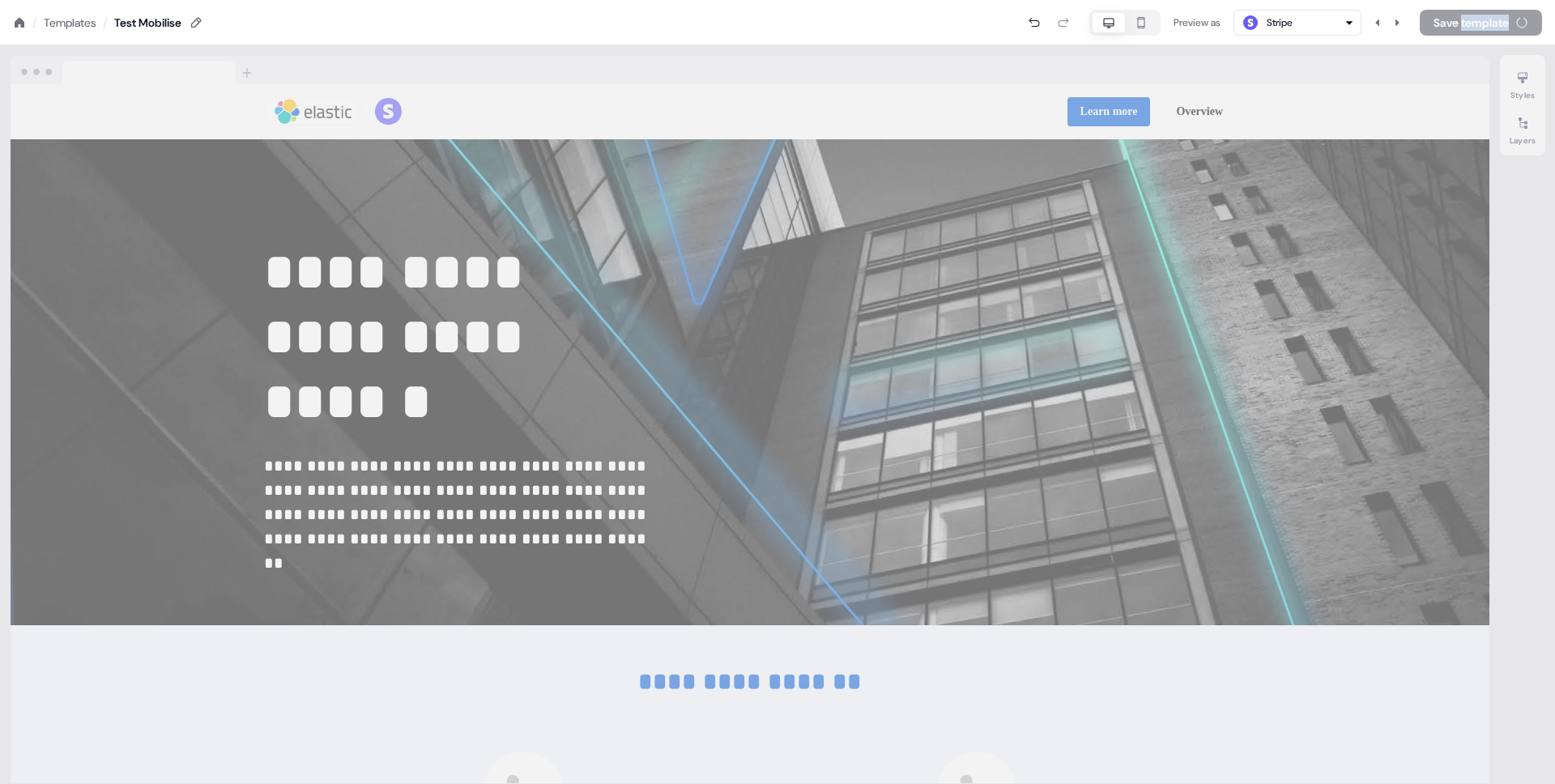
click at [1478, 14] on div "Preview as Stripe Save template" at bounding box center [873, 22] width 1338 height 26
